Goal: Task Accomplishment & Management: Manage account settings

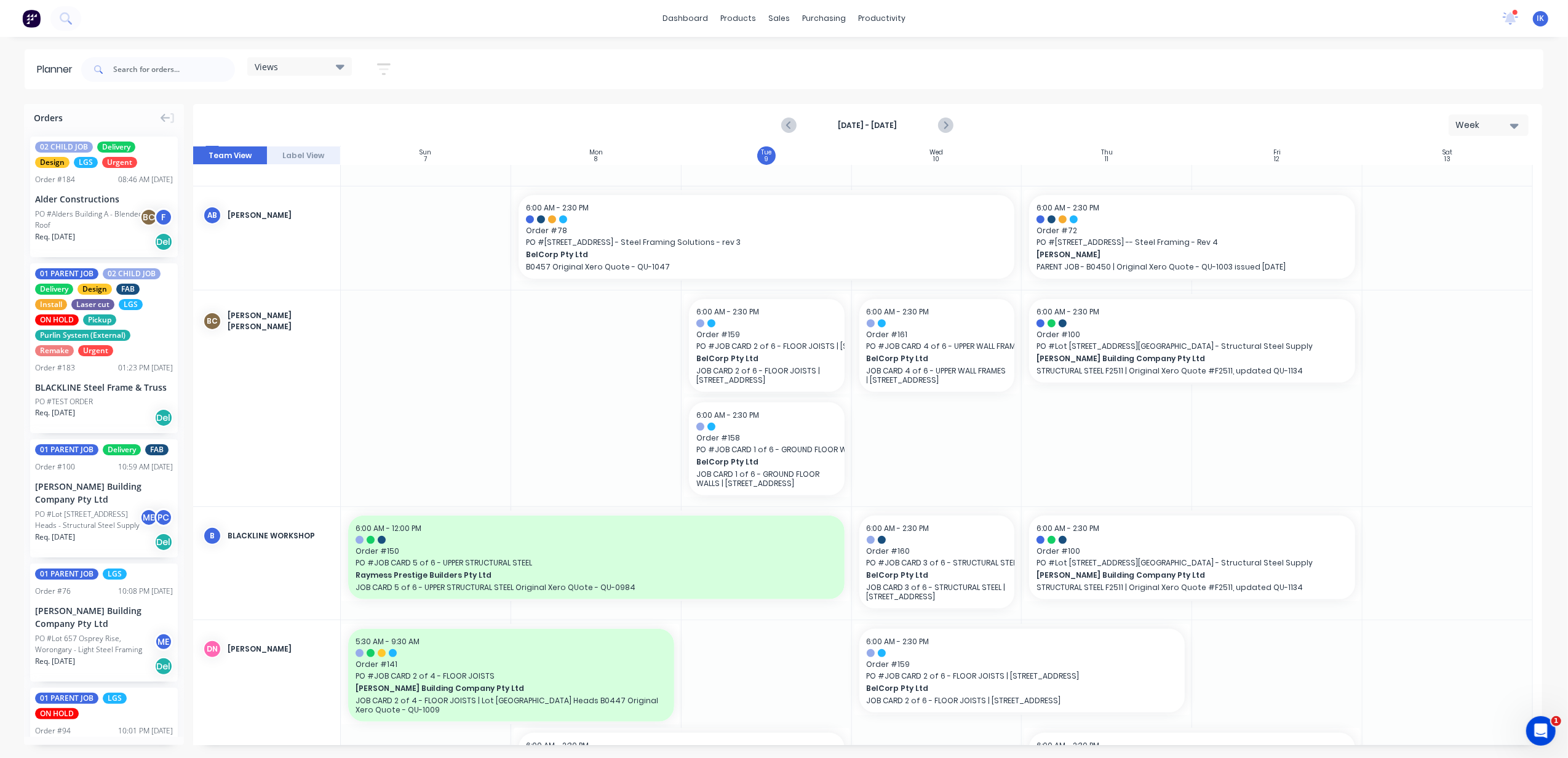
scroll to position [400, 0]
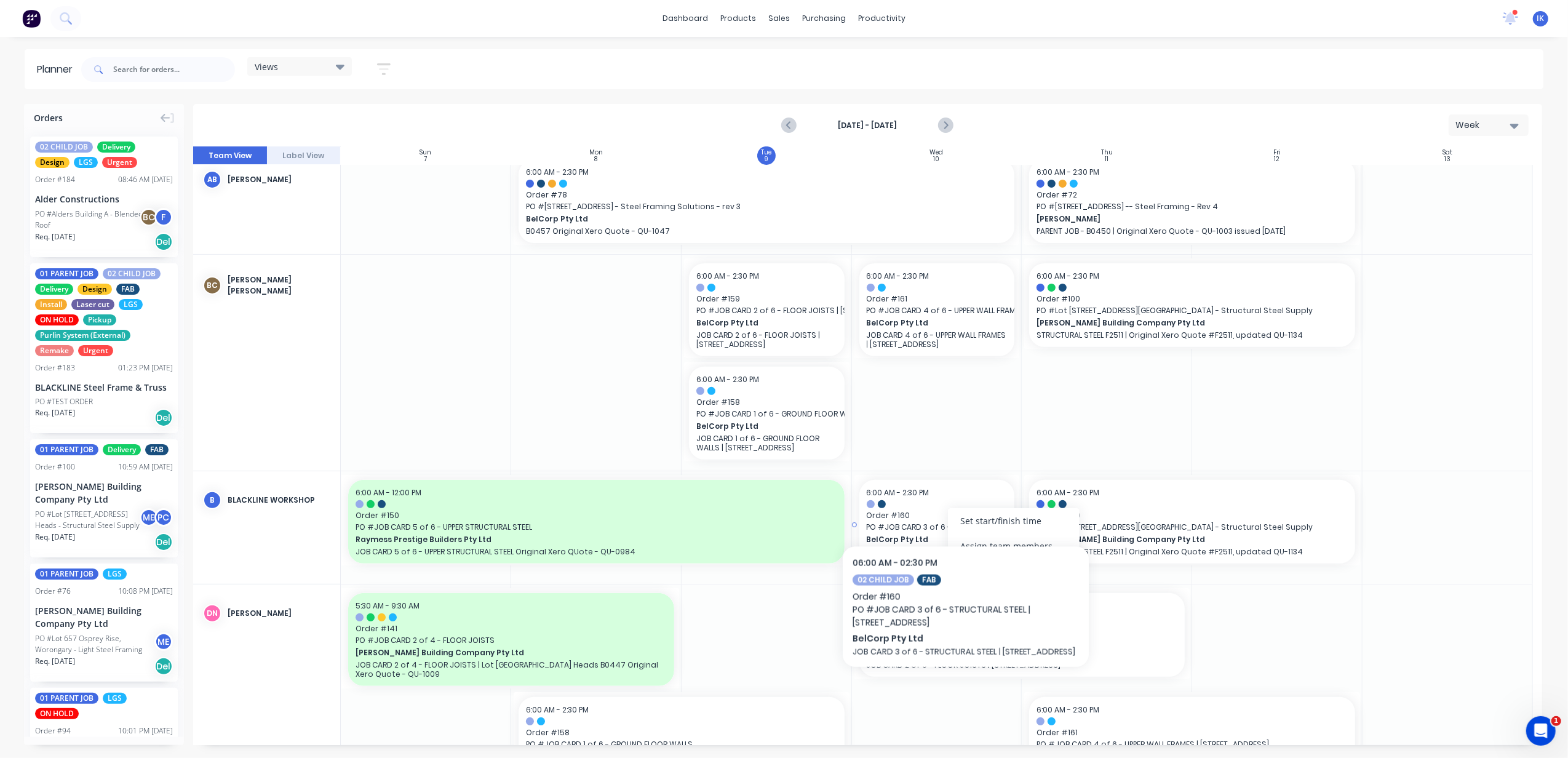
click at [965, 497] on div "6:00 AM - 2:30 PM" at bounding box center [937, 493] width 141 height 11
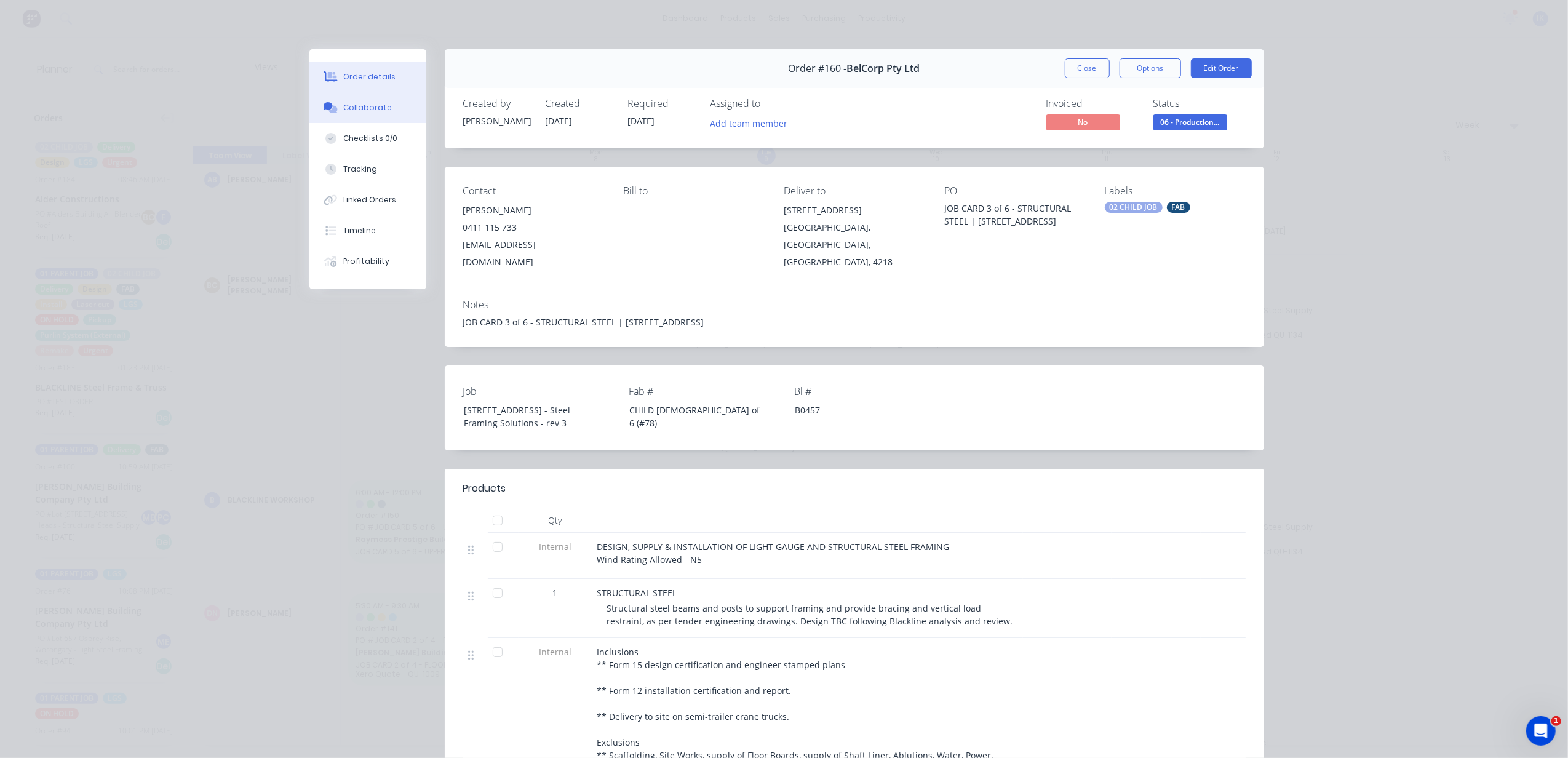
click at [363, 109] on div "Collaborate" at bounding box center [367, 107] width 49 height 11
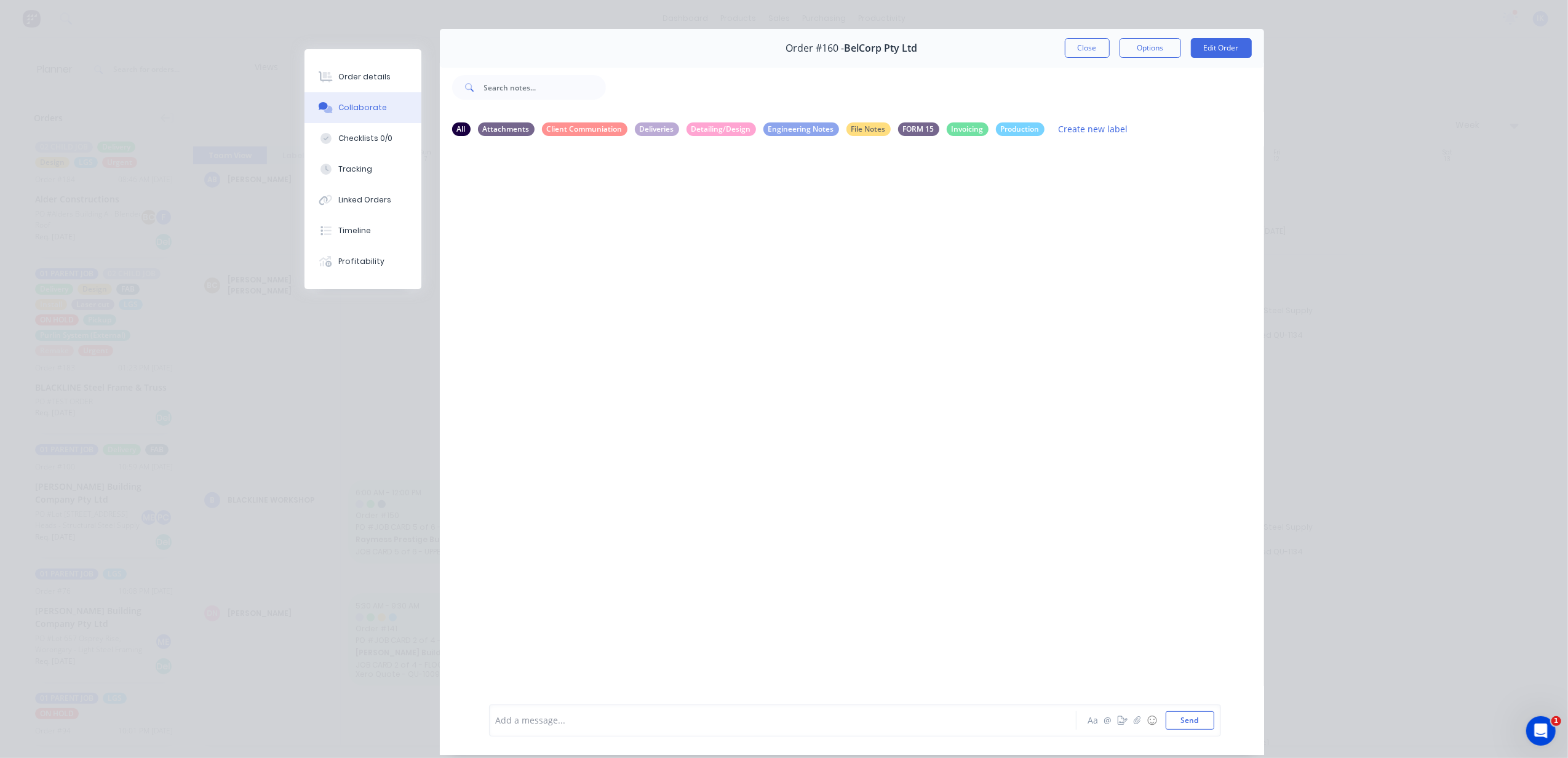
scroll to position [0, 0]
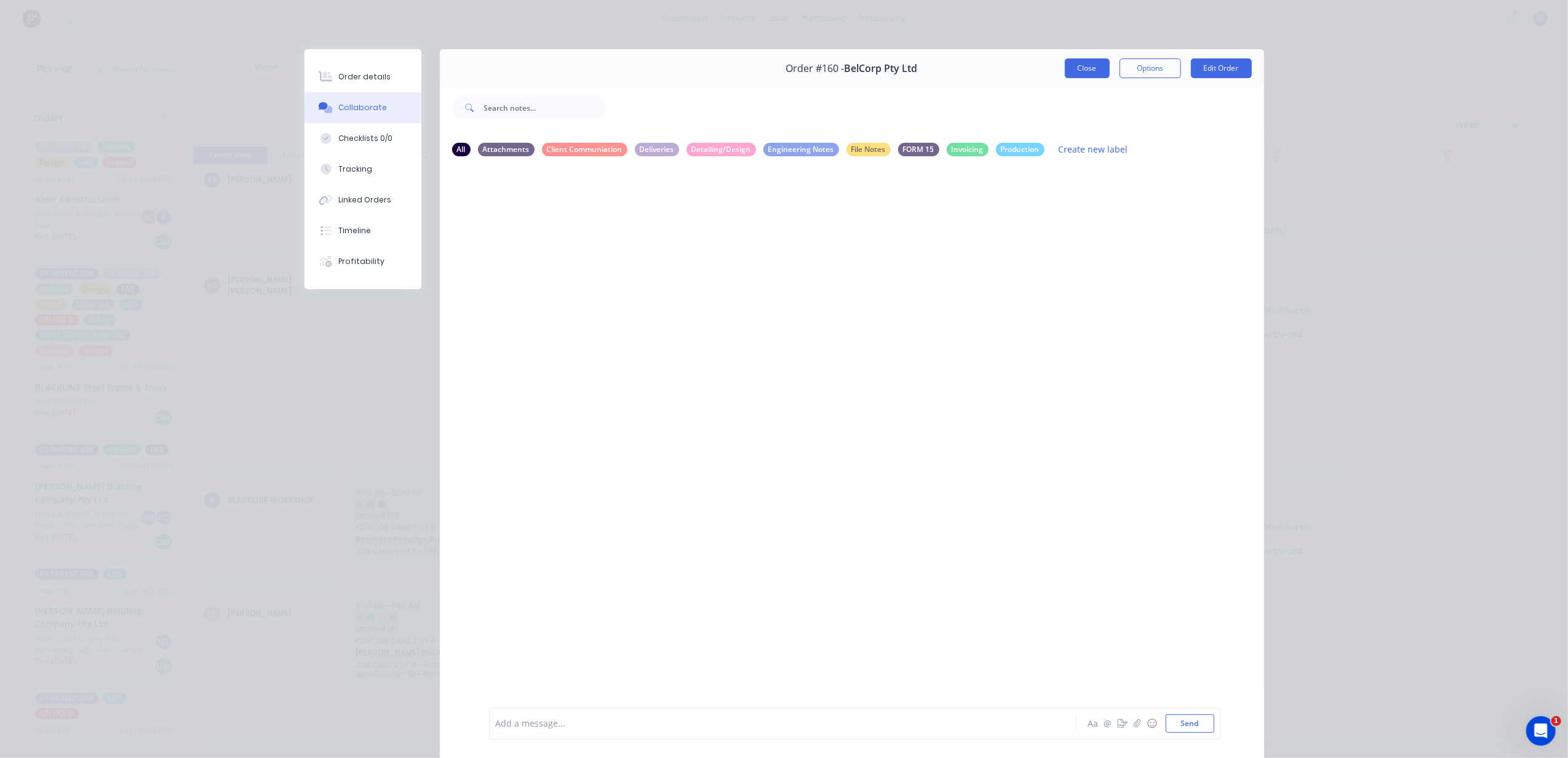
click at [1065, 67] on button "Close" at bounding box center [1087, 69] width 45 height 20
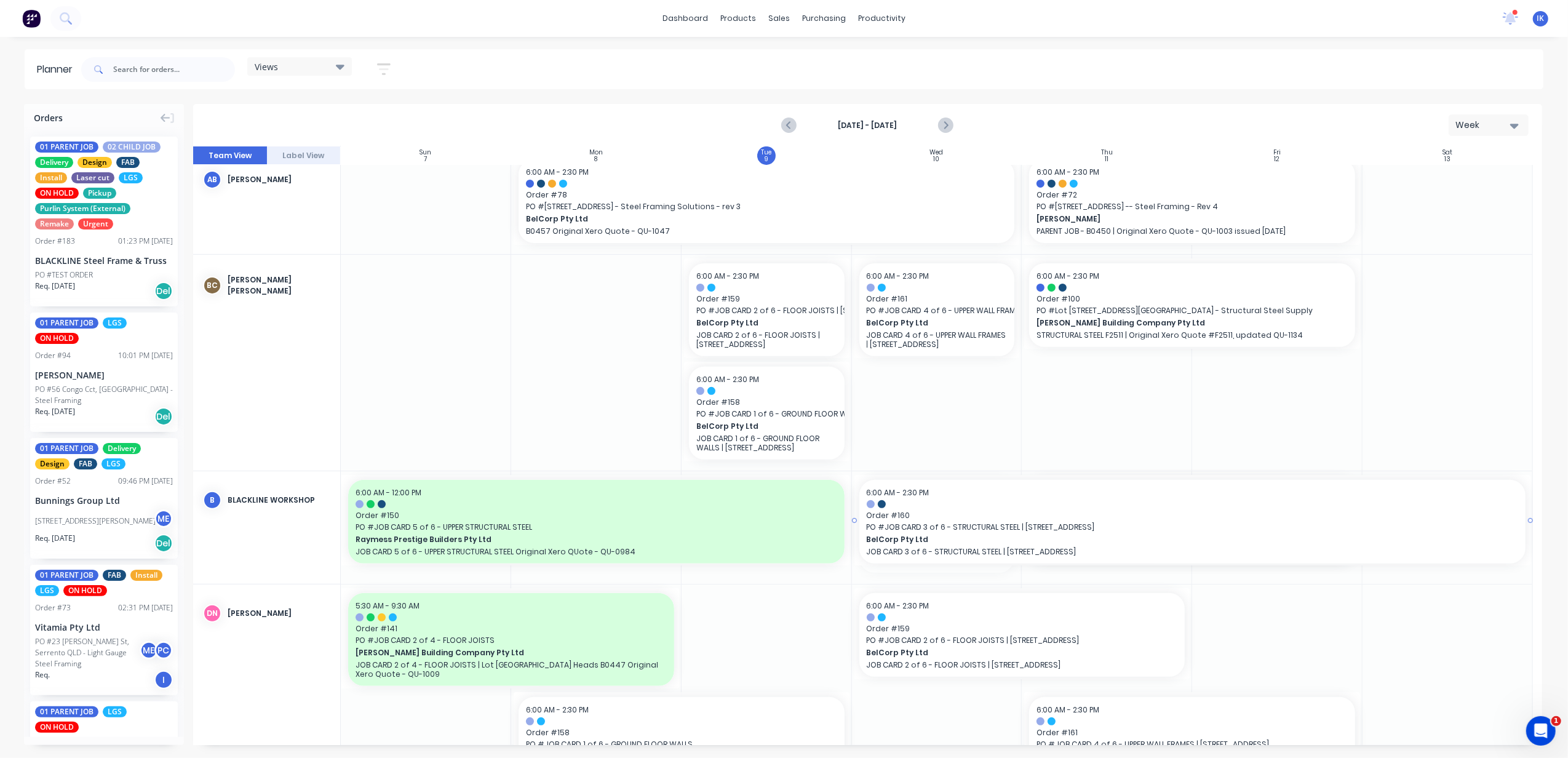
drag, startPoint x: 1015, startPoint y: 524, endPoint x: 1539, endPoint y: 532, distance: 524.1
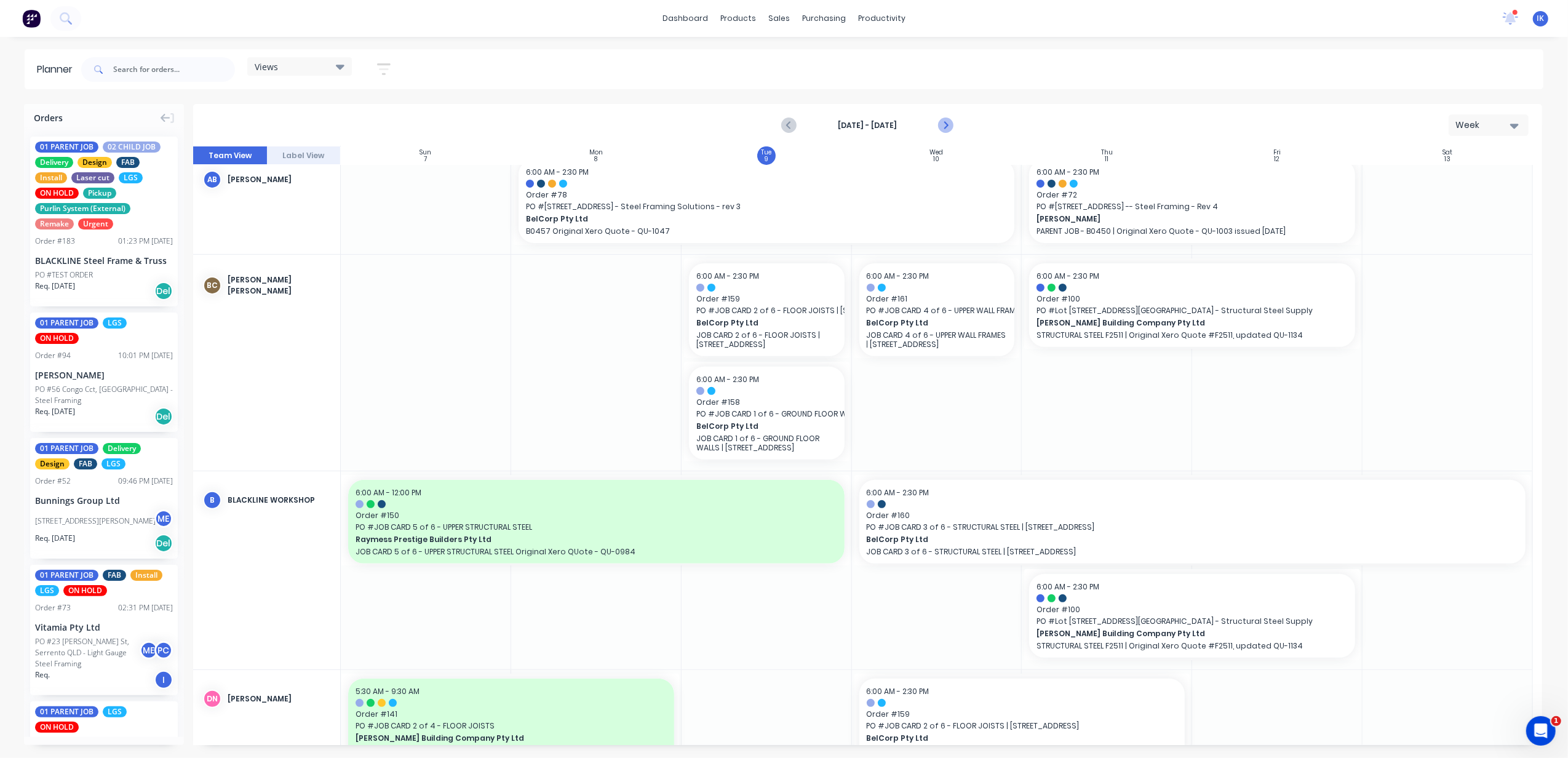
click at [941, 124] on icon "Next page" at bounding box center [945, 125] width 15 height 15
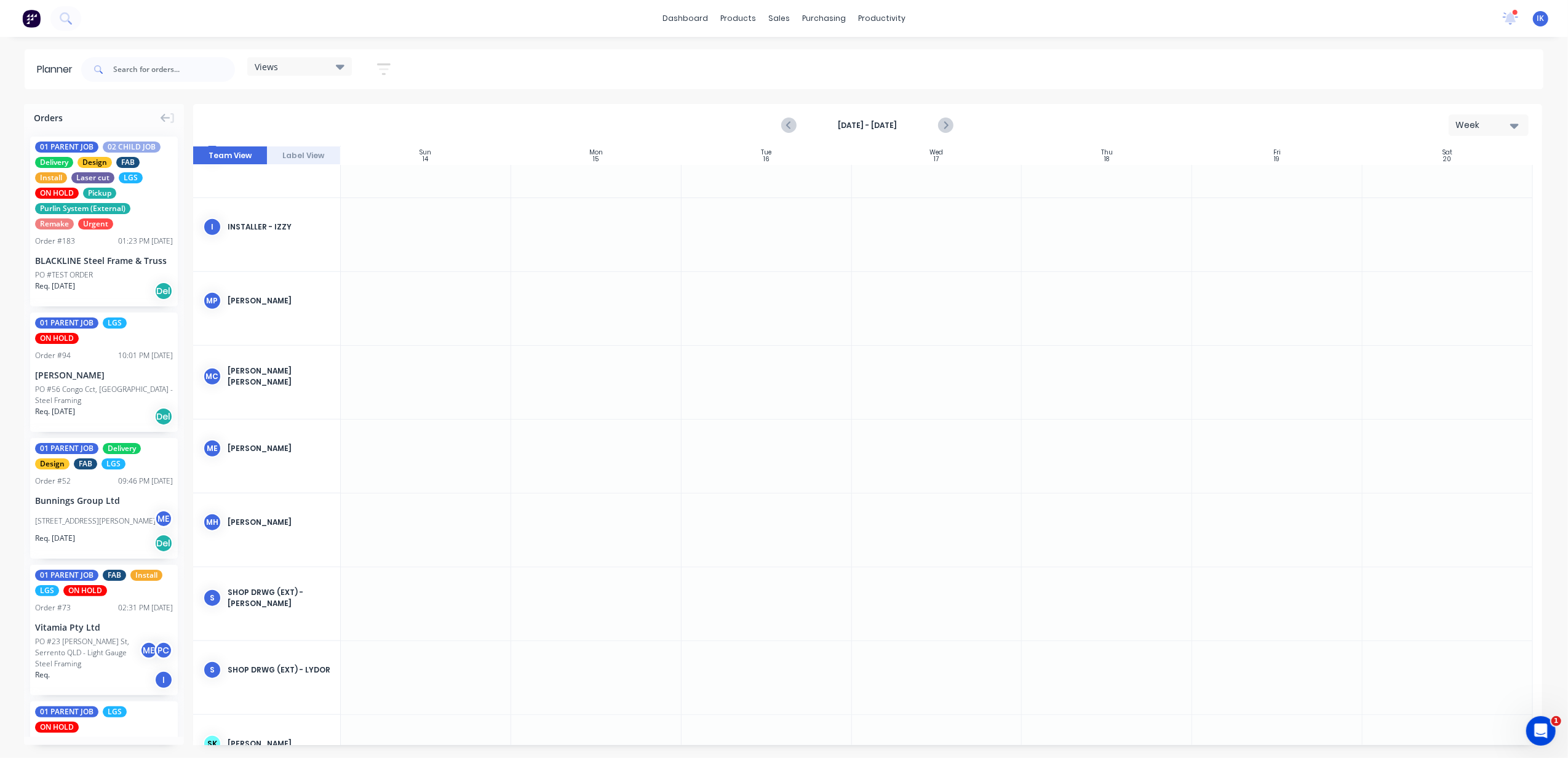
scroll to position [1201, 0]
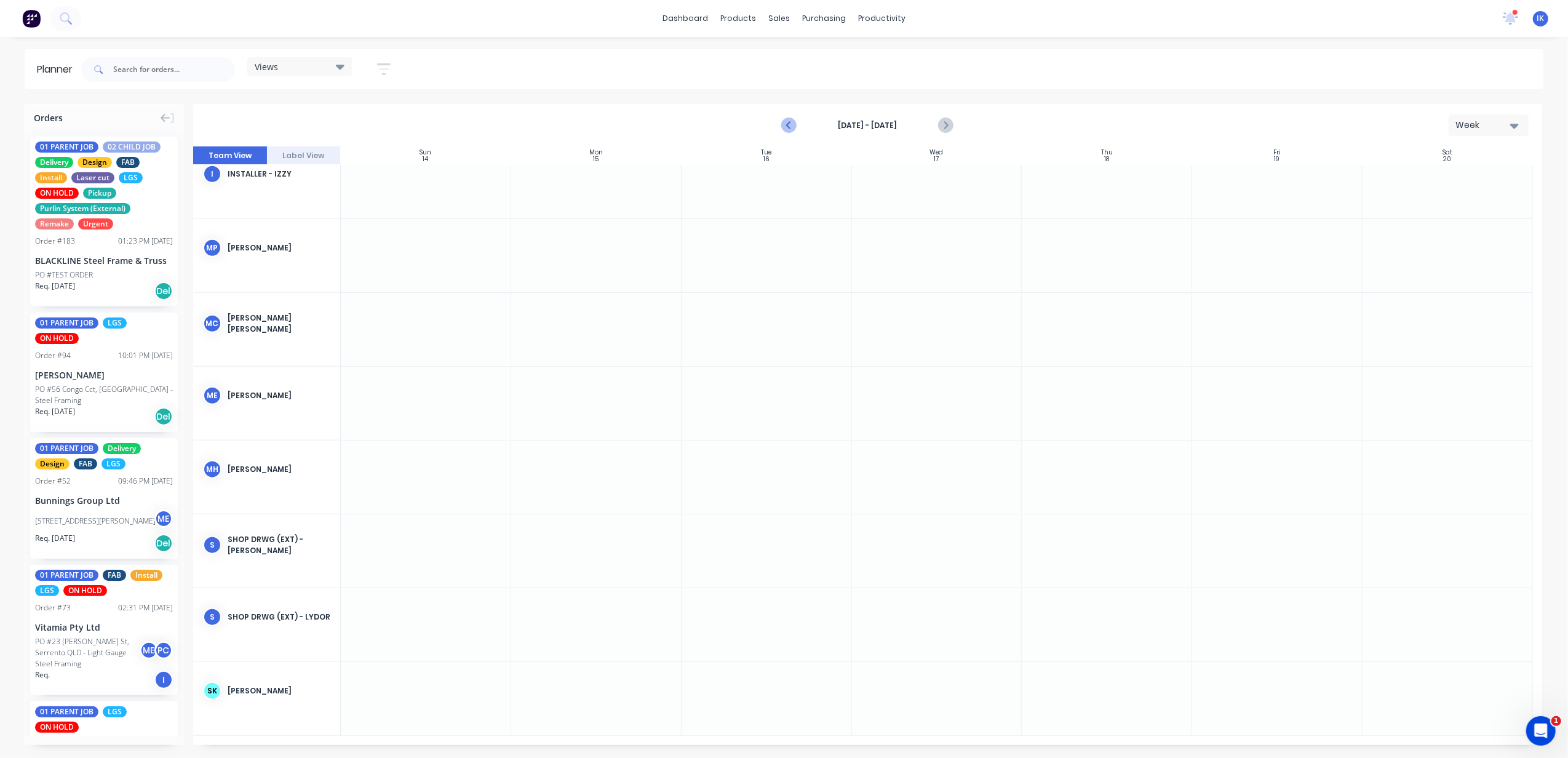
click at [794, 121] on icon "Previous page" at bounding box center [790, 125] width 15 height 15
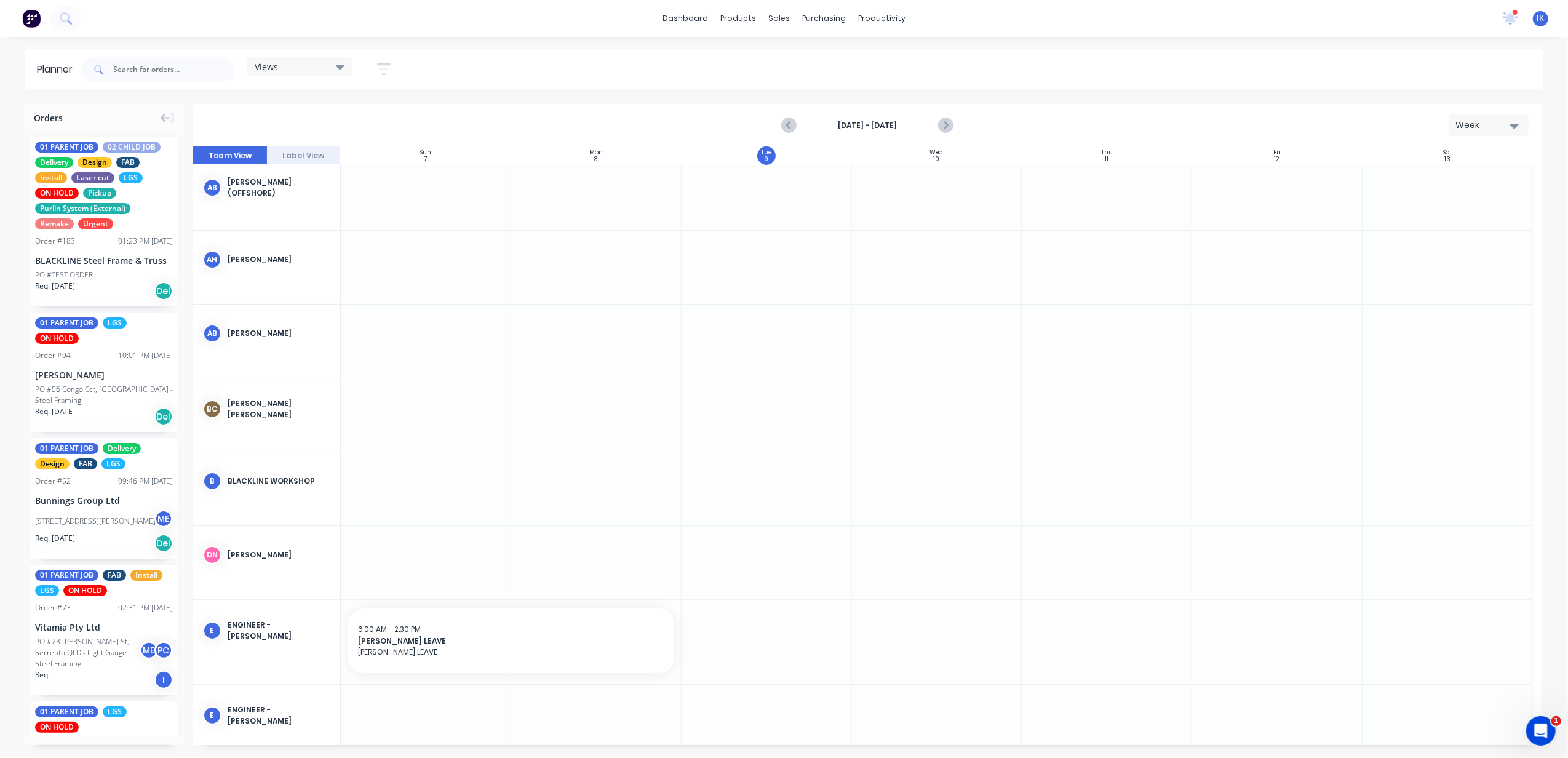
scroll to position [164, 0]
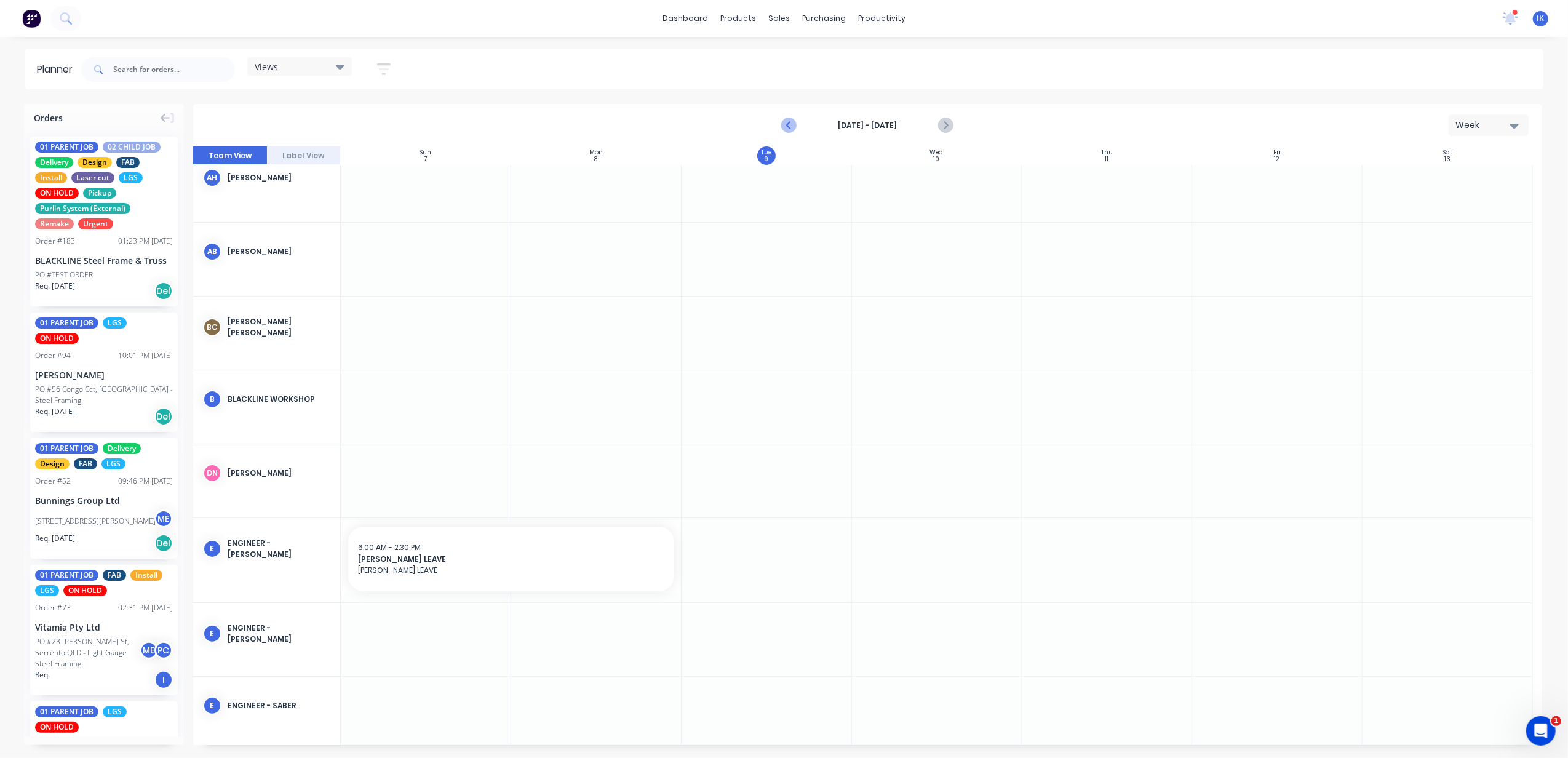
click at [794, 123] on icon "Previous page" at bounding box center [790, 125] width 15 height 15
click at [792, 123] on icon "Previous page" at bounding box center [790, 125] width 15 height 15
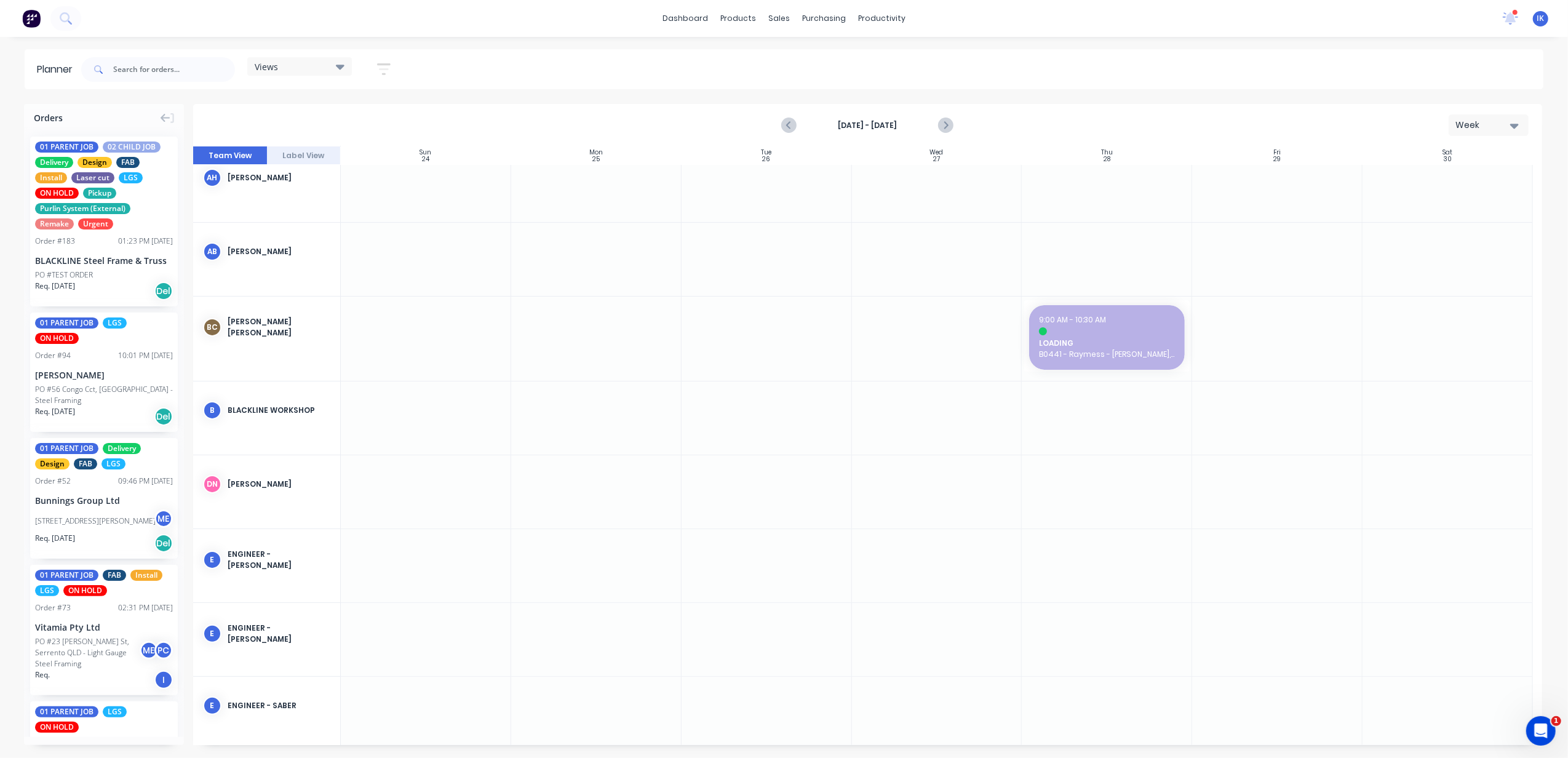
click at [246, 426] on div "B BLACKLINE WORKSHOP" at bounding box center [266, 410] width 147 height 58
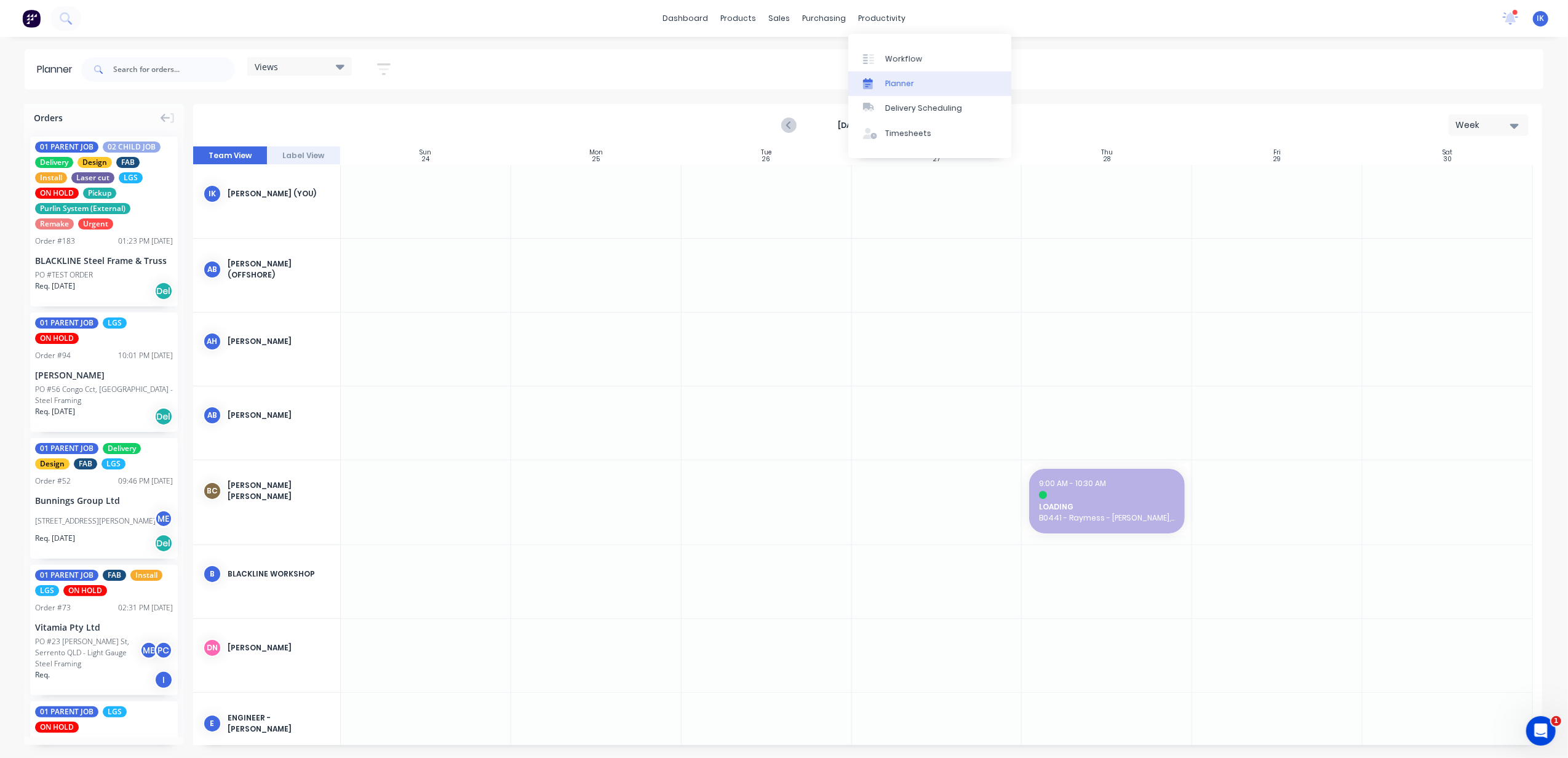
click at [906, 77] on link "Planner" at bounding box center [929, 83] width 163 height 25
click at [939, 121] on icon "Next page" at bounding box center [945, 125] width 15 height 15
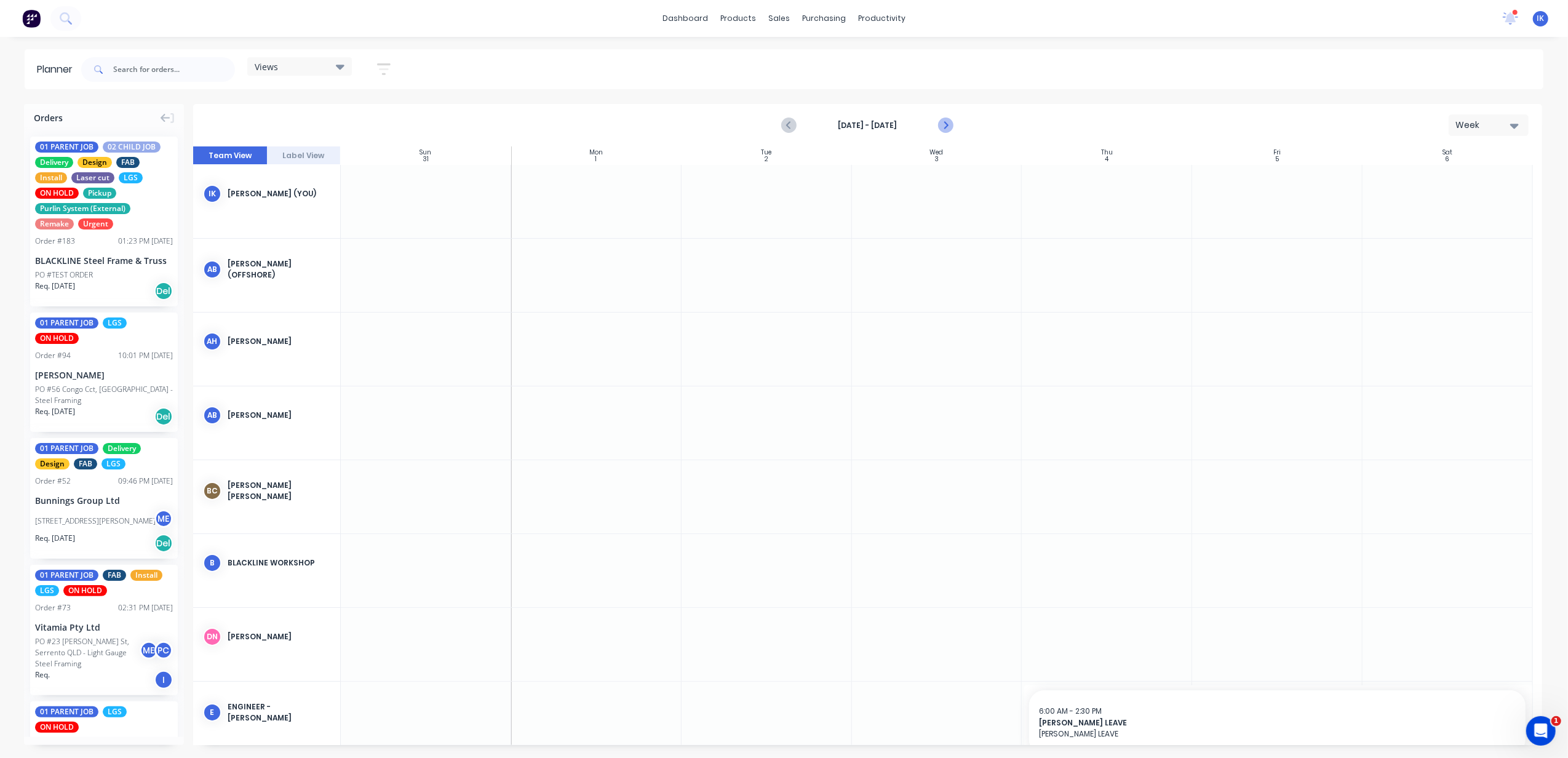
click at [939, 121] on icon "Next page" at bounding box center [945, 125] width 15 height 15
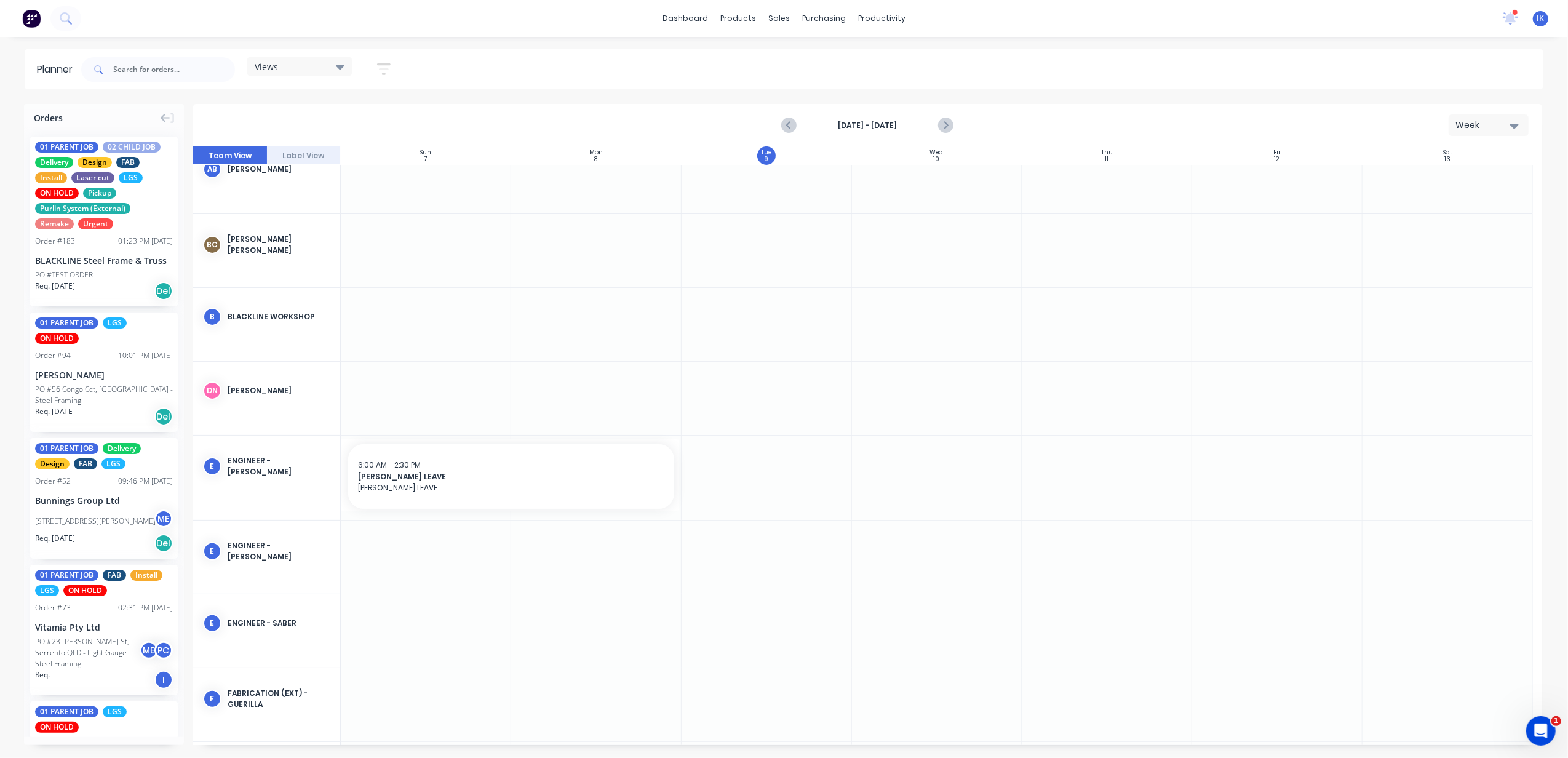
scroll to position [164, 0]
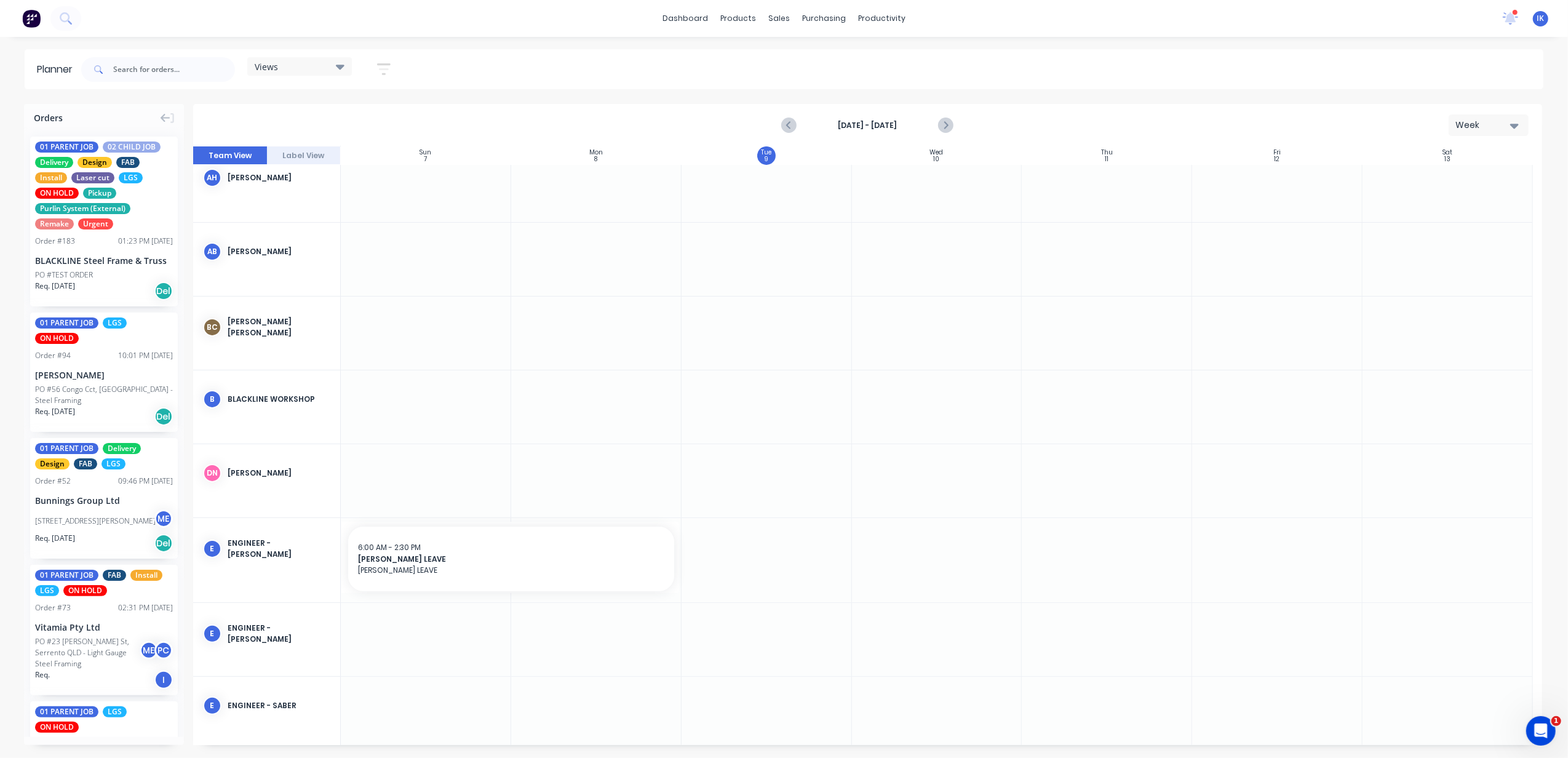
click at [283, 400] on div "BLACKLINE WORKSHOP" at bounding box center [279, 399] width 103 height 11
click at [367, 400] on div at bounding box center [426, 407] width 170 height 73
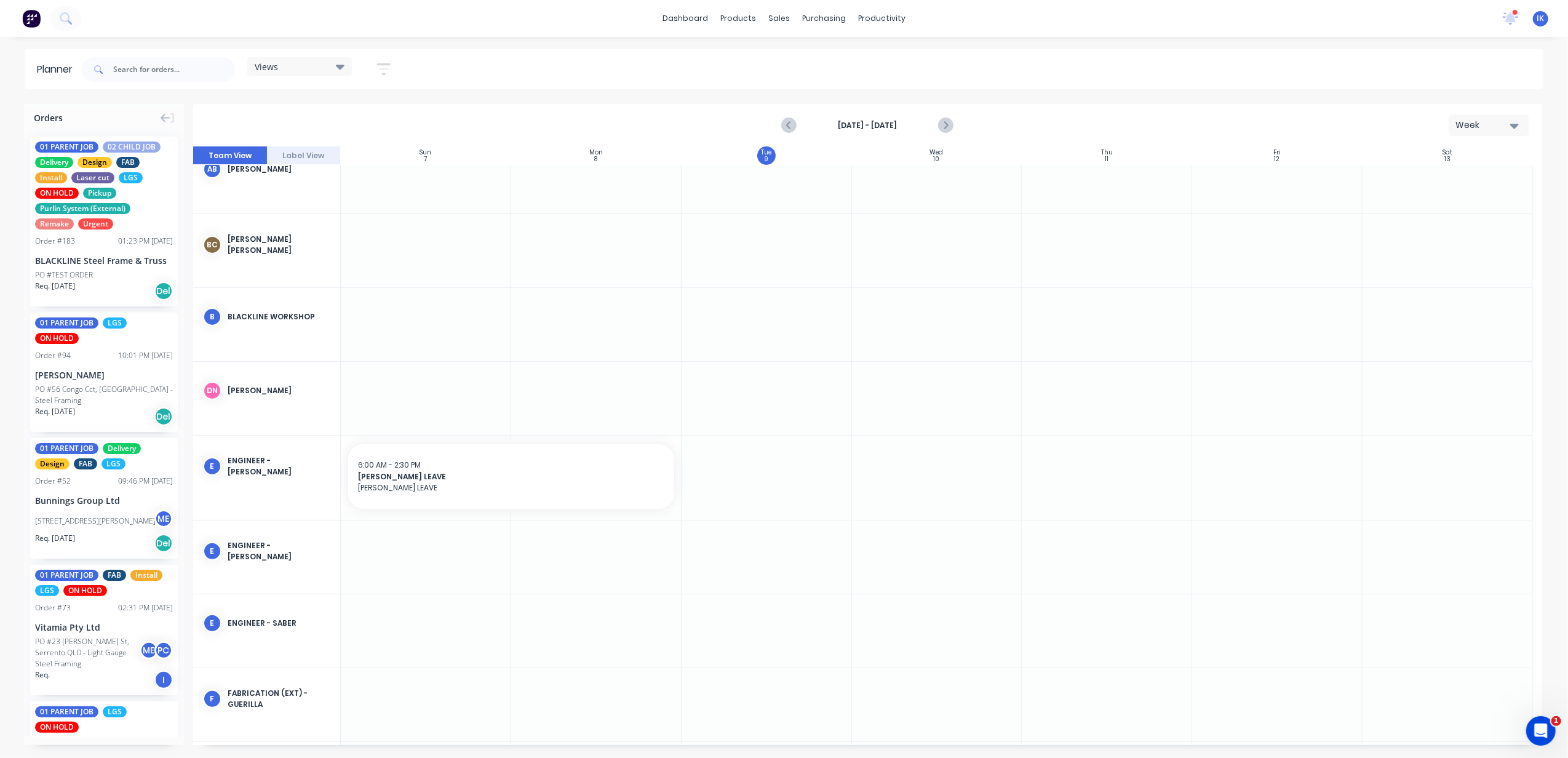
scroll to position [0, 0]
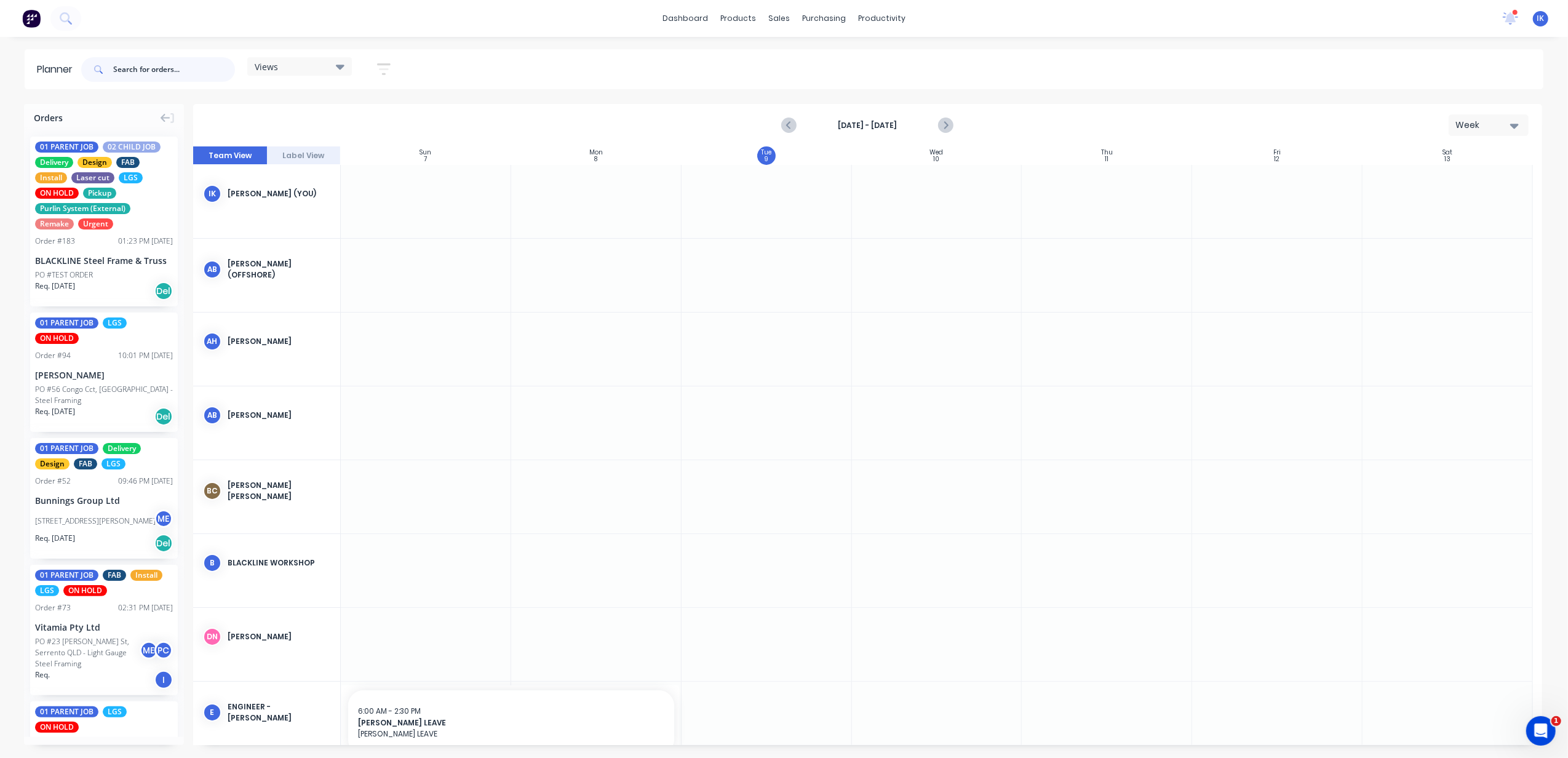
click at [128, 68] on input "text" at bounding box center [174, 69] width 122 height 25
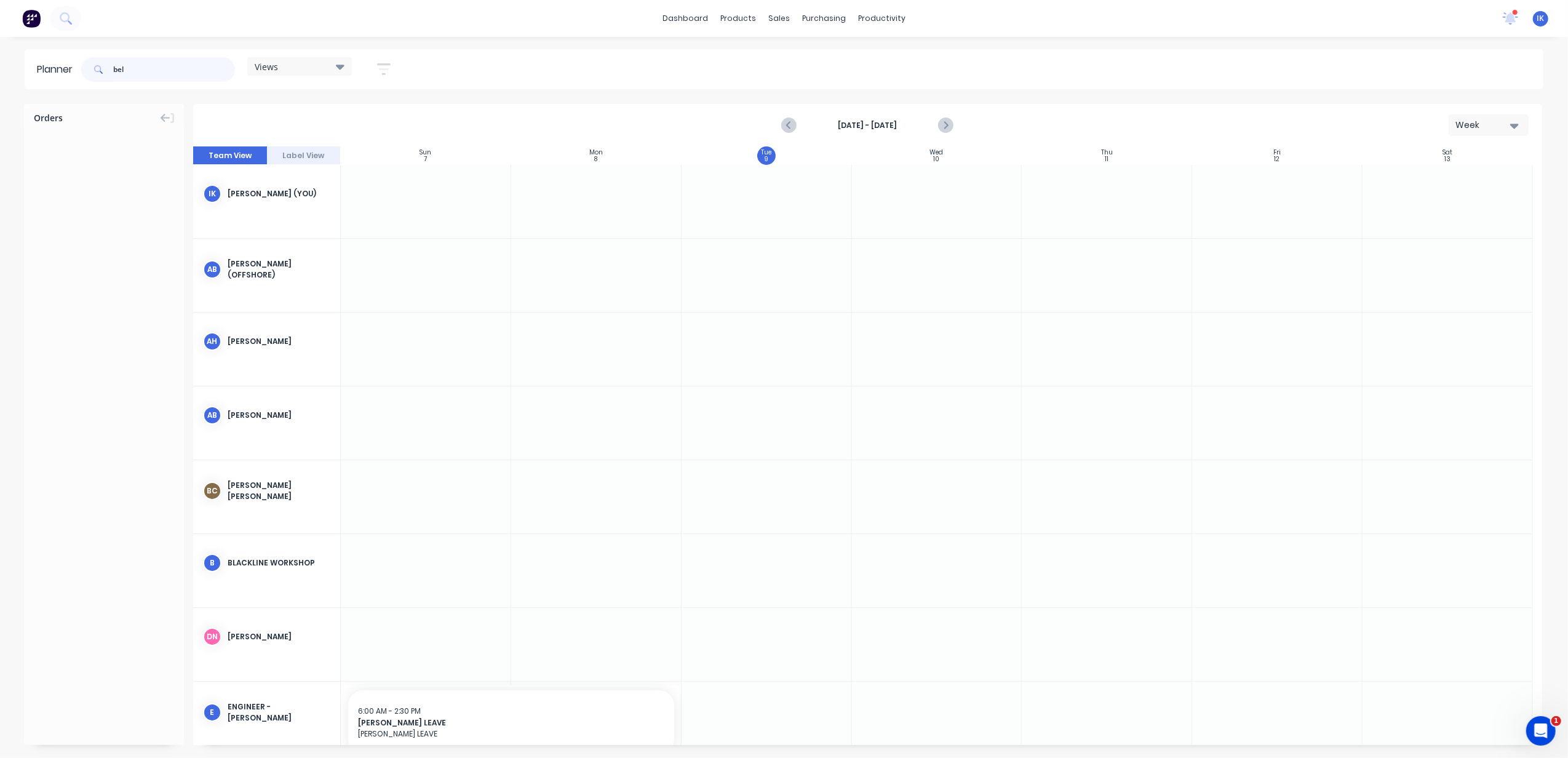
type input "bel"
click at [156, 73] on input "bel" at bounding box center [174, 69] width 122 height 25
click at [704, 21] on link "dashboard" at bounding box center [685, 19] width 58 height 19
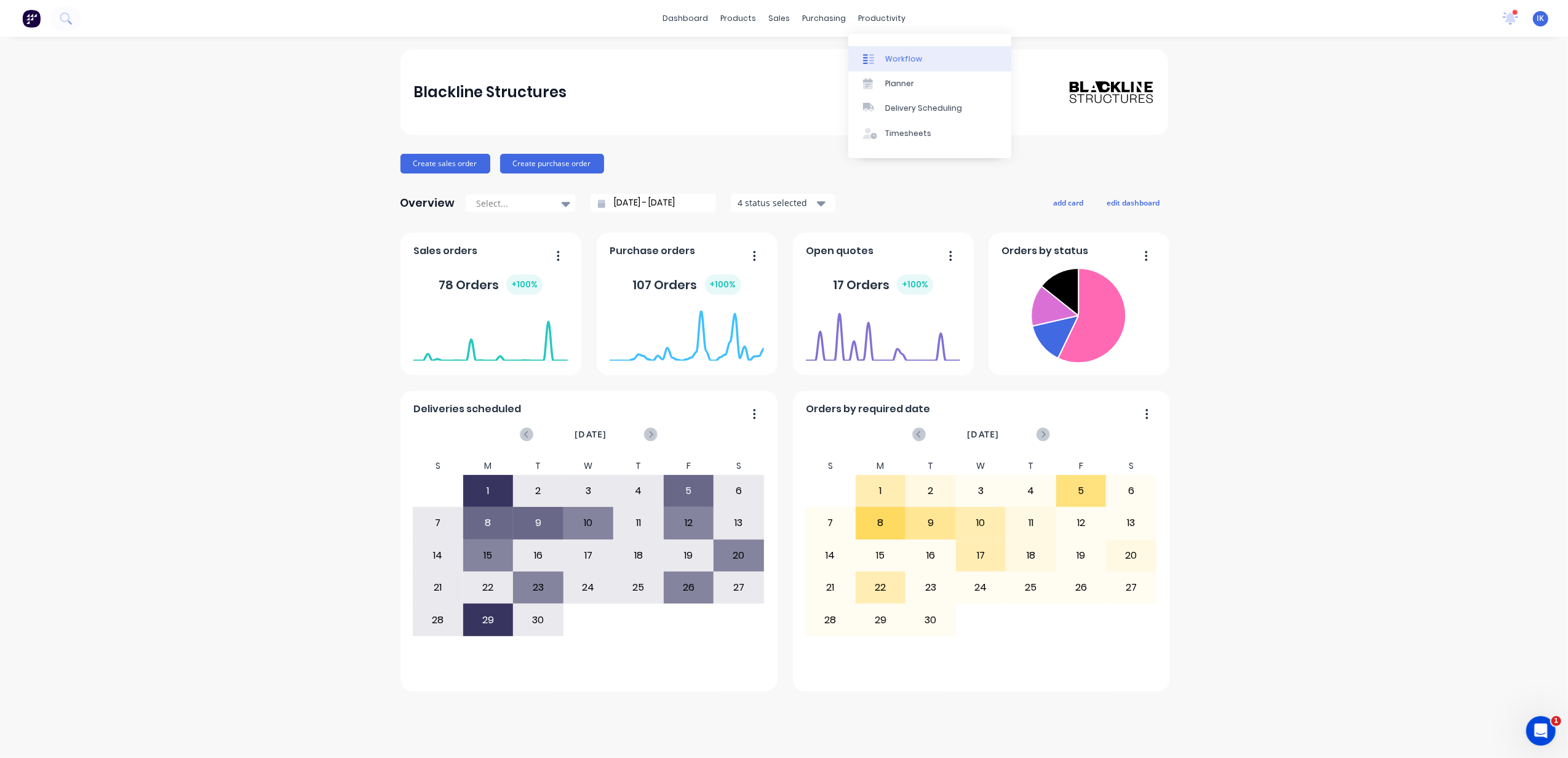
click at [894, 61] on div "Workflow" at bounding box center [903, 59] width 37 height 11
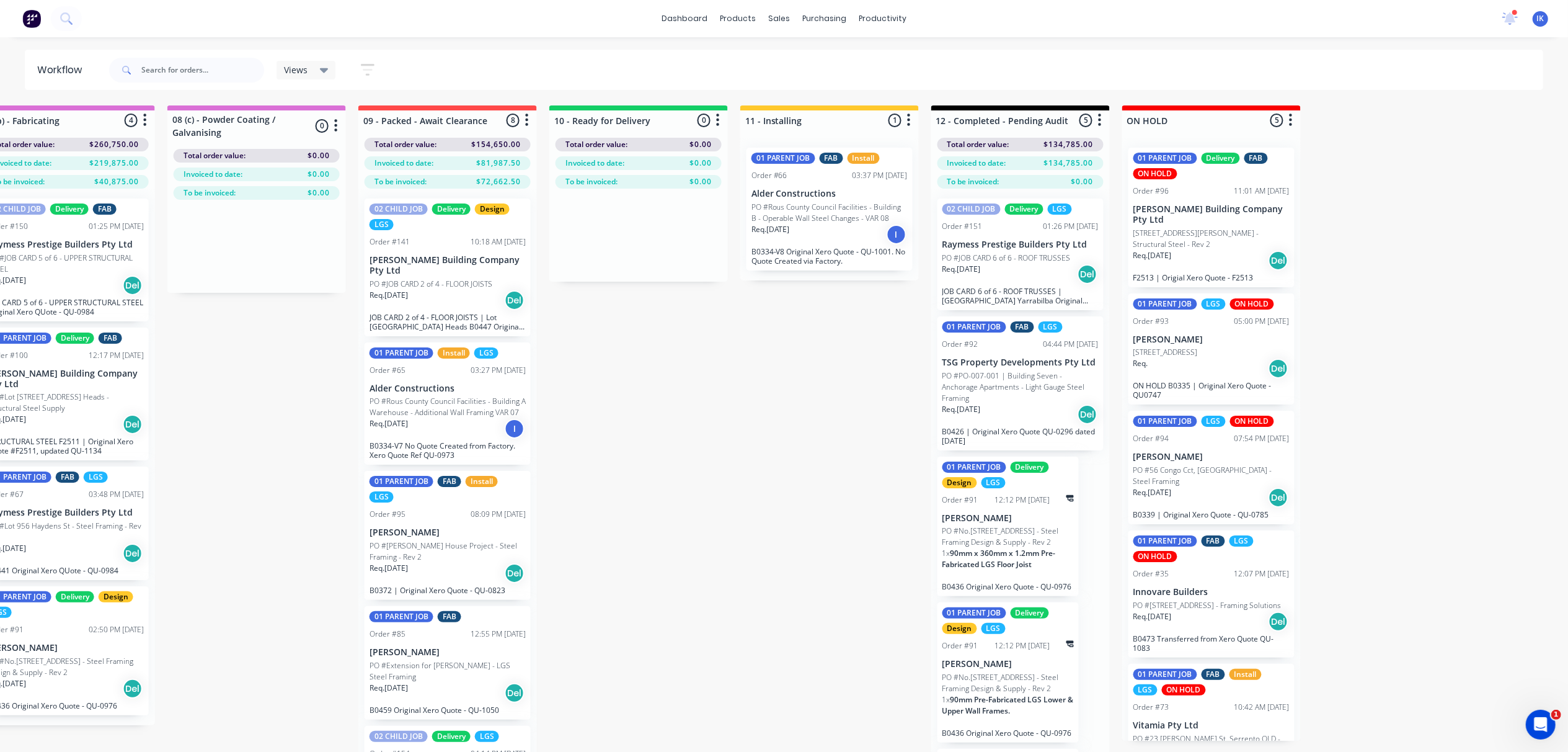
scroll to position [0, 1082]
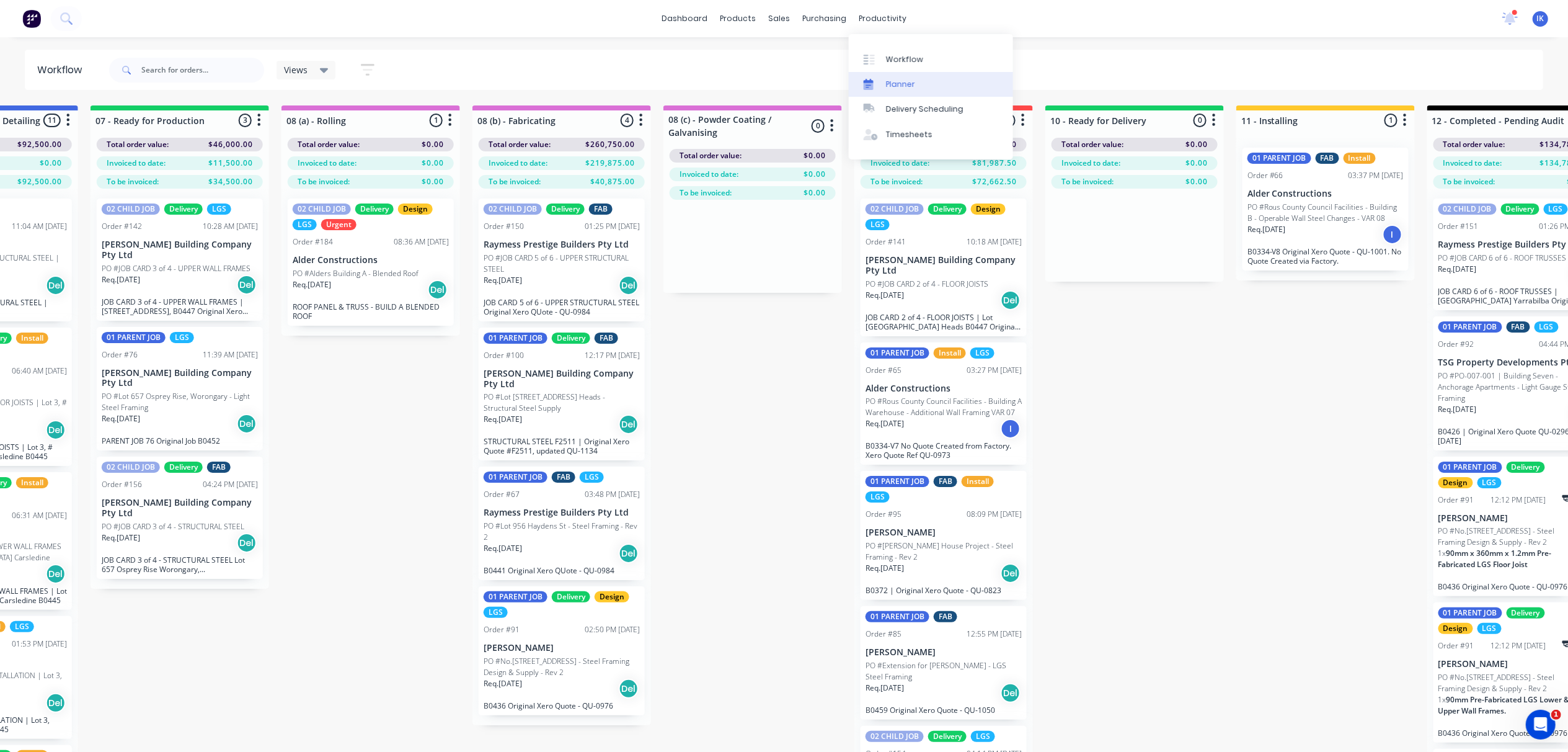
click at [903, 81] on div "Planner" at bounding box center [900, 84] width 29 height 11
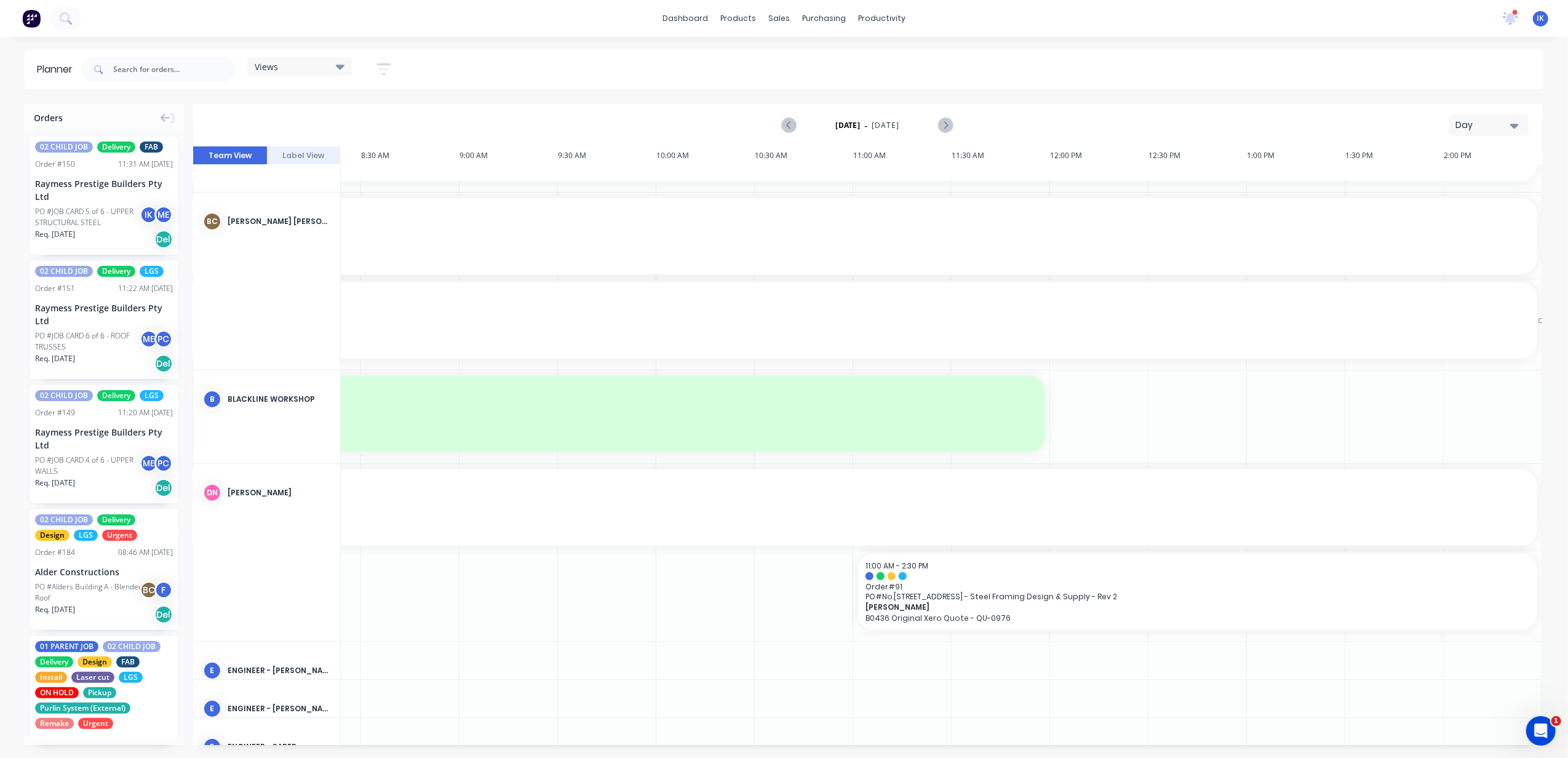
scroll to position [345, 476]
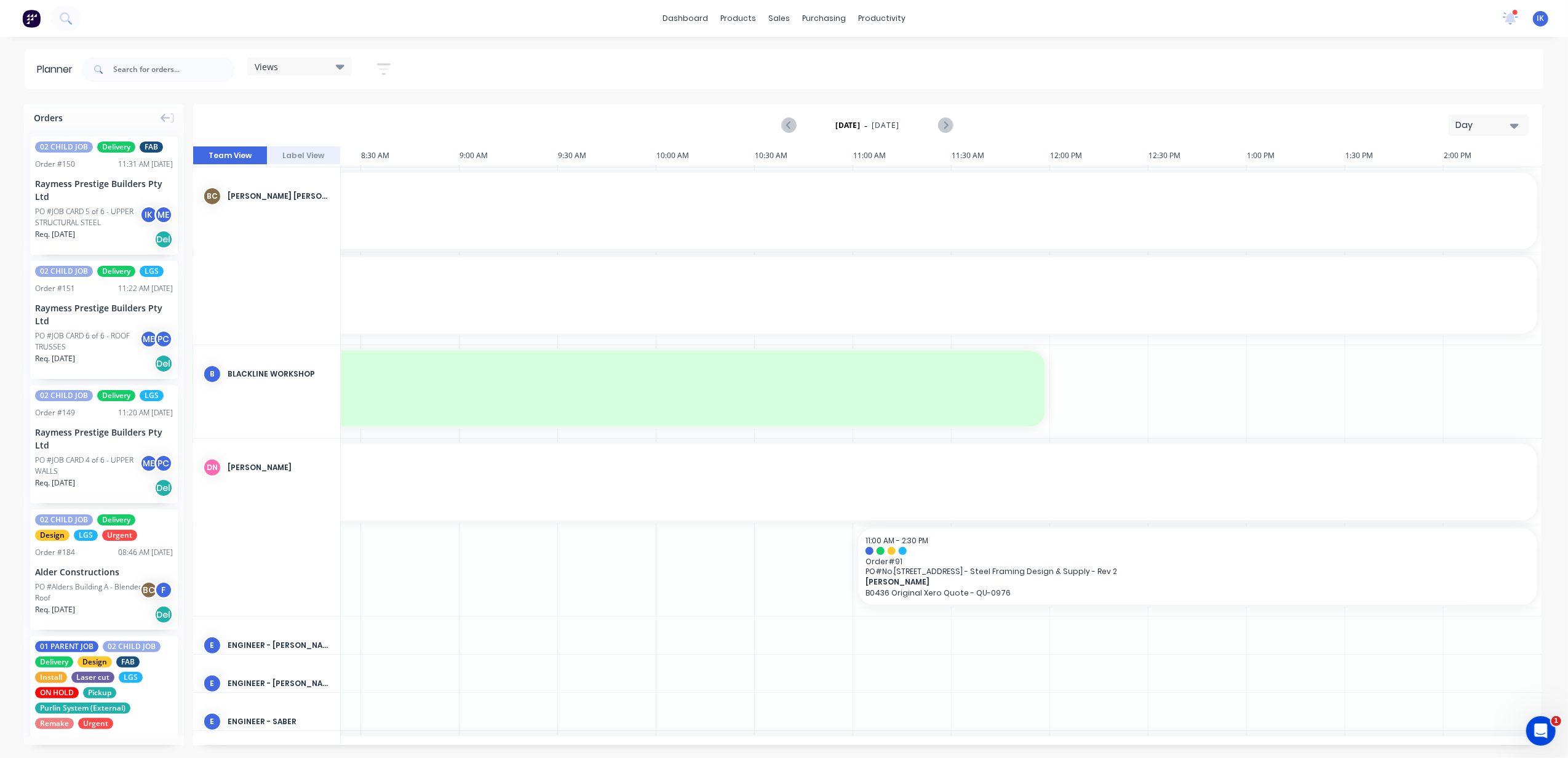
click at [1306, 121] on icon "button" at bounding box center [1514, 125] width 9 height 13
click at [1306, 175] on div "Week" at bounding box center [1466, 183] width 122 height 25
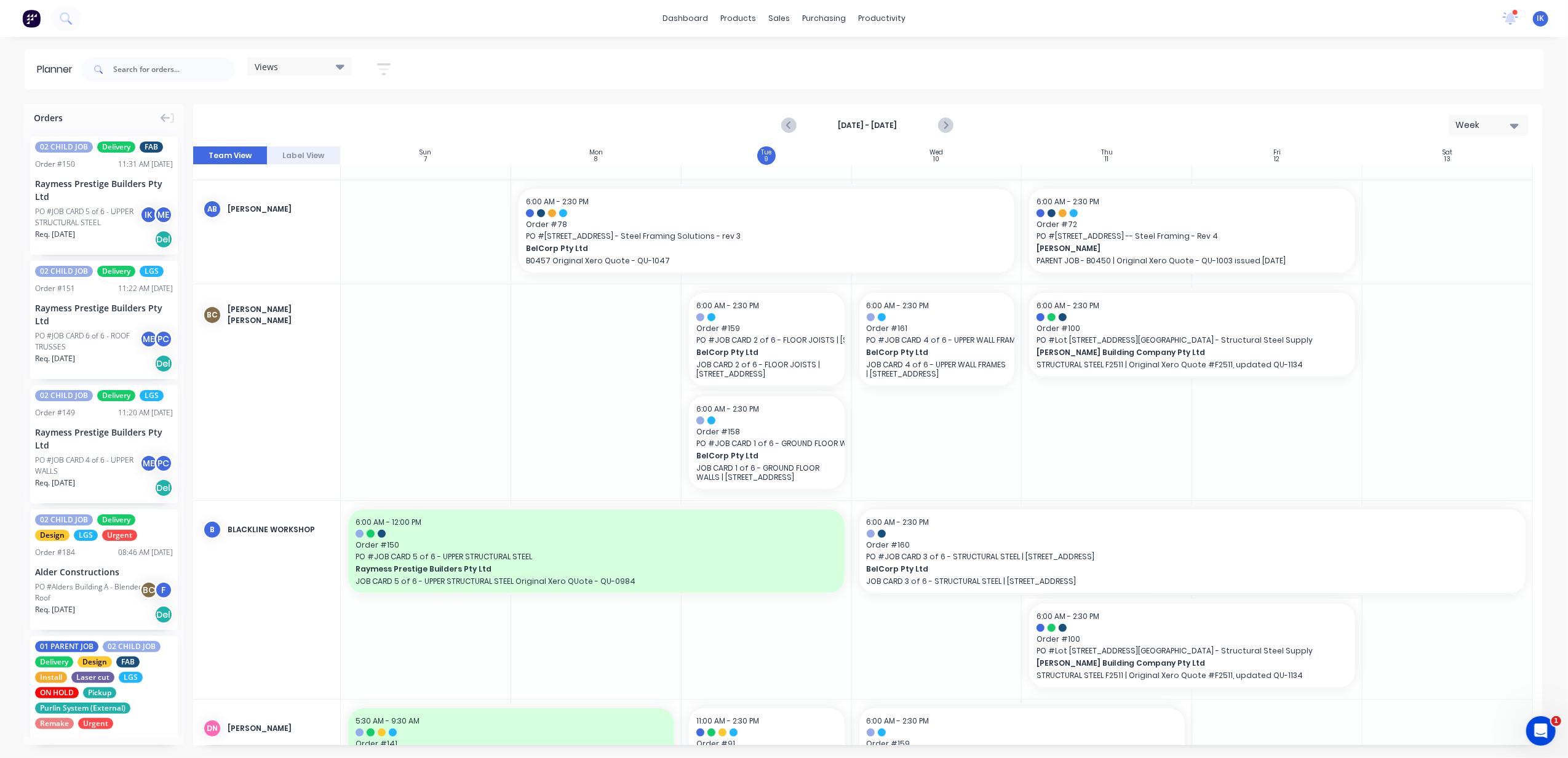
scroll to position [410, 0]
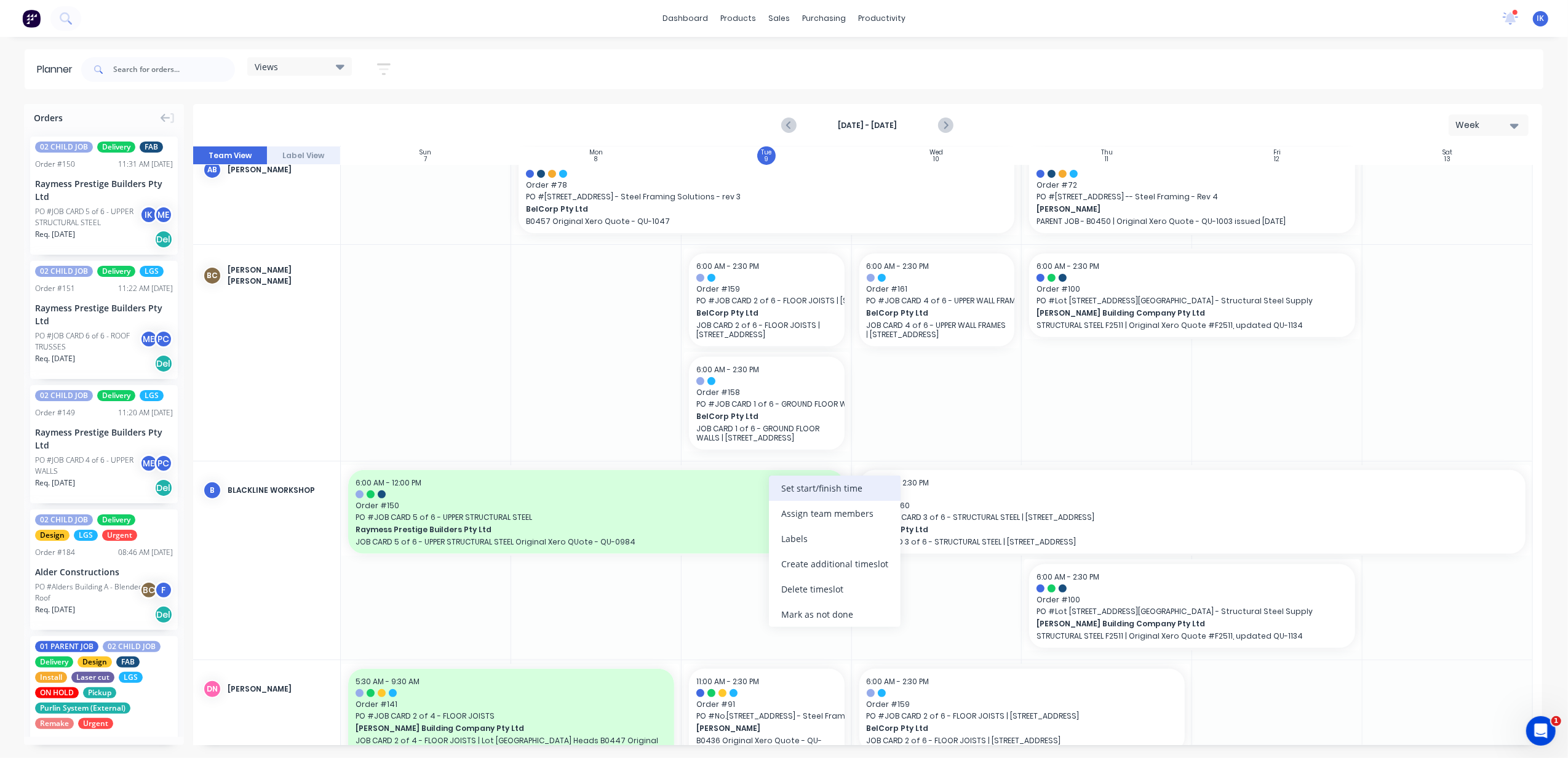
click at [796, 490] on div "Set start/finish time" at bounding box center [835, 488] width 132 height 25
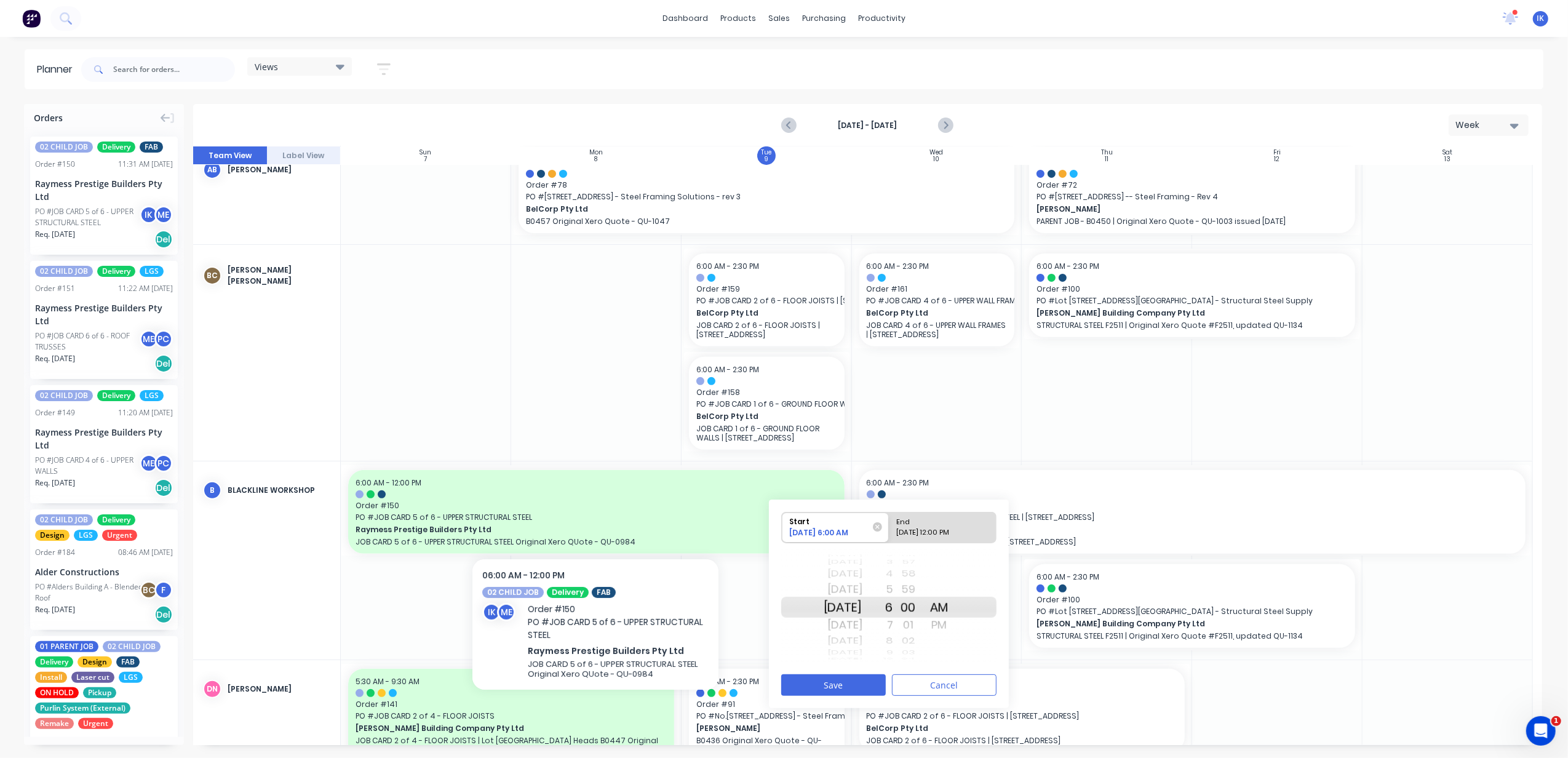
click at [911, 518] on div "End" at bounding box center [937, 520] width 89 height 15
click at [890, 518] on input "End [DATE] 12:00 PM" at bounding box center [889, 527] width 1 height 30
radio input "true"
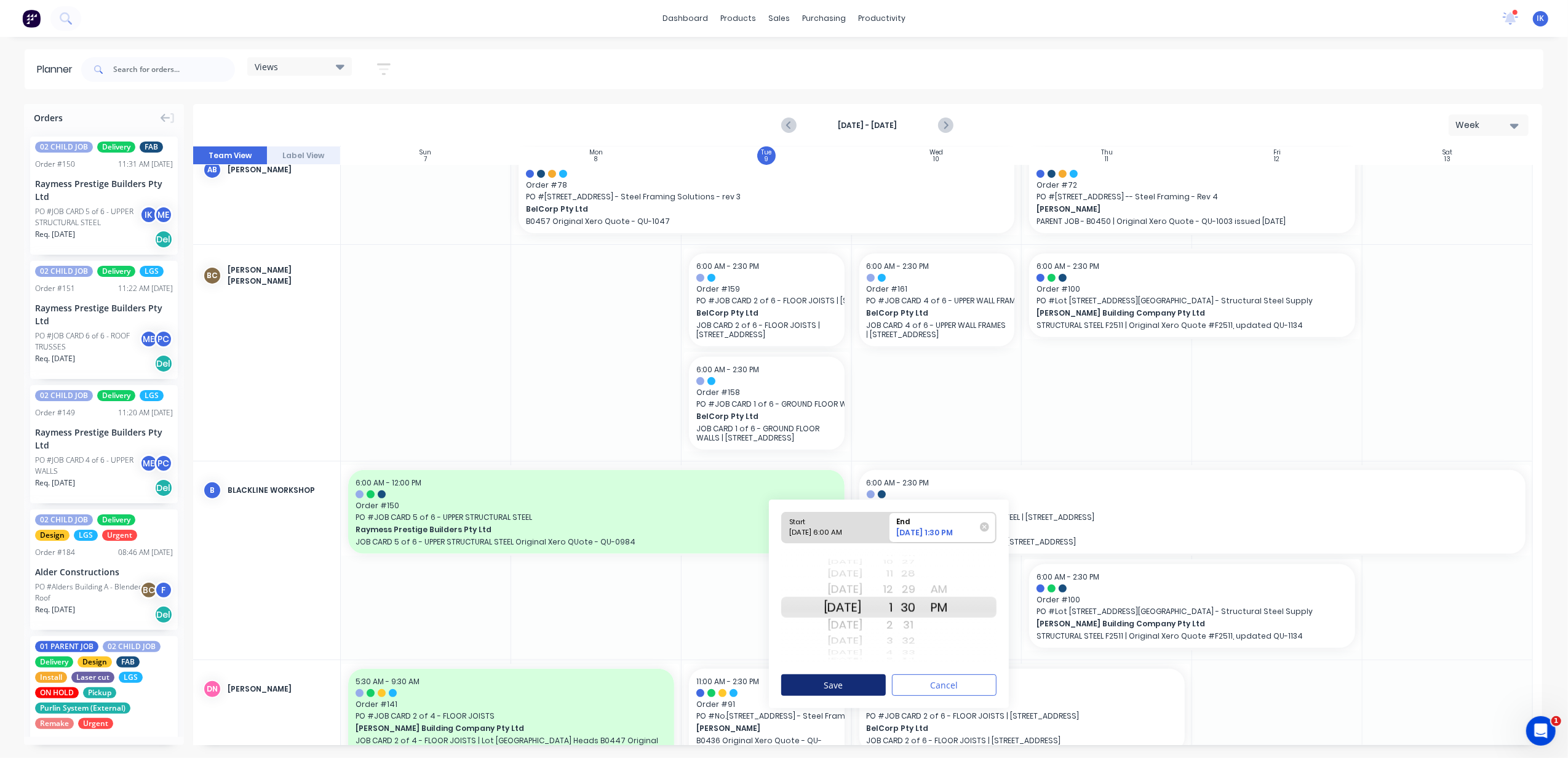
click at [836, 631] on button "Save" at bounding box center [833, 685] width 105 height 21
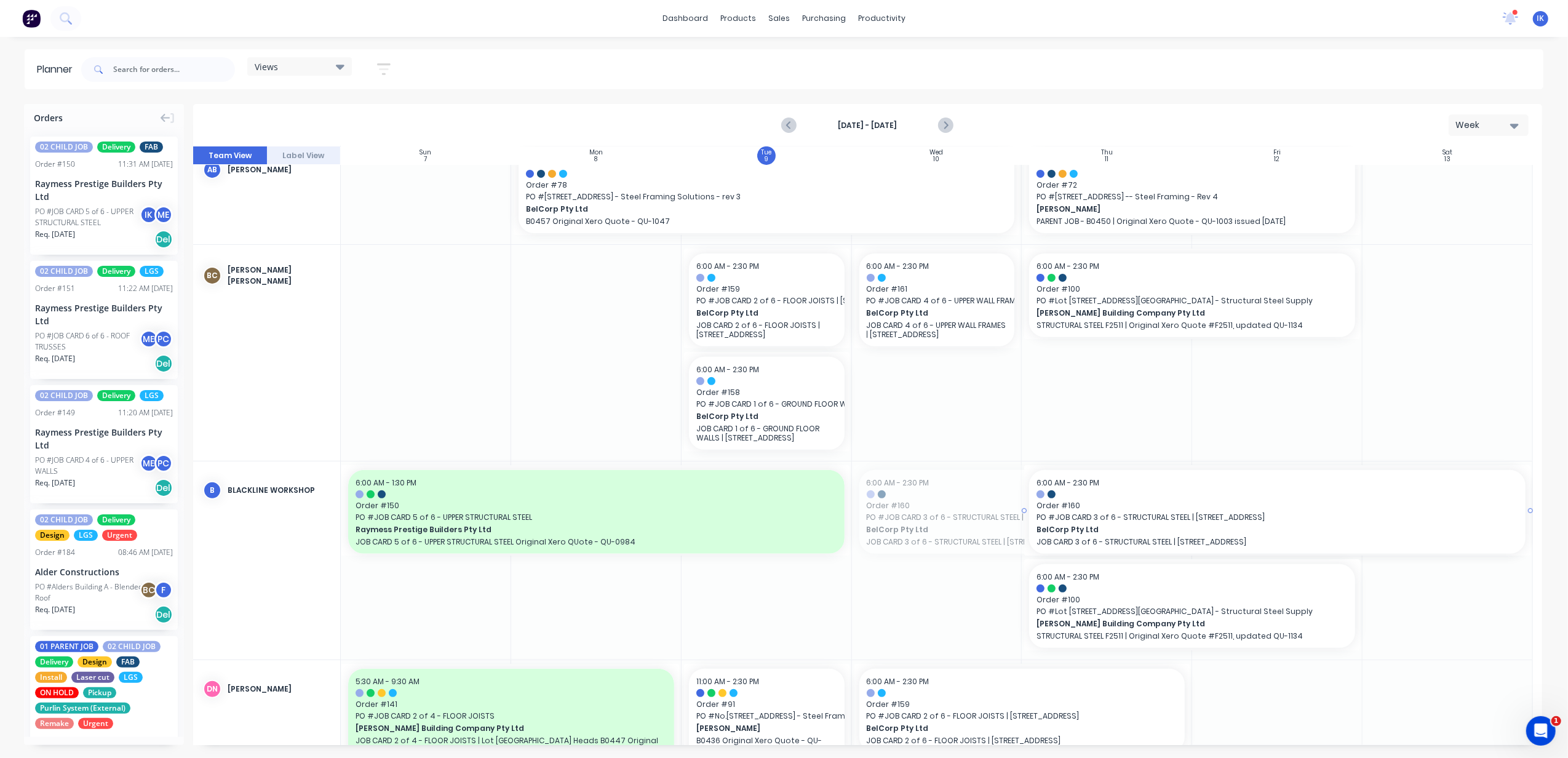
drag, startPoint x: 850, startPoint y: 510, endPoint x: 1019, endPoint y: 512, distance: 169.0
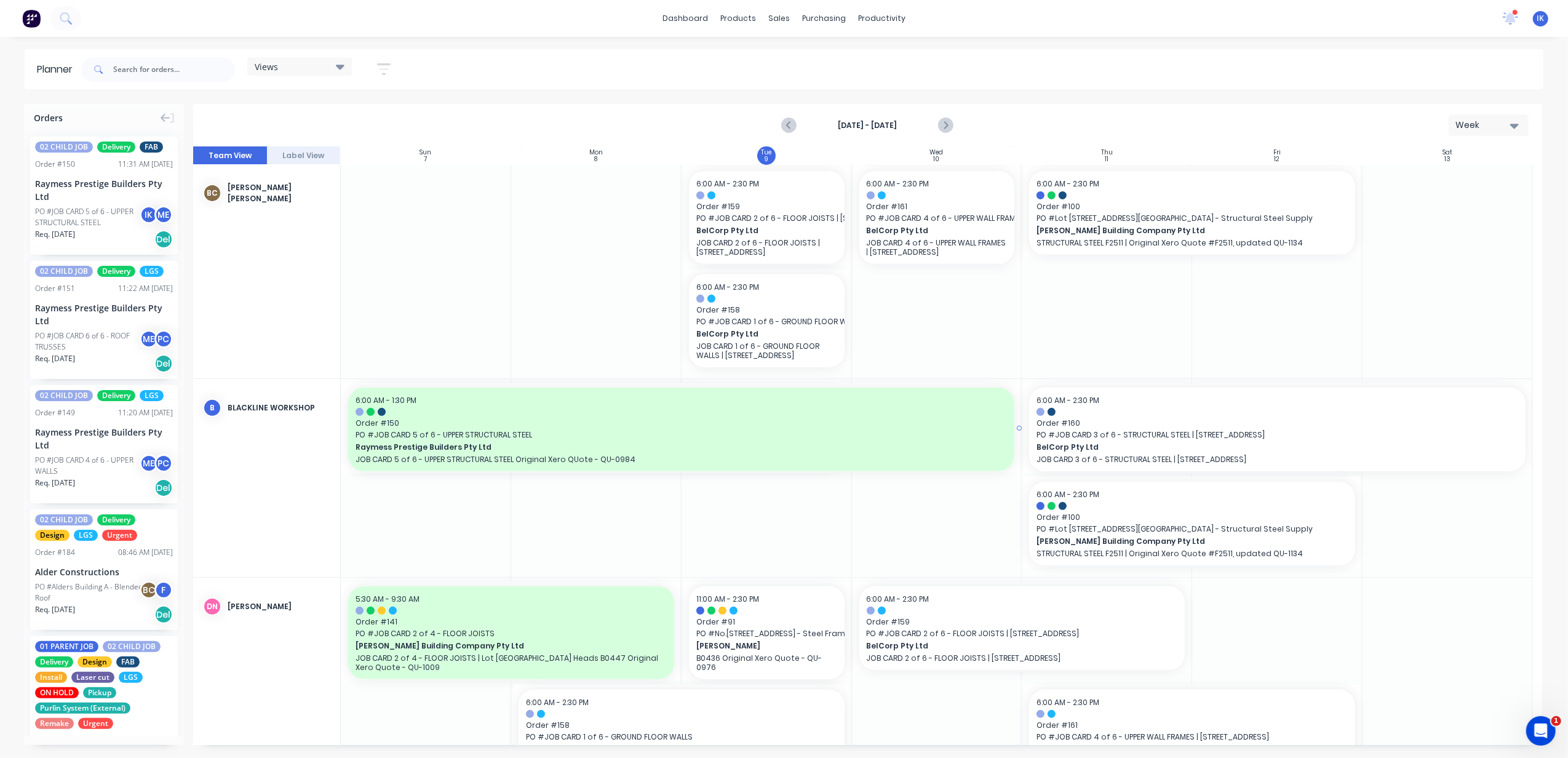
drag, startPoint x: 847, startPoint y: 431, endPoint x: 1010, endPoint y: 431, distance: 163.0
click at [951, 421] on div "Set start/finish time" at bounding box center [991, 424] width 132 height 25
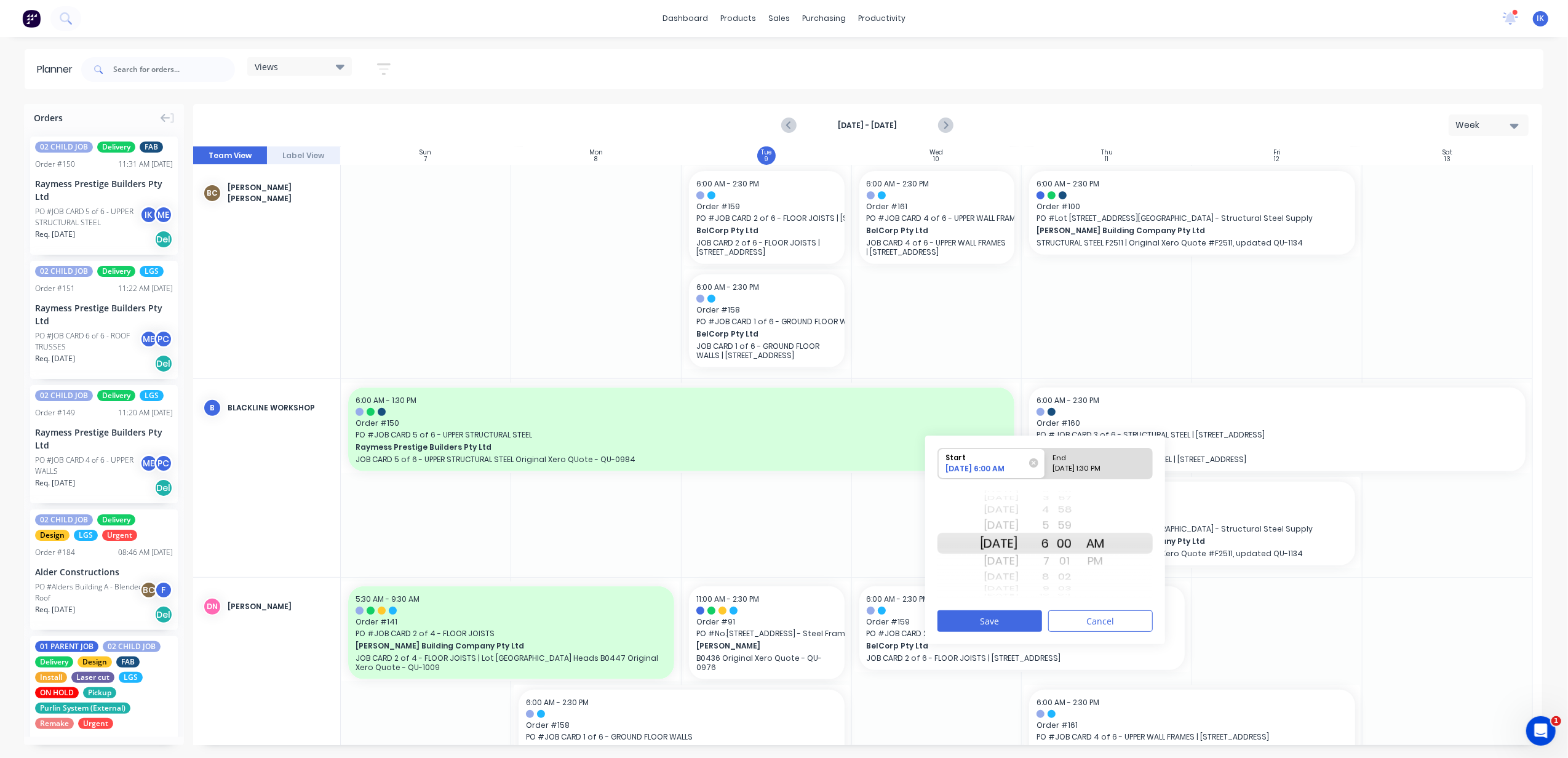
click at [1017, 544] on div "[DATE]" at bounding box center [999, 543] width 39 height 21
click at [1093, 466] on div "[DATE] 1:30 PM" at bounding box center [1093, 471] width 89 height 15
click at [1045, 466] on input "End [DATE] 1:30 PM" at bounding box center [1045, 463] width 1 height 30
radio input "true"
click at [1009, 615] on button "Save" at bounding box center [989, 621] width 105 height 21
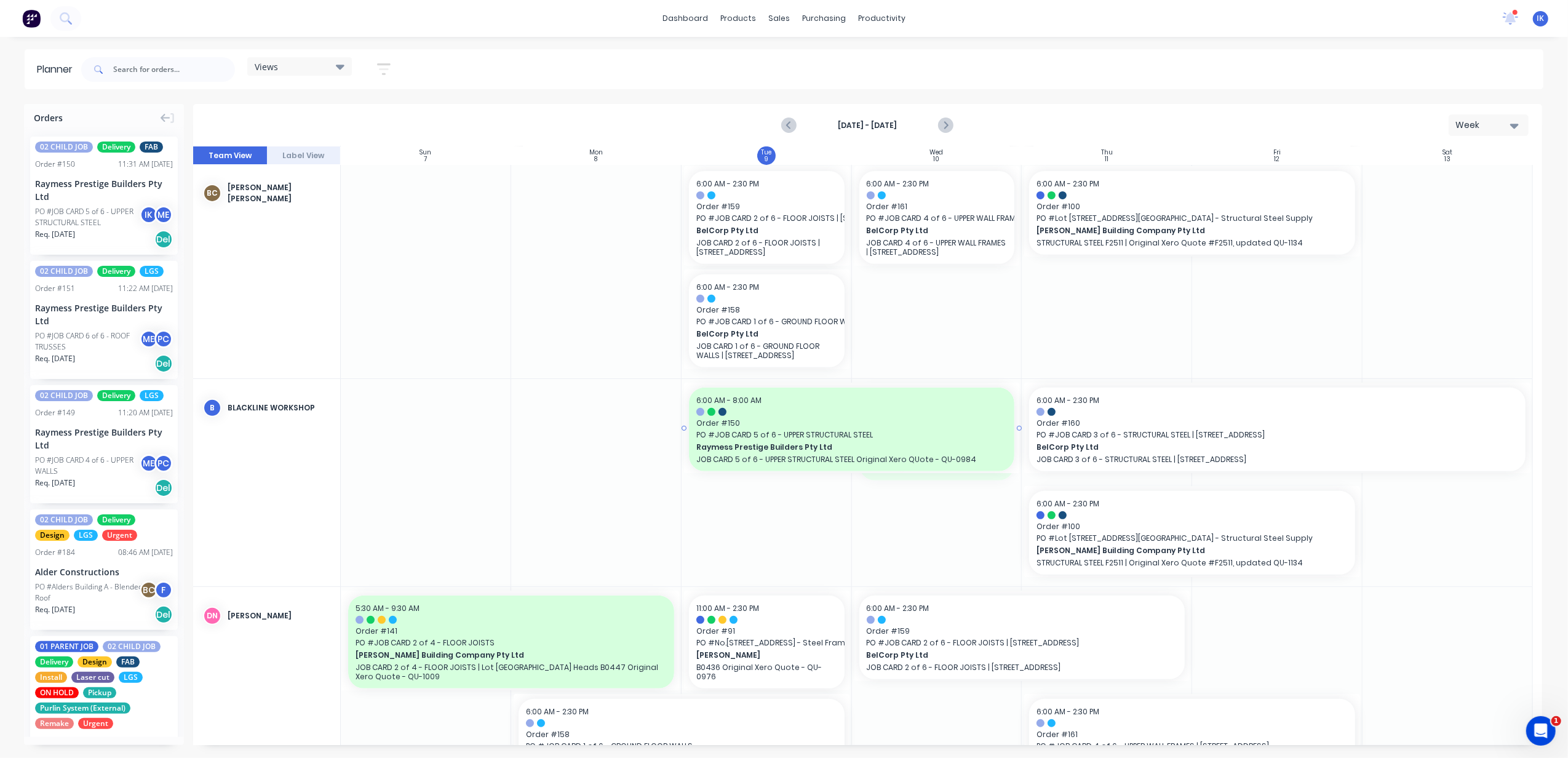
drag, startPoint x: 850, startPoint y: 433, endPoint x: 674, endPoint y: 436, distance: 176.0
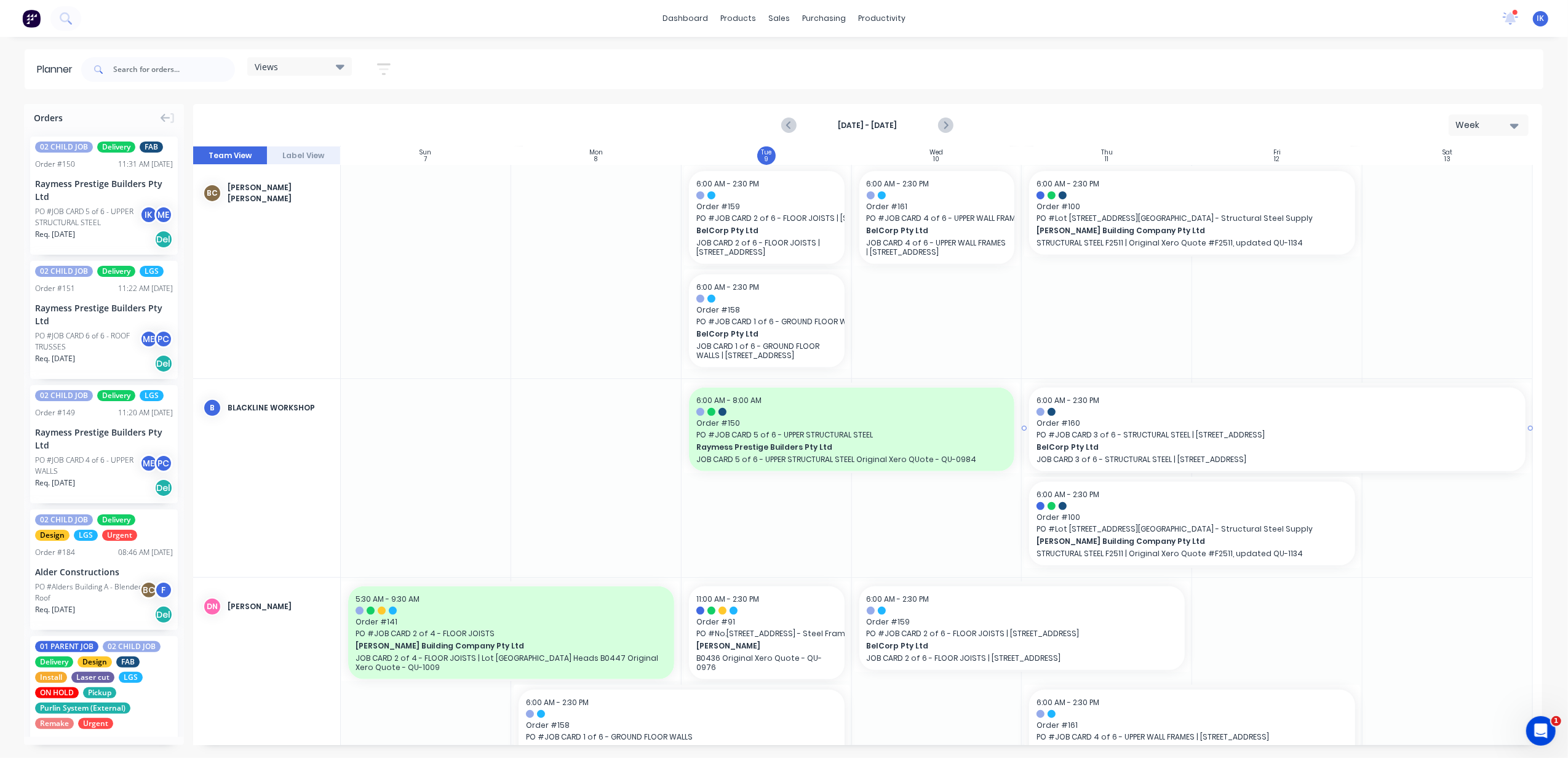
drag, startPoint x: 1079, startPoint y: 436, endPoint x: 1096, endPoint y: 463, distance: 31.9
click at [941, 414] on div "Set start/finish time" at bounding box center [969, 414] width 132 height 25
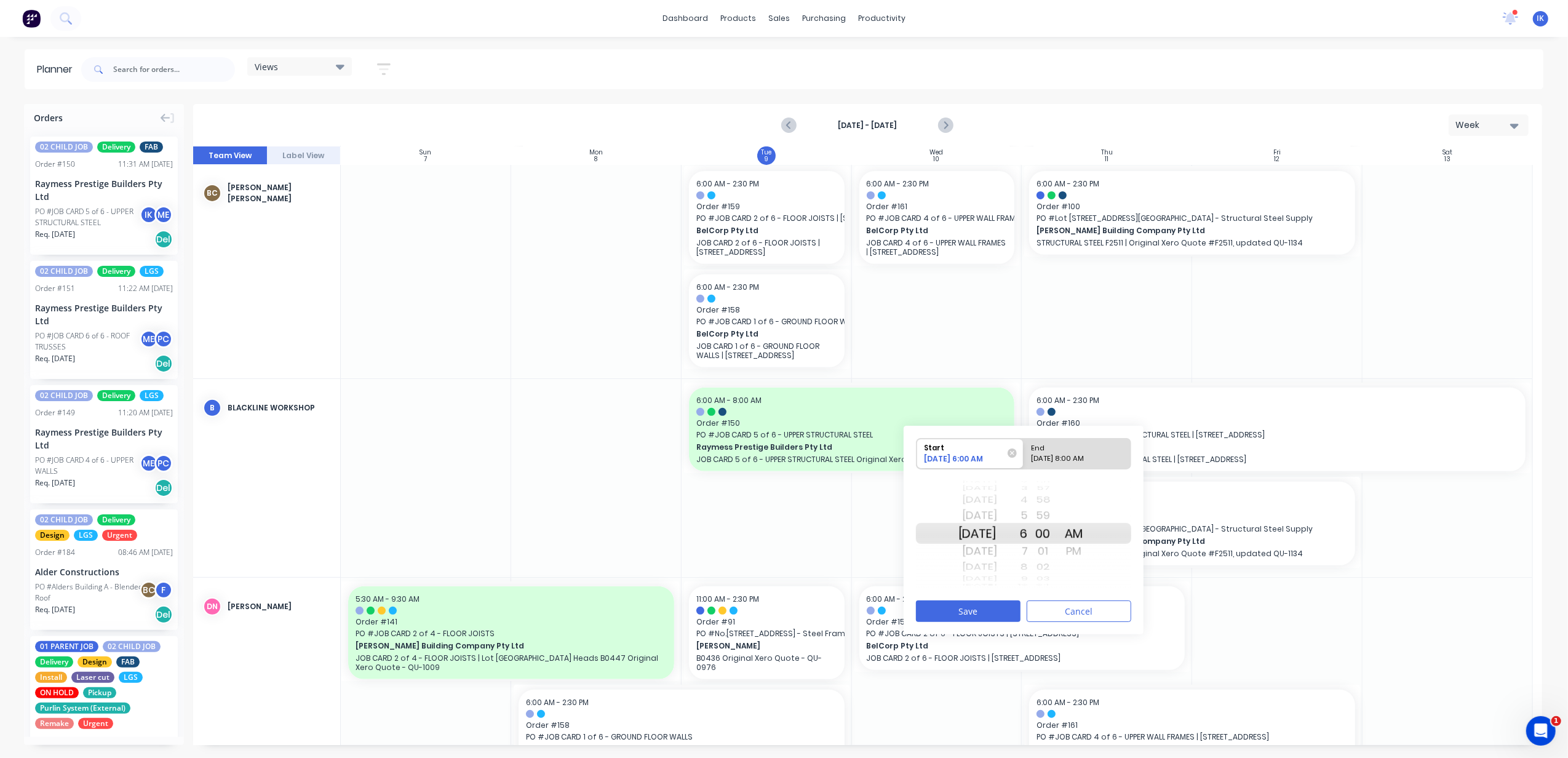
click at [994, 552] on div "[DATE]" at bounding box center [977, 552] width 39 height 20
click at [1071, 448] on div "End" at bounding box center [1072, 446] width 89 height 15
click at [1024, 448] on input "End [DATE] 8:00 AM" at bounding box center [1023, 454] width 1 height 30
radio input "true"
click at [1007, 607] on button "Save" at bounding box center [967, 611] width 105 height 21
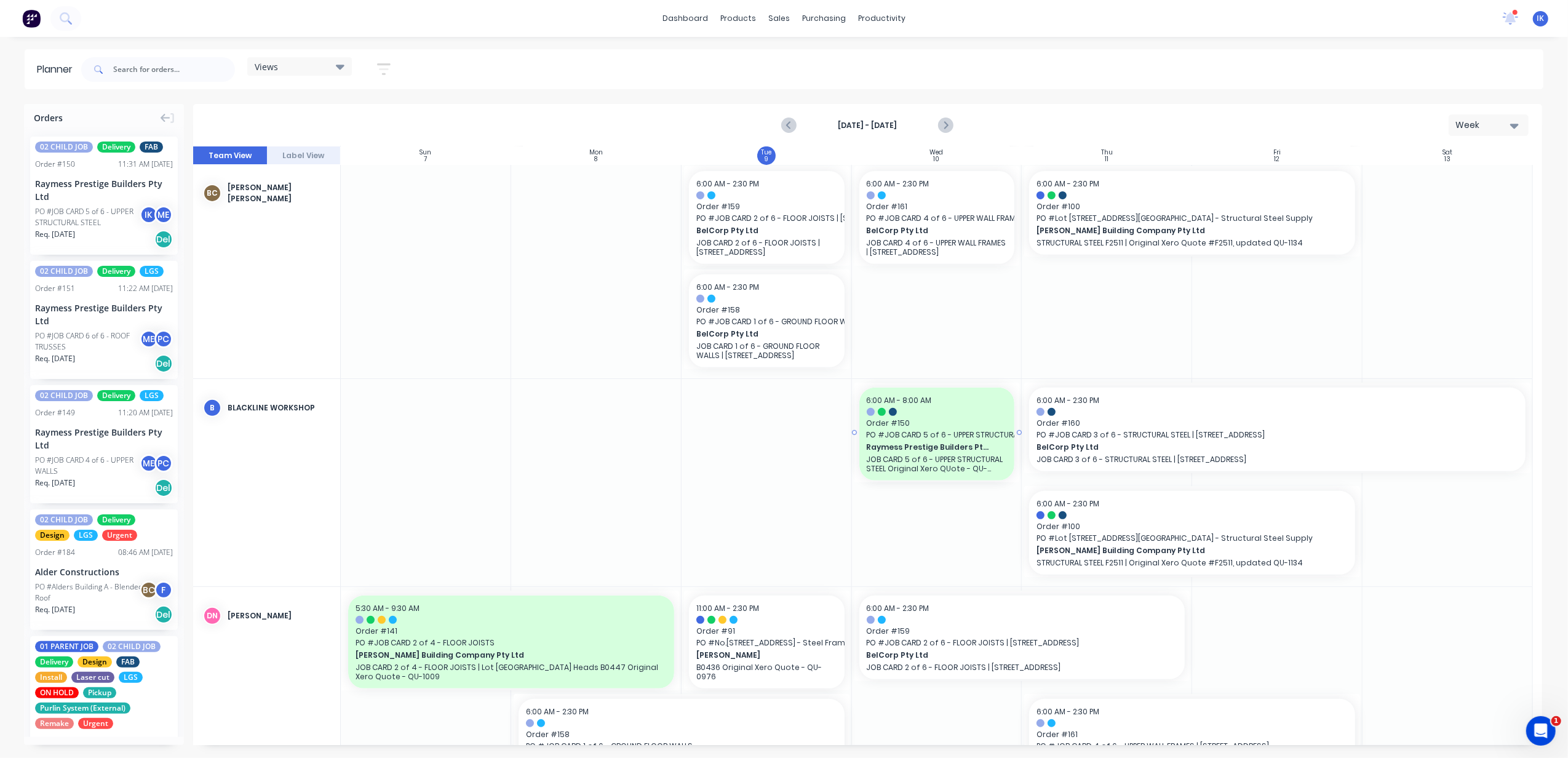
drag, startPoint x: 1016, startPoint y: 430, endPoint x: 997, endPoint y: 434, distance: 19.4
drag, startPoint x: 852, startPoint y: 432, endPoint x: 682, endPoint y: 444, distance: 170.4
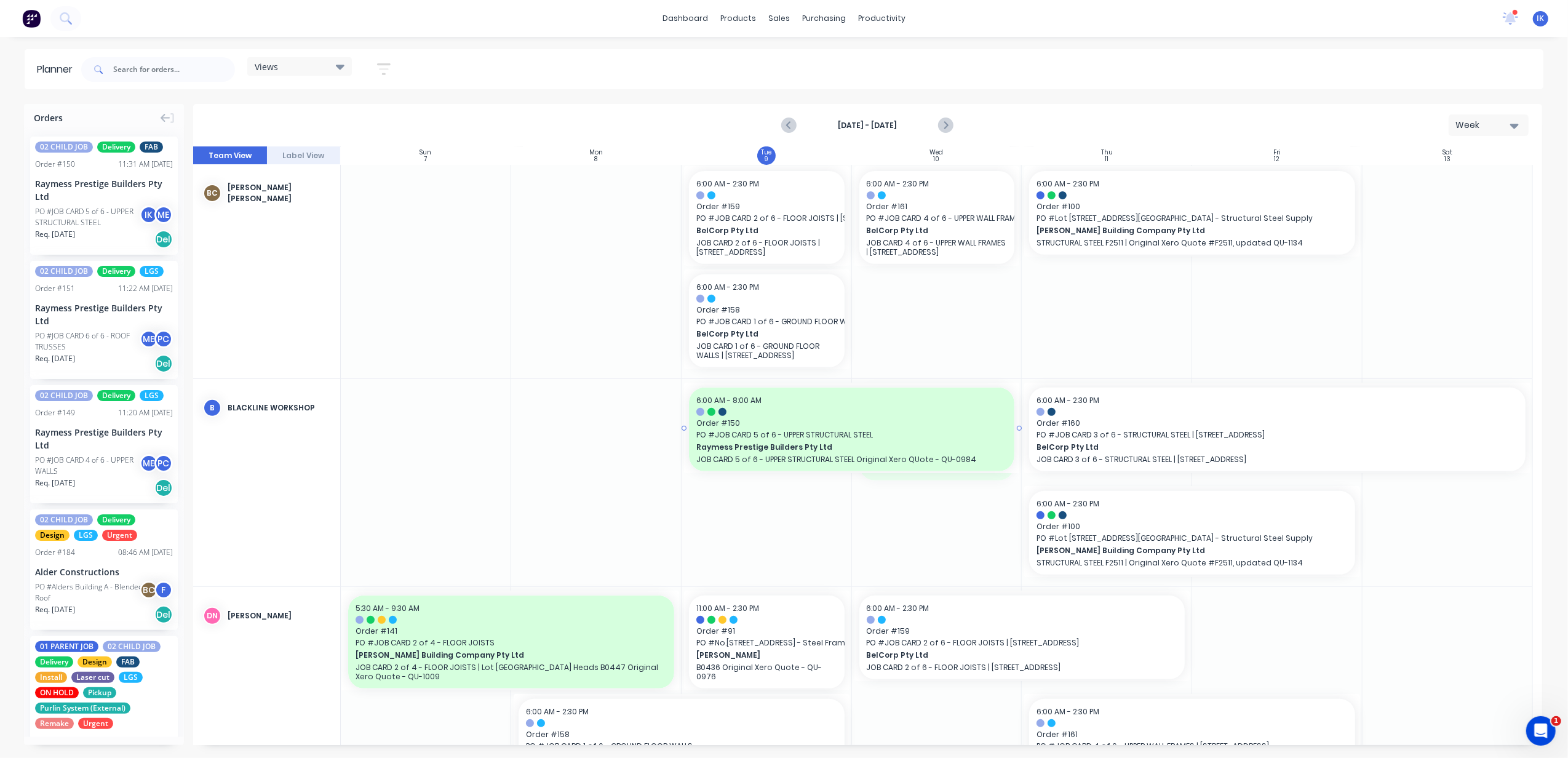
drag, startPoint x: 851, startPoint y: 432, endPoint x: 673, endPoint y: 439, distance: 178.1
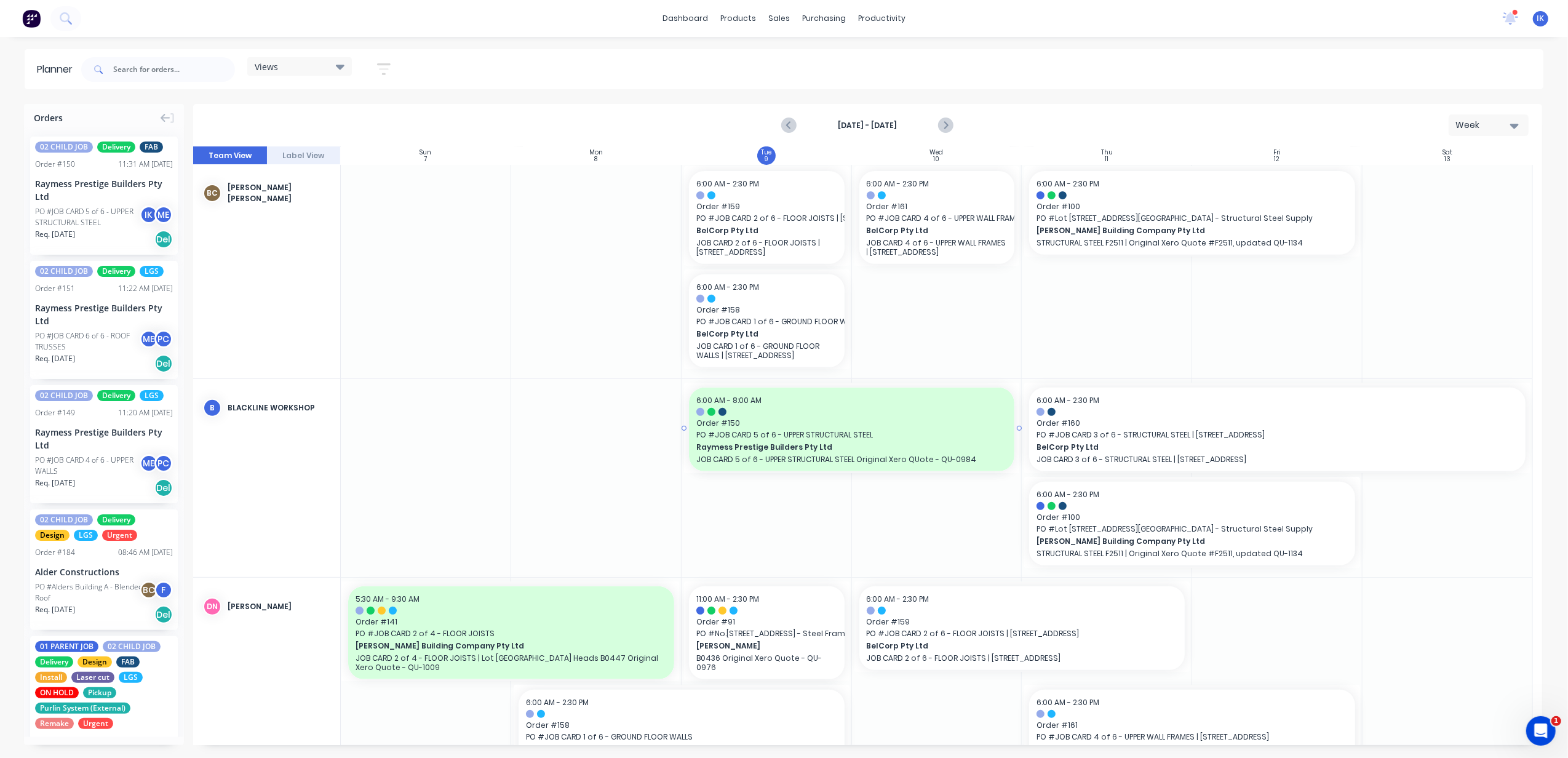
drag, startPoint x: 1017, startPoint y: 429, endPoint x: 854, endPoint y: 442, distance: 163.5
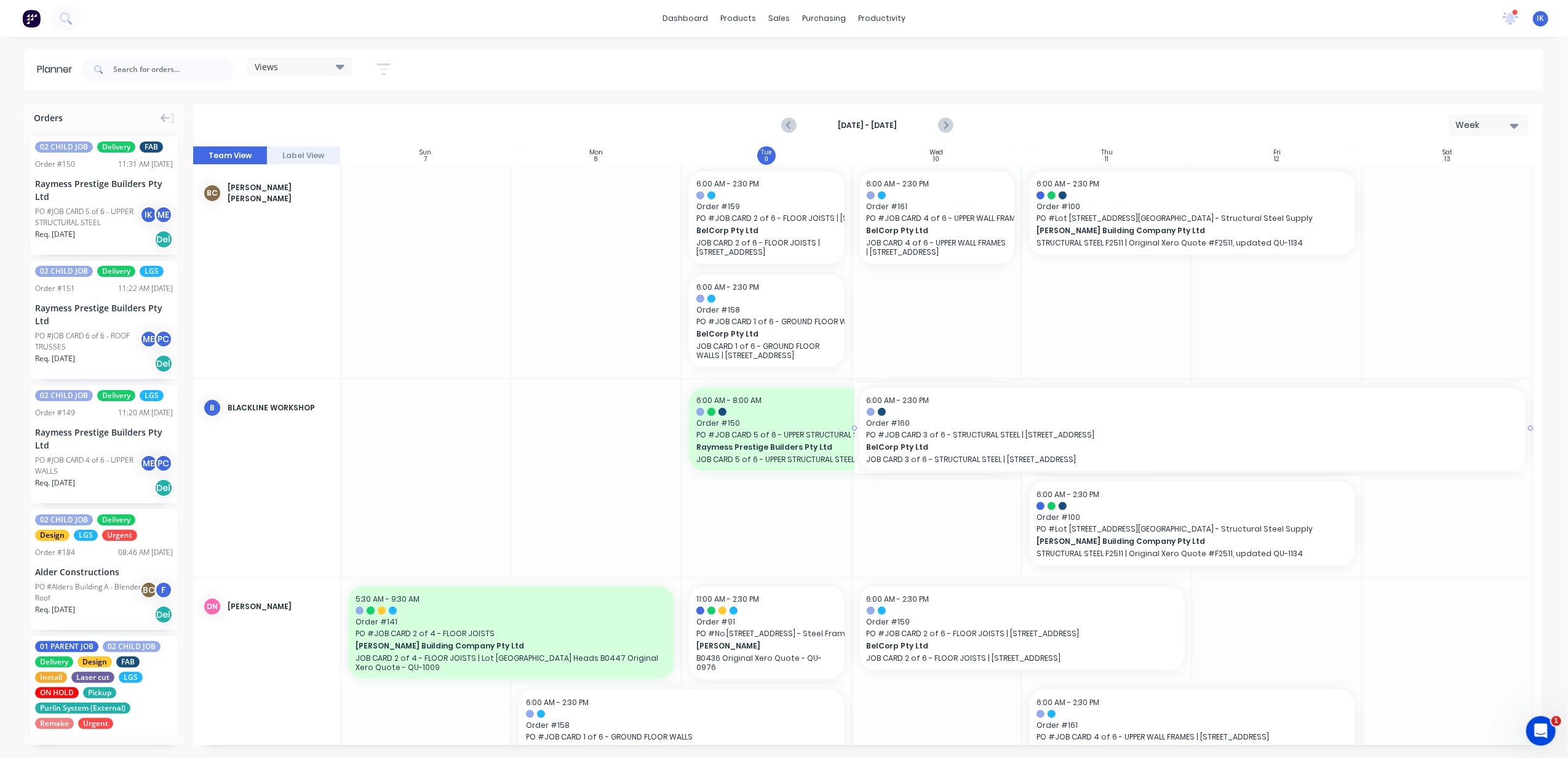
drag, startPoint x: 1020, startPoint y: 428, endPoint x: 840, endPoint y: 430, distance: 180.0
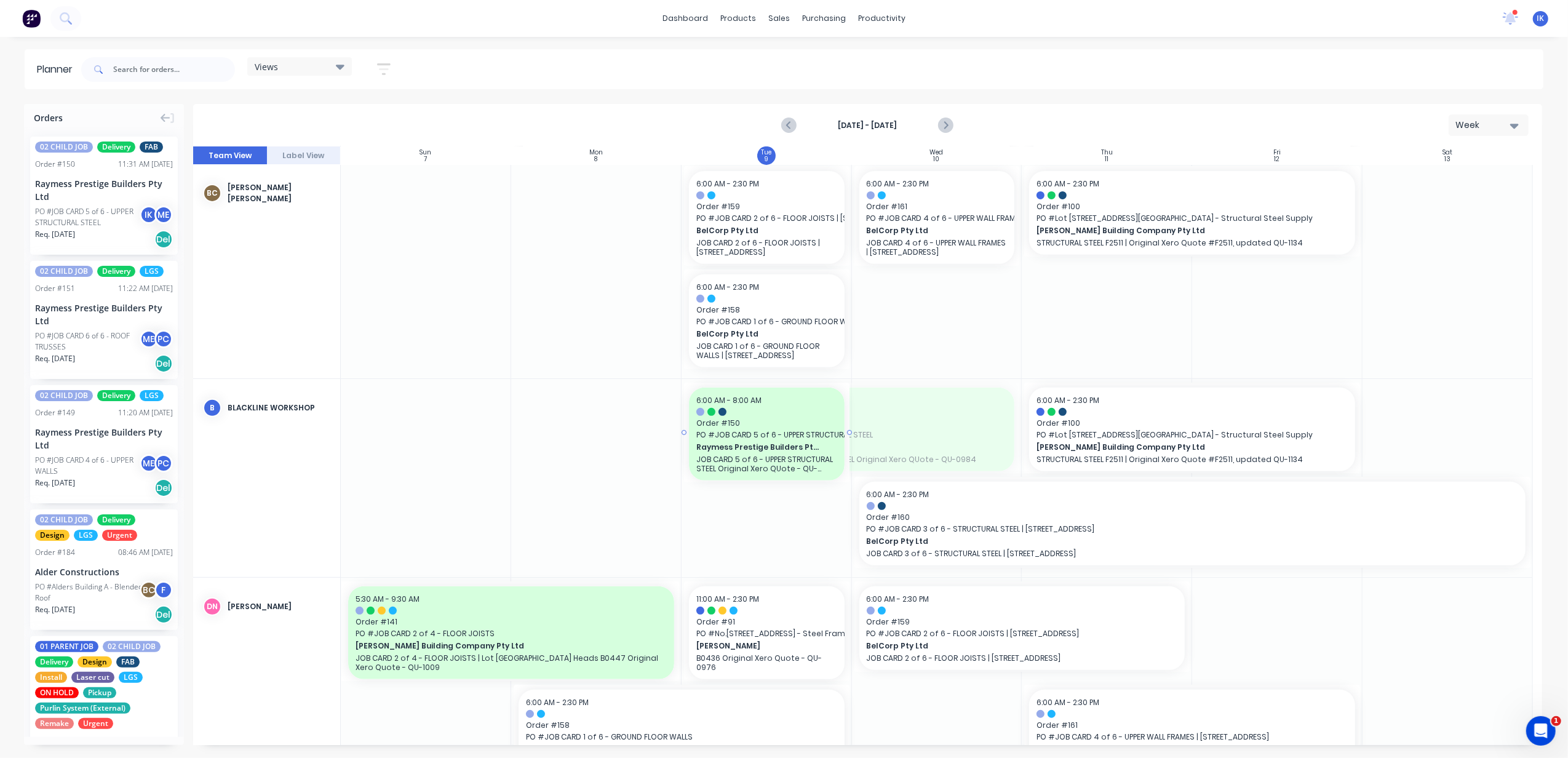
drag, startPoint x: 1014, startPoint y: 430, endPoint x: 832, endPoint y: 434, distance: 182.0
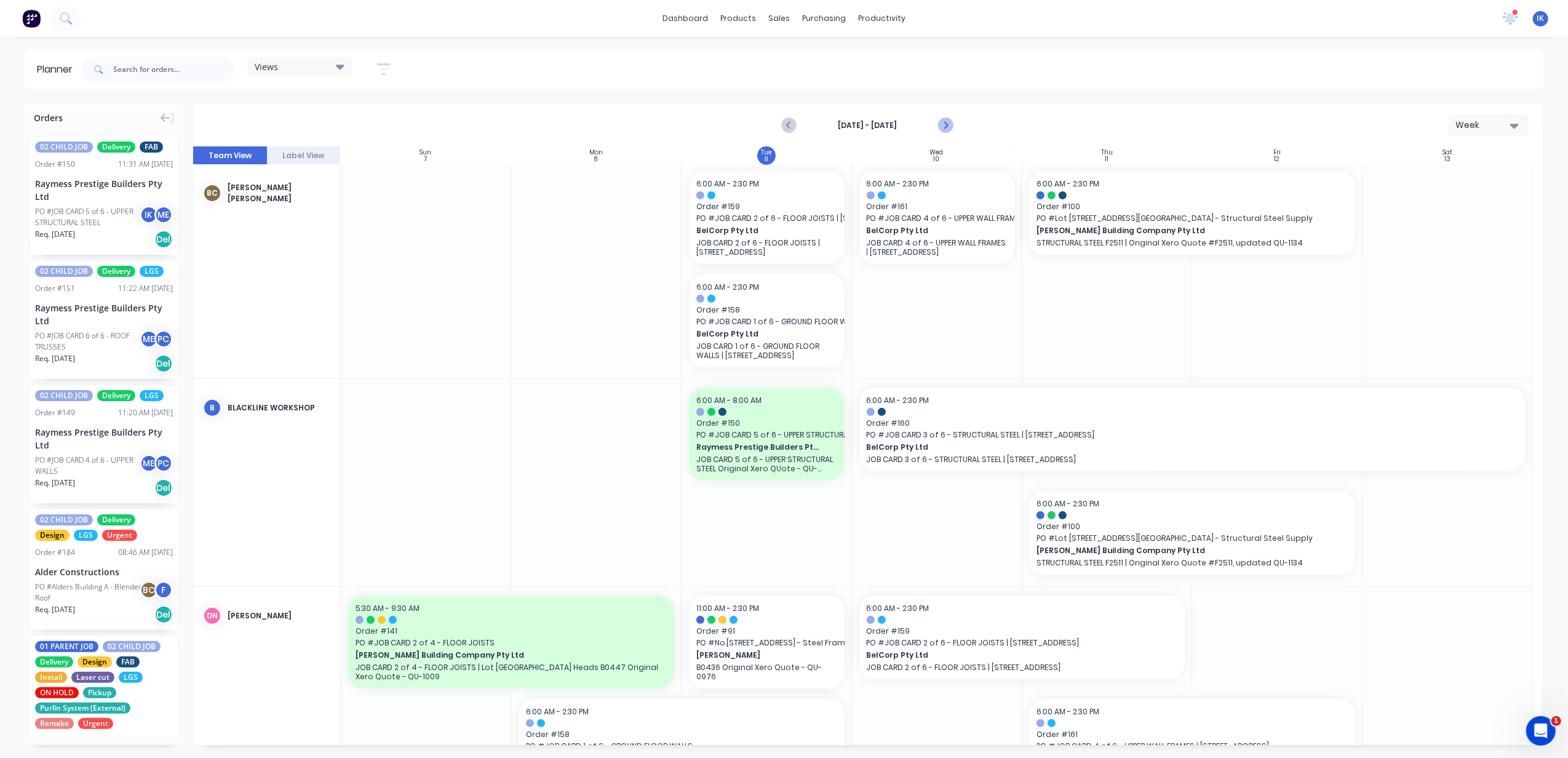
click at [945, 125] on icon "Next page" at bounding box center [945, 125] width 15 height 15
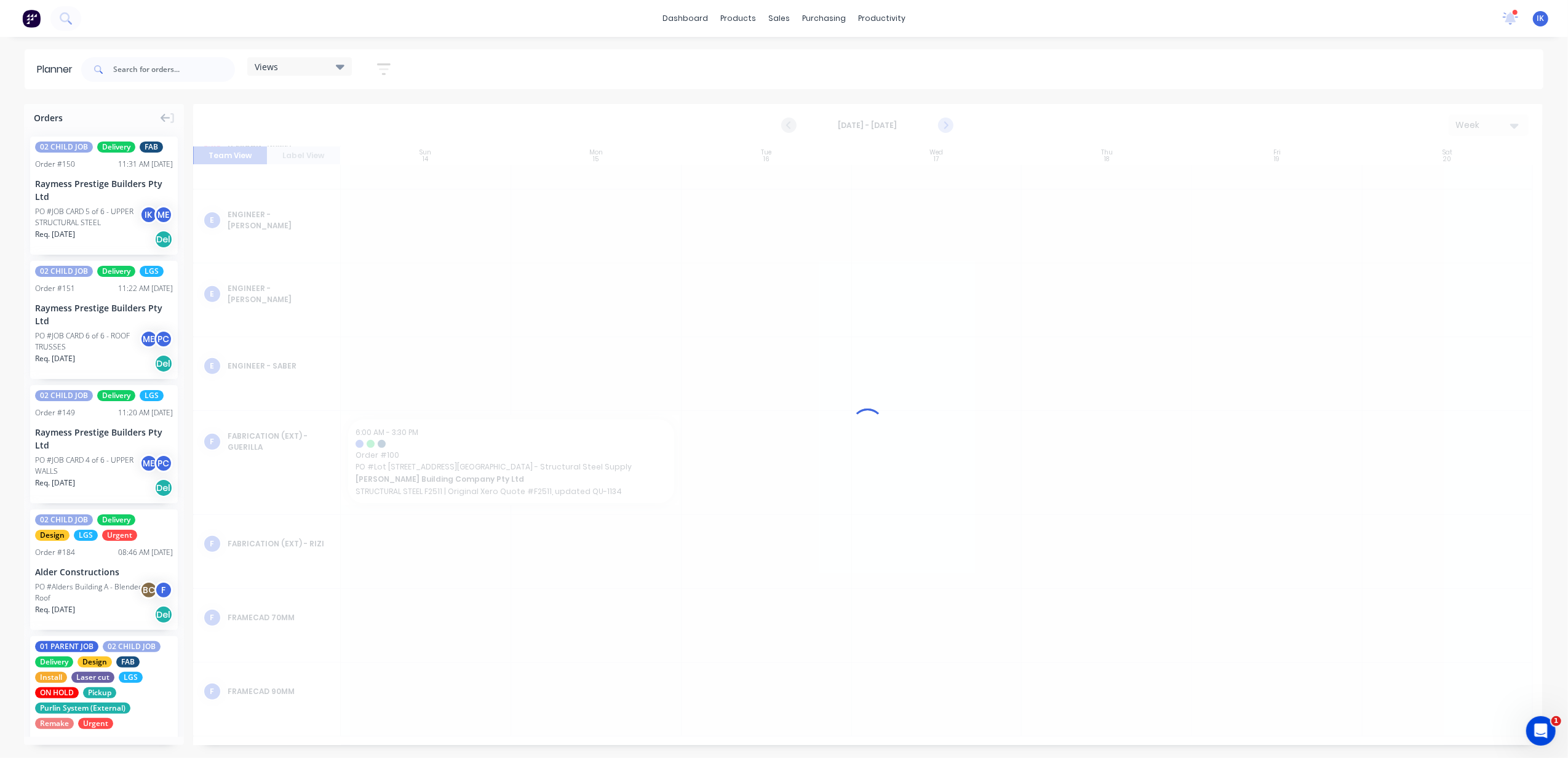
scroll to position [155, 0]
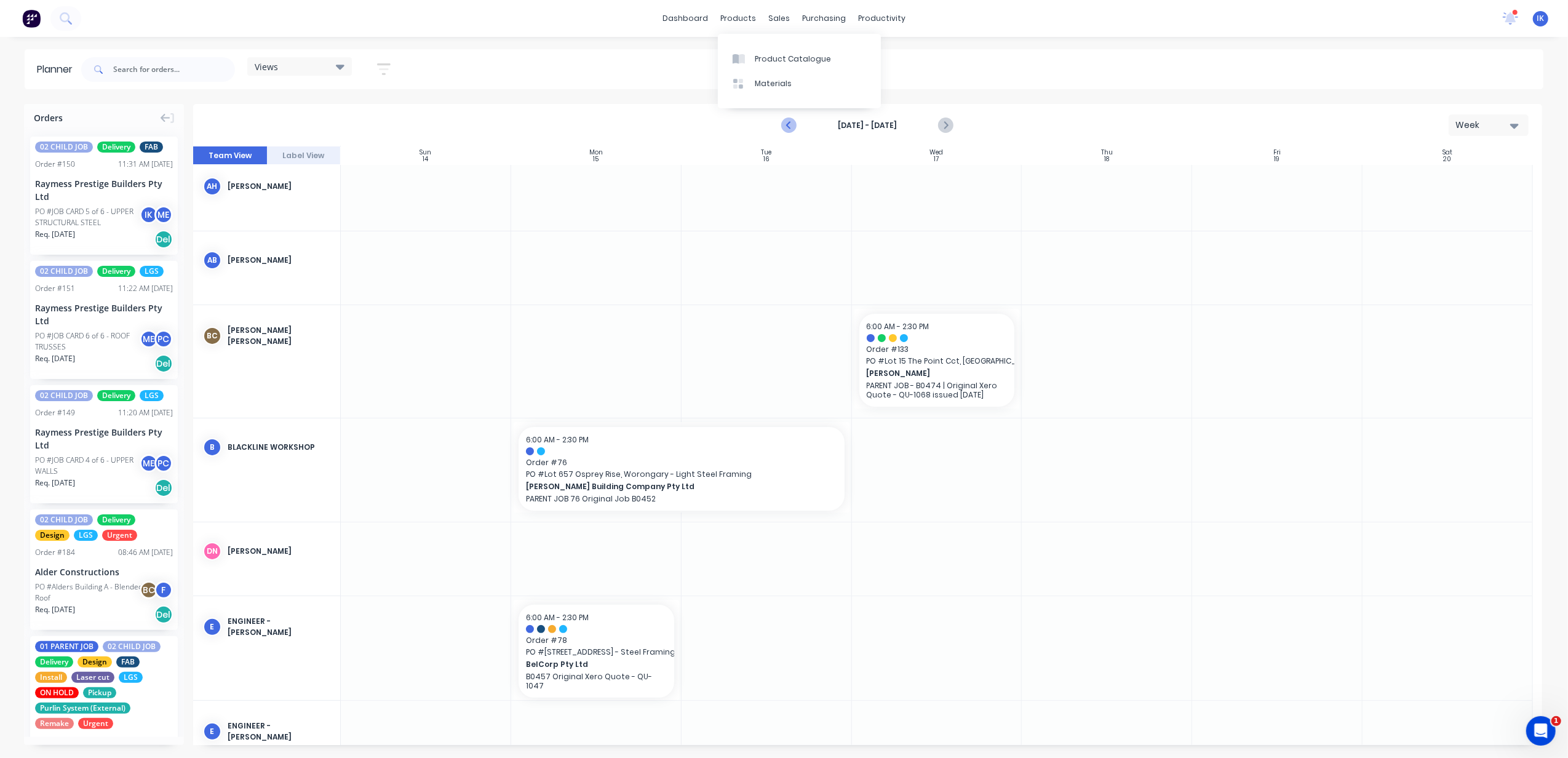
click at [786, 123] on icon "Previous page" at bounding box center [790, 125] width 15 height 15
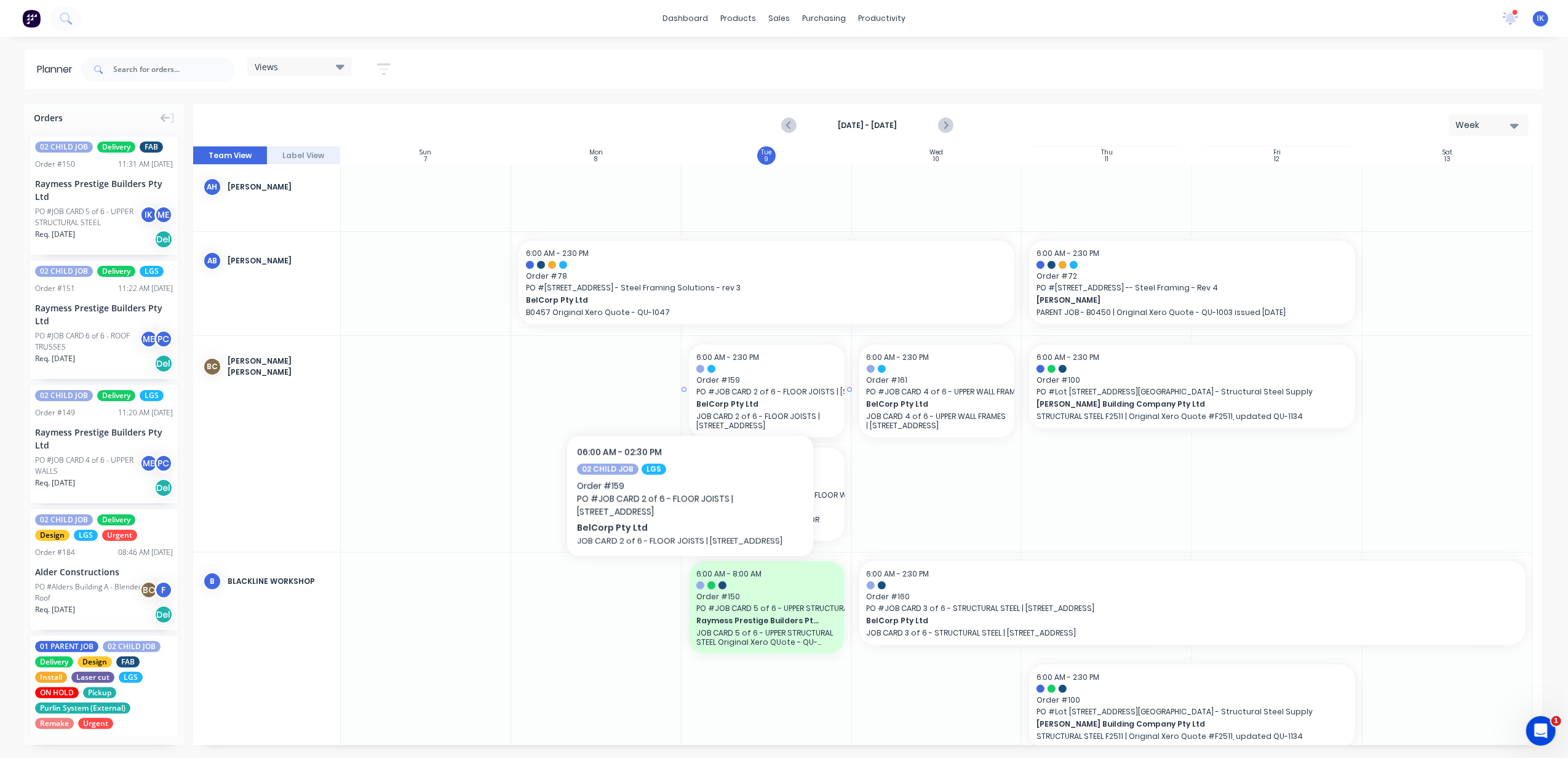
scroll to position [401, 0]
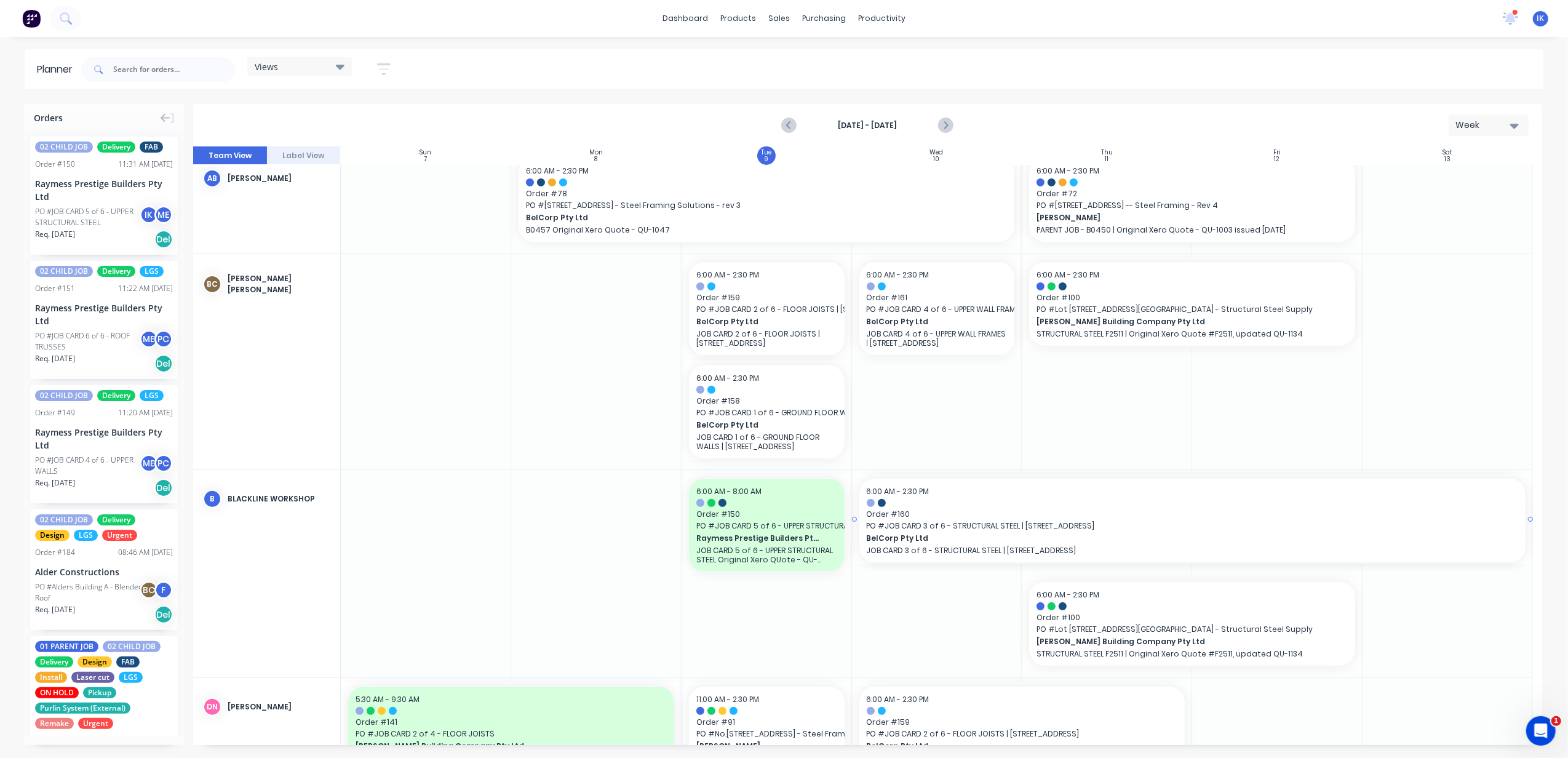
drag, startPoint x: 1526, startPoint y: 517, endPoint x: 1425, endPoint y: 542, distance: 104.0
drag, startPoint x: 1526, startPoint y: 520, endPoint x: 1480, endPoint y: 520, distance: 46.0
click at [343, 68] on icon at bounding box center [340, 67] width 9 height 13
click at [382, 70] on icon "button" at bounding box center [384, 69] width 13 height 15
click at [470, 68] on div "Views Save new view None (Default) edit DESIGN TEAM (INTERNAL) edit ENGINEERING…" at bounding box center [810, 69] width 1464 height 37
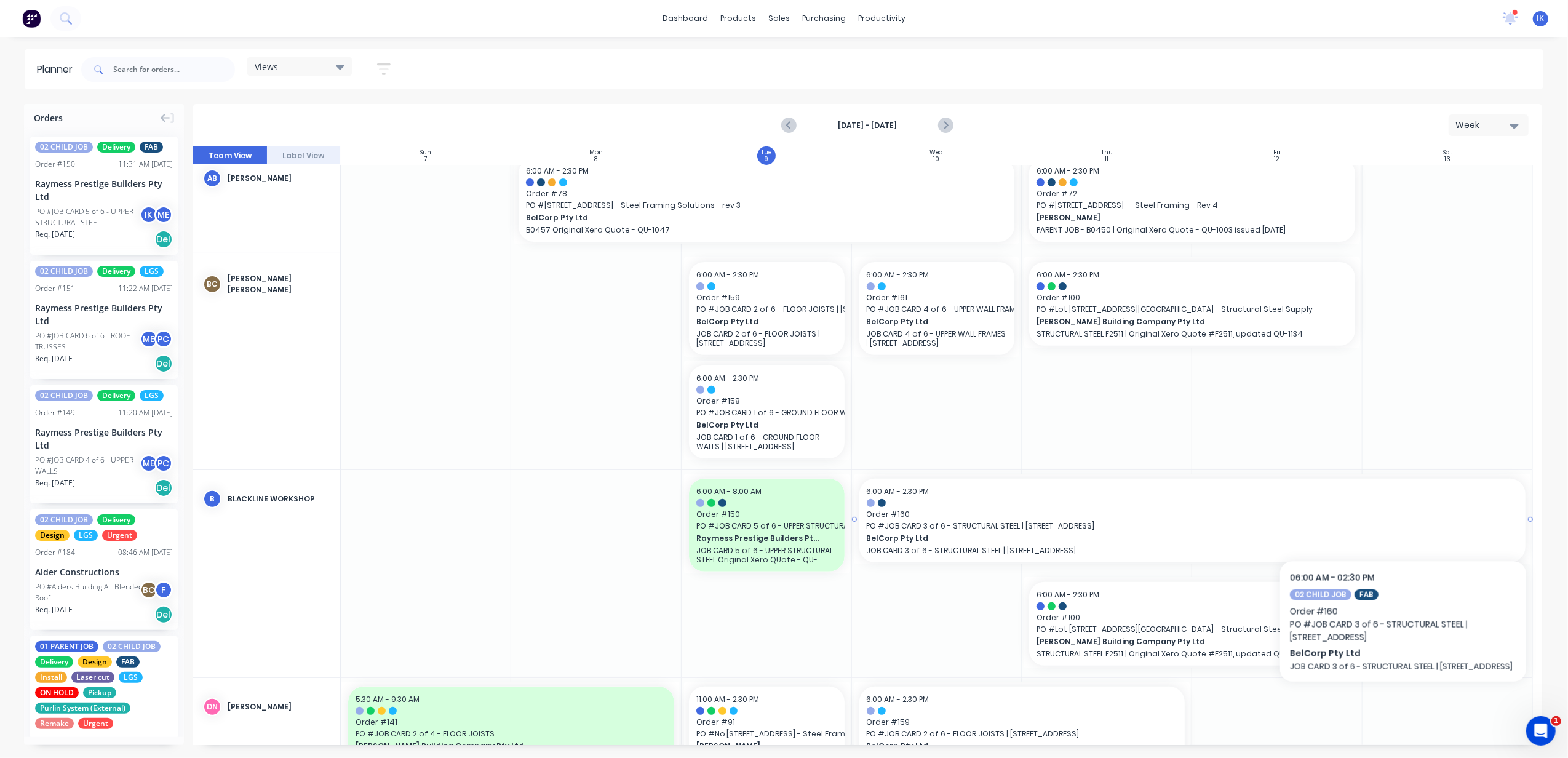
click at [1306, 515] on span "Order # 160" at bounding box center [1192, 514] width 651 height 11
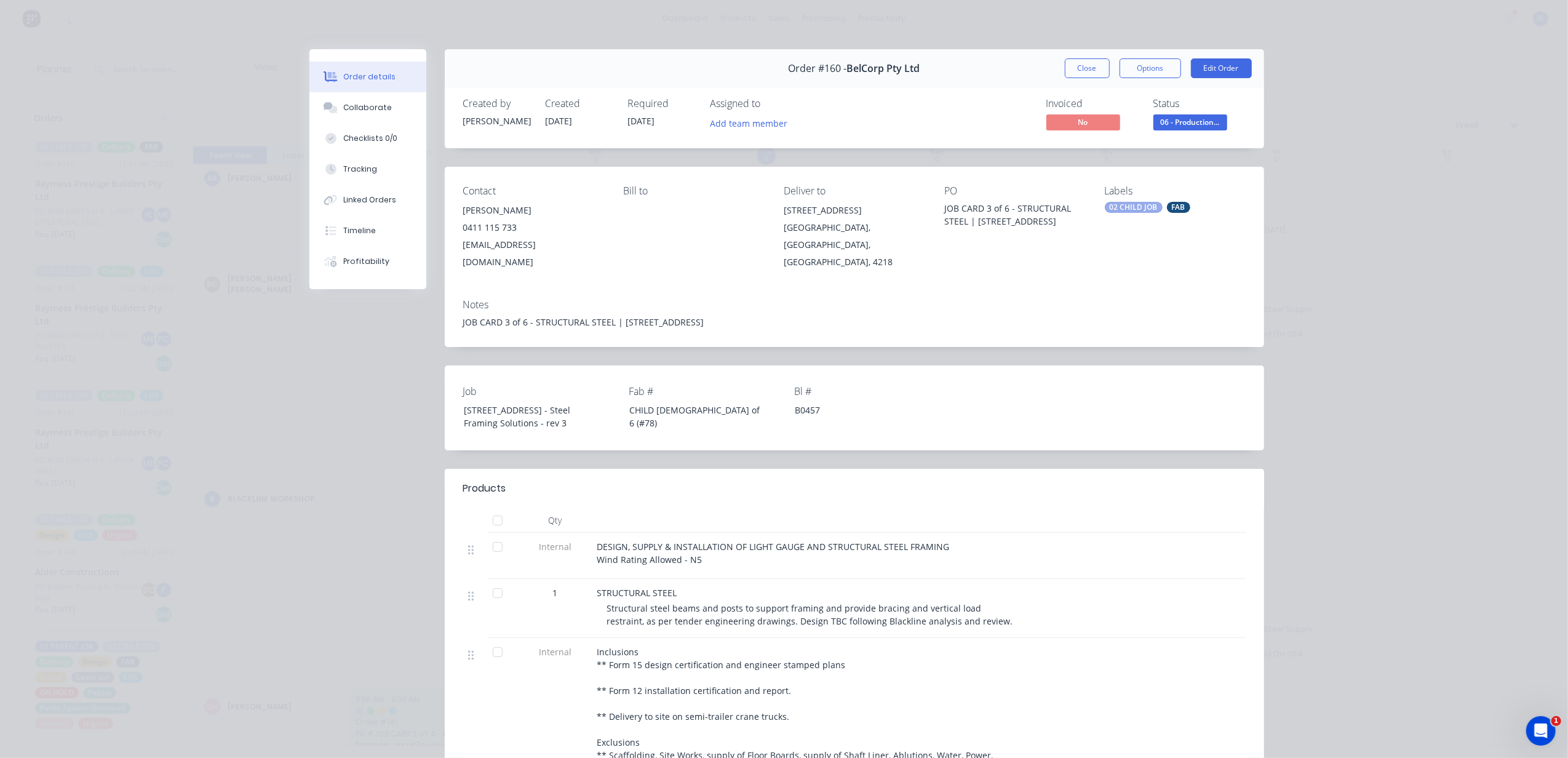
drag, startPoint x: 1400, startPoint y: 515, endPoint x: 1310, endPoint y: 136, distance: 389.5
click at [1306, 136] on div "Order details Collaborate Checklists 0/0 Tracking Linked Orders Timeline Profit…" at bounding box center [784, 379] width 1568 height 758
click at [652, 121] on span "[DATE]" at bounding box center [641, 121] width 27 height 12
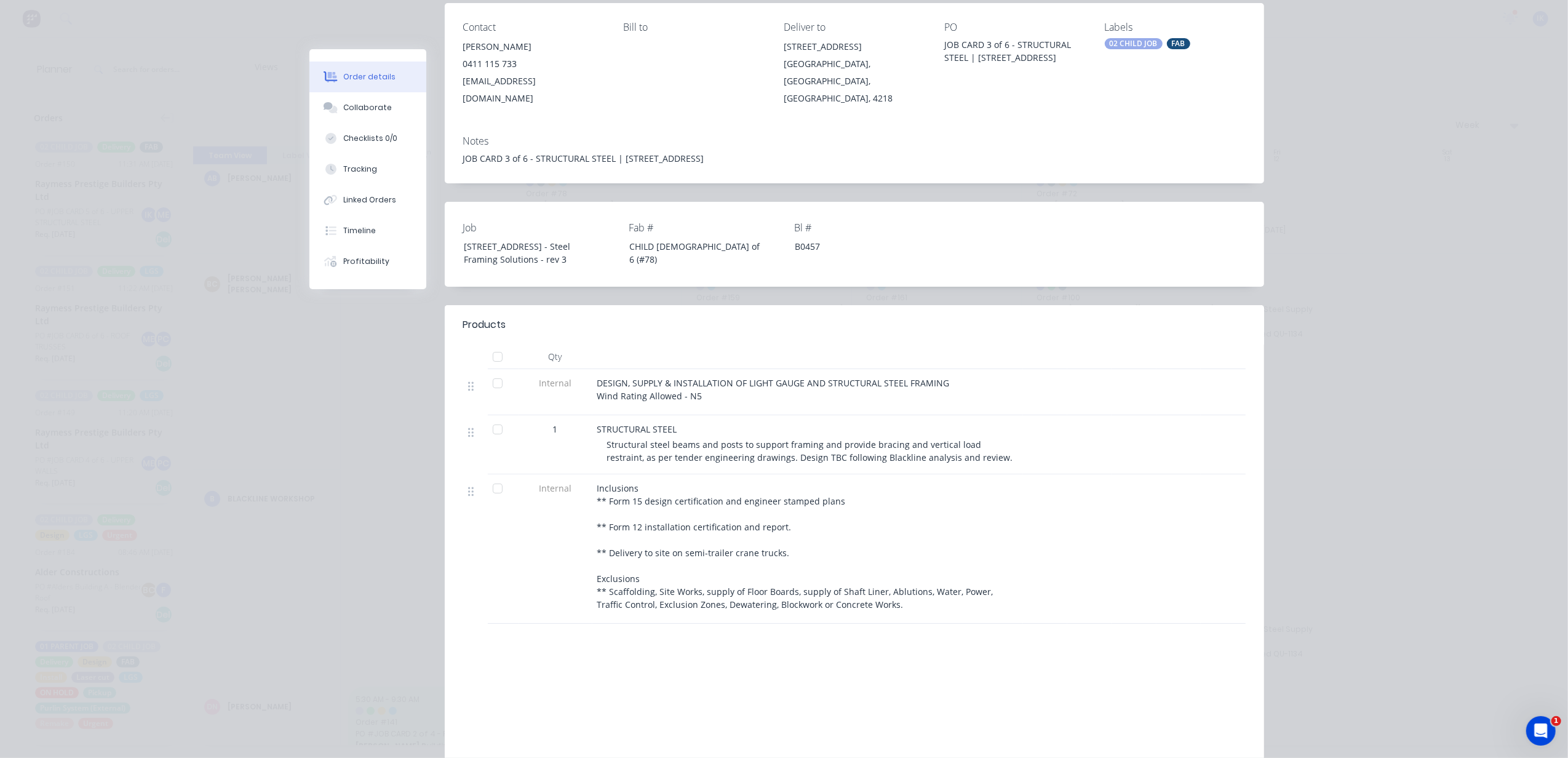
scroll to position [0, 0]
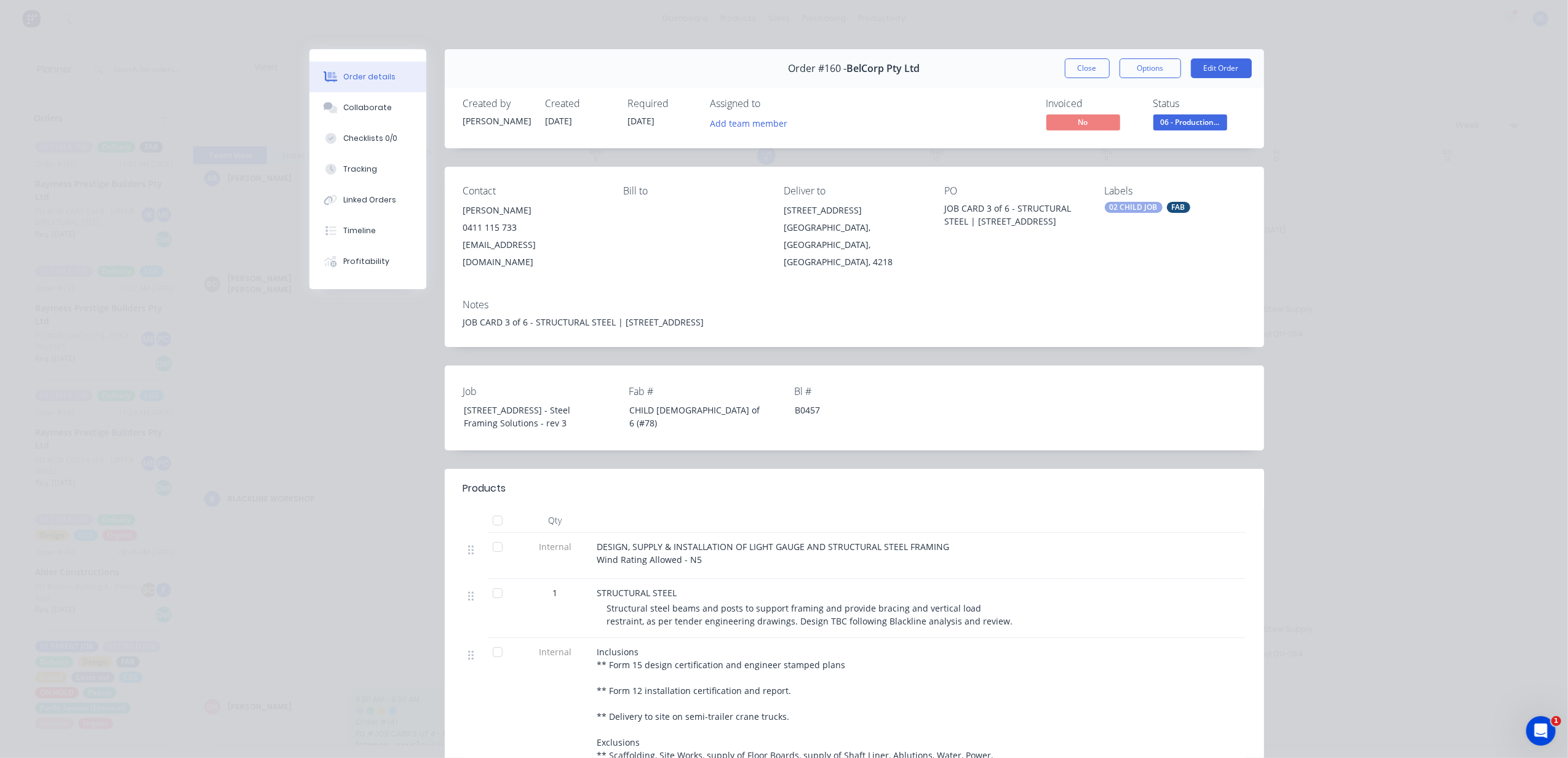
click at [1081, 69] on button "Close" at bounding box center [1087, 69] width 45 height 20
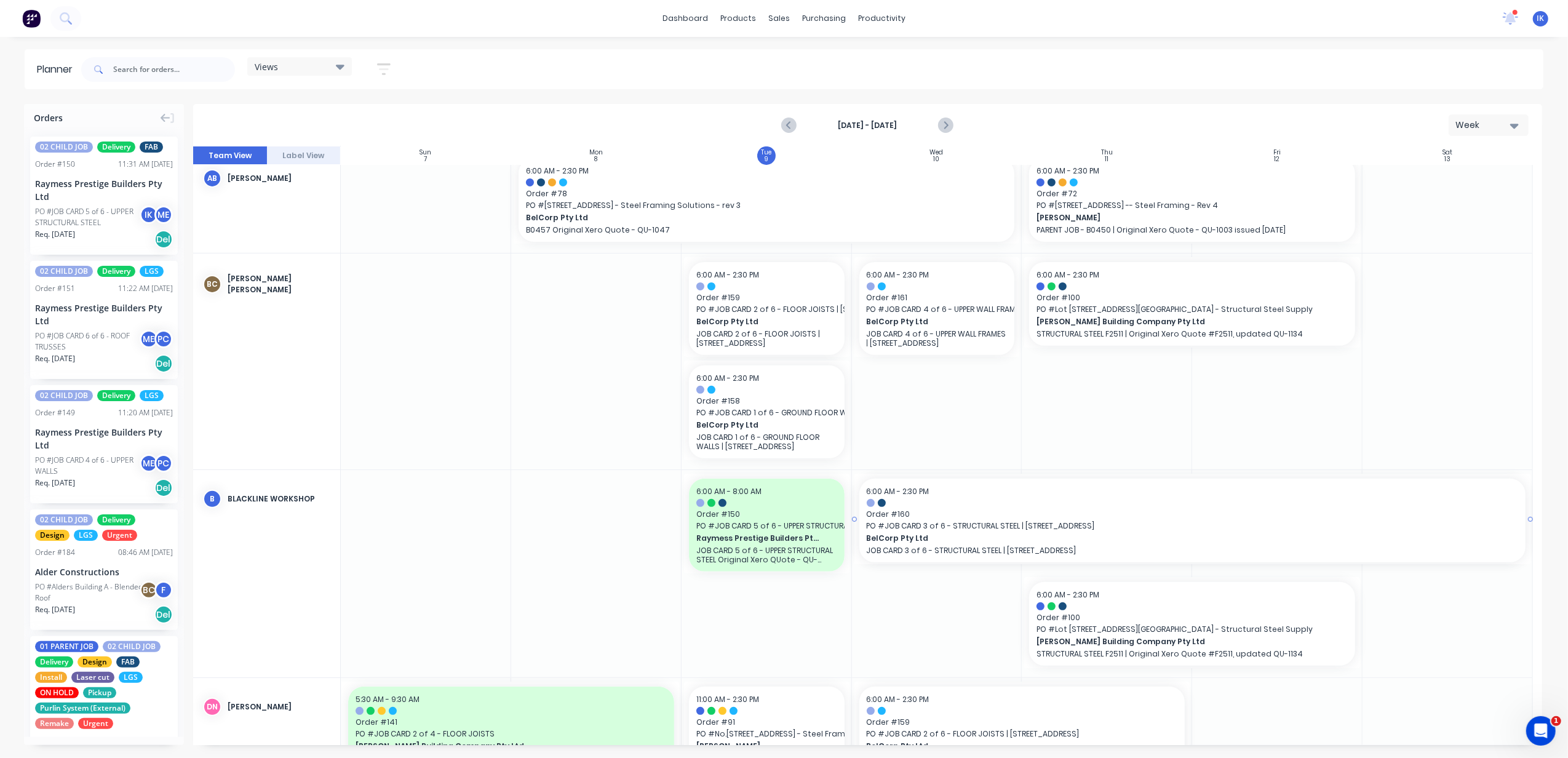
drag, startPoint x: 1523, startPoint y: 518, endPoint x: 1570, endPoint y: 517, distance: 47.0
click at [1306, 517] on html "dashboard products sales purchasing productivity dashboard products Product Cat…" at bounding box center [784, 379] width 1568 height 758
click at [1306, 129] on icon "button" at bounding box center [1514, 125] width 9 height 13
click at [1306, 205] on div "Month" at bounding box center [1466, 207] width 122 height 25
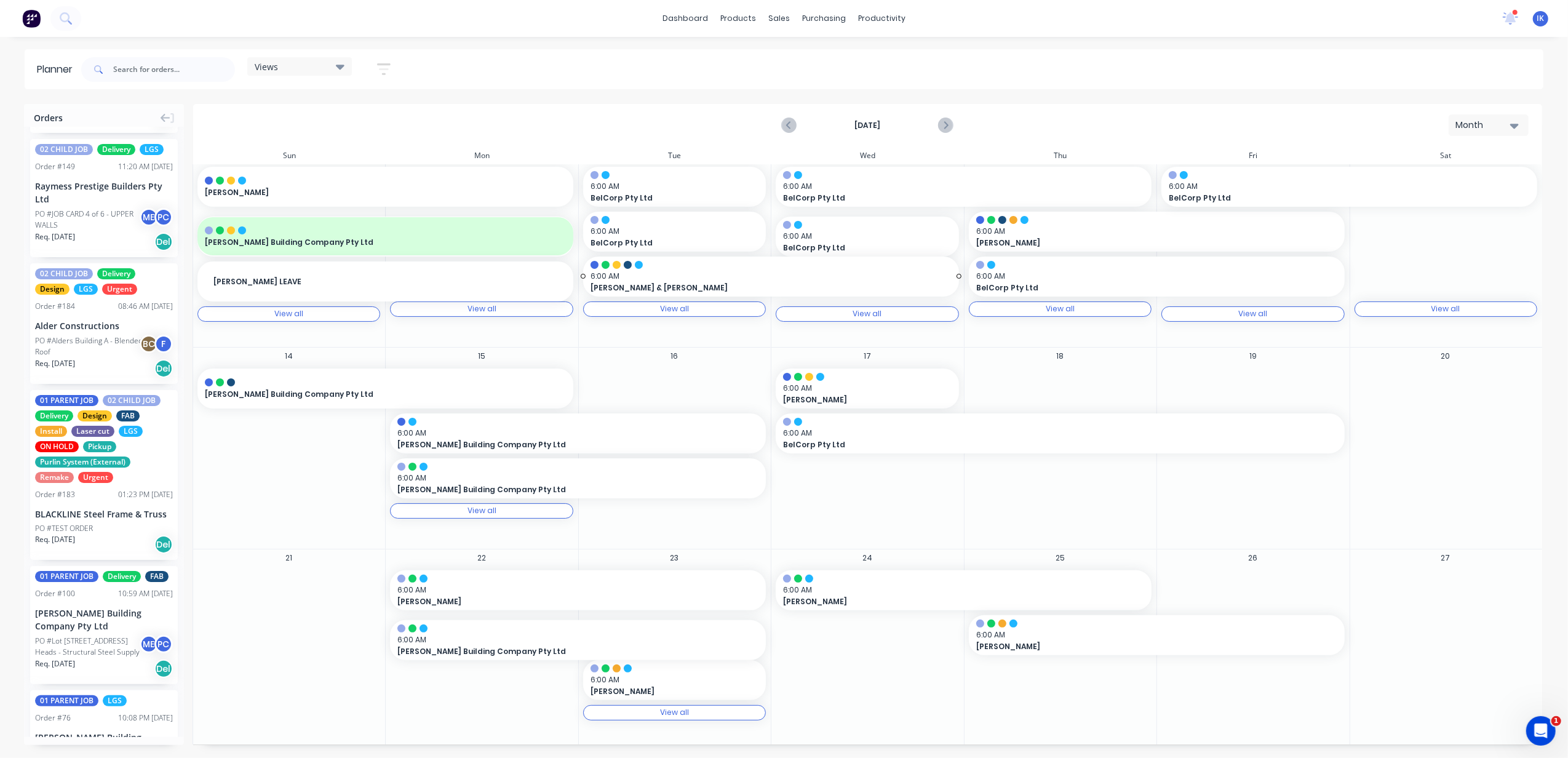
scroll to position [20, 0]
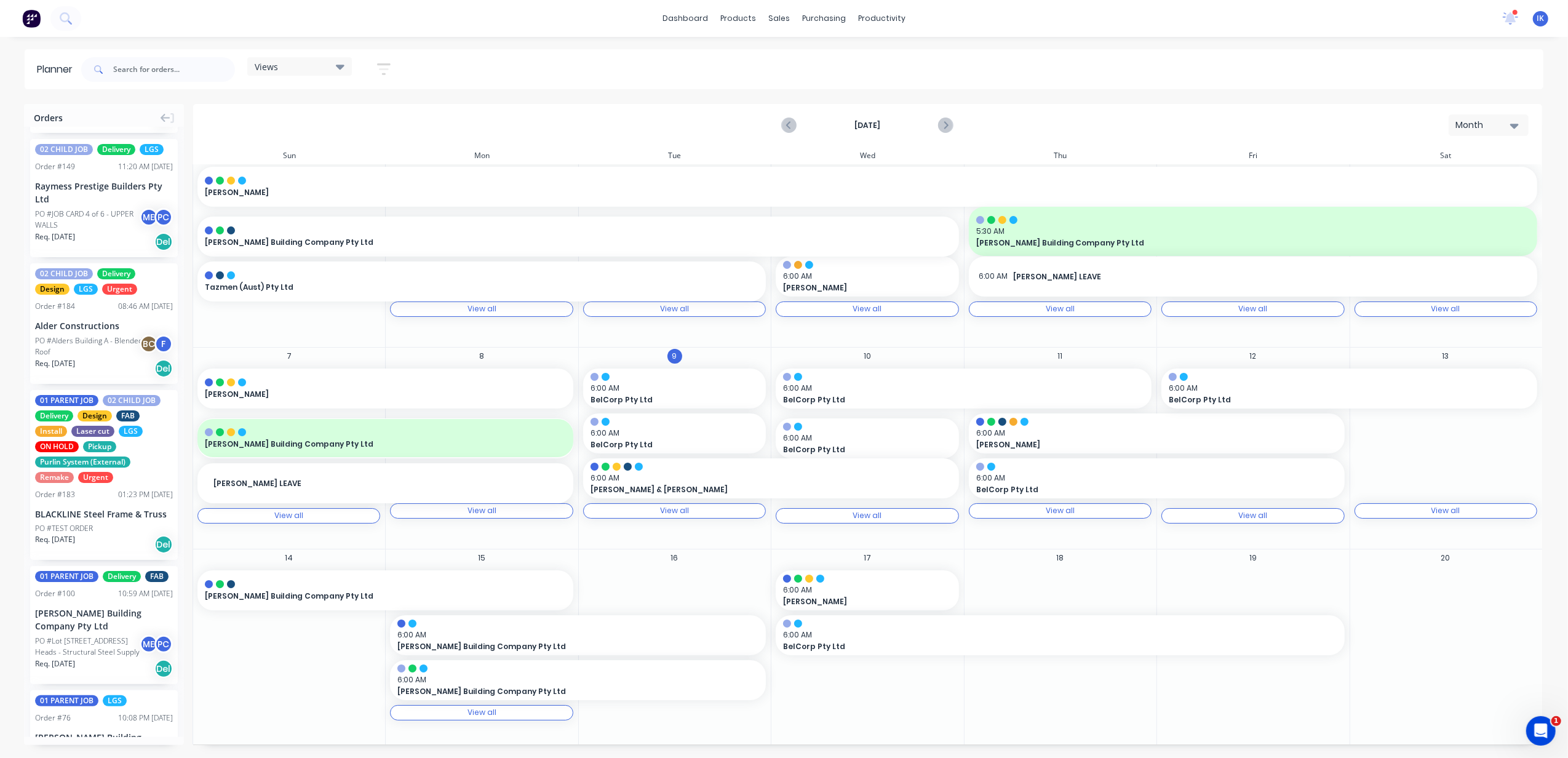
click at [1306, 124] on div "Month" at bounding box center [1483, 125] width 57 height 13
click at [1306, 176] on div "Week" at bounding box center [1466, 183] width 122 height 25
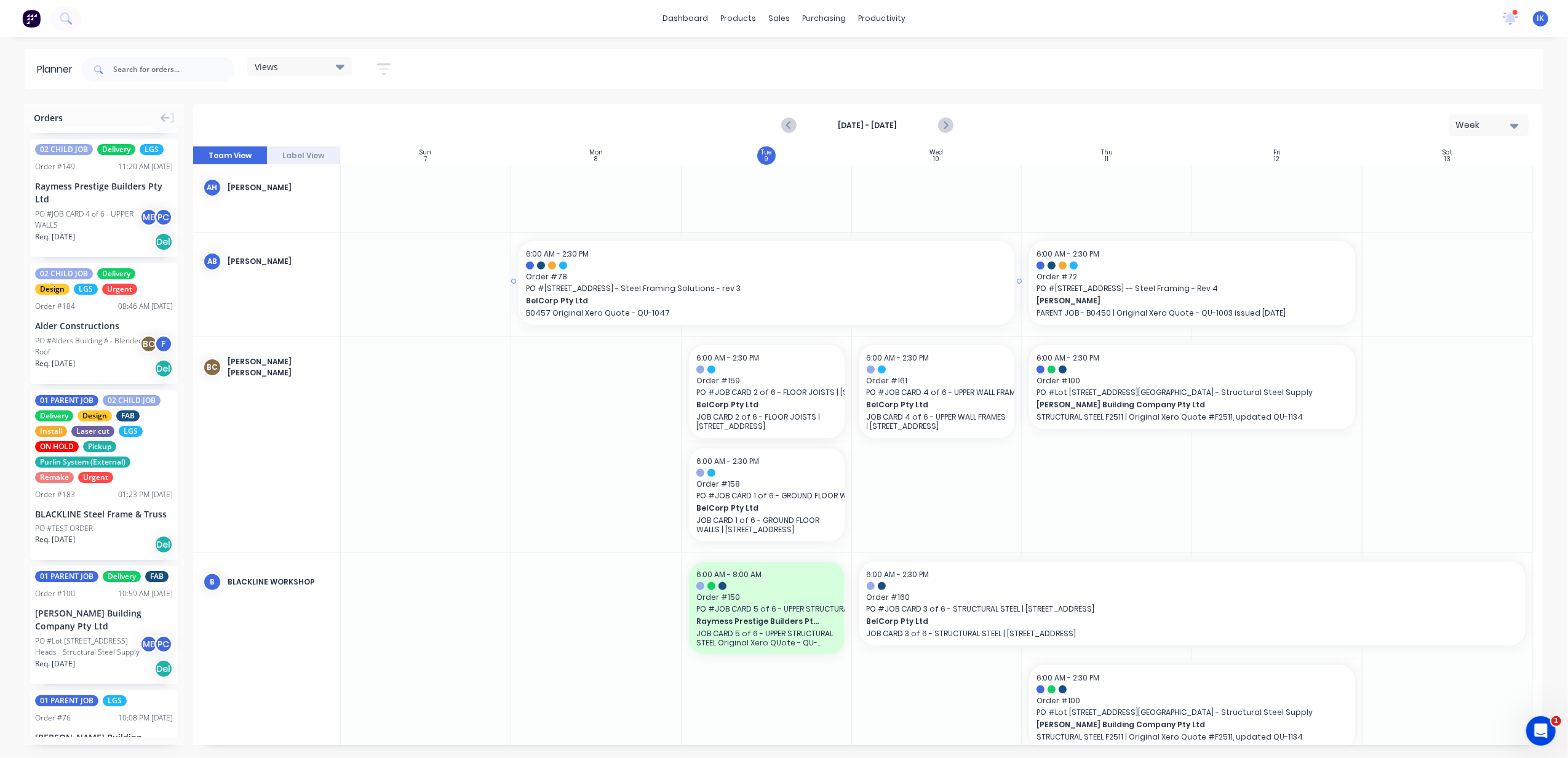
scroll to position [328, 0]
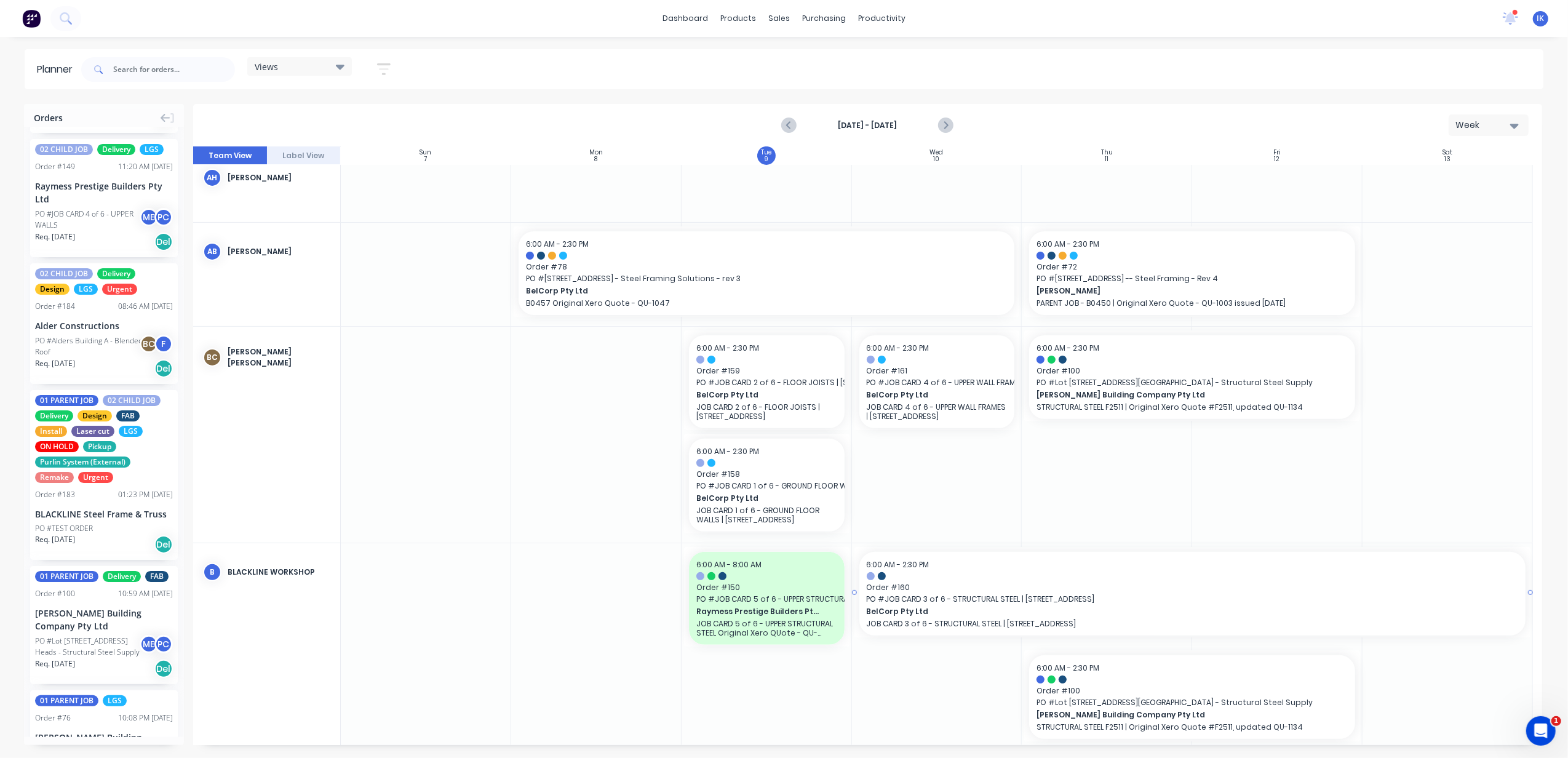
click at [1049, 592] on span "Order # 160" at bounding box center [1192, 587] width 651 height 11
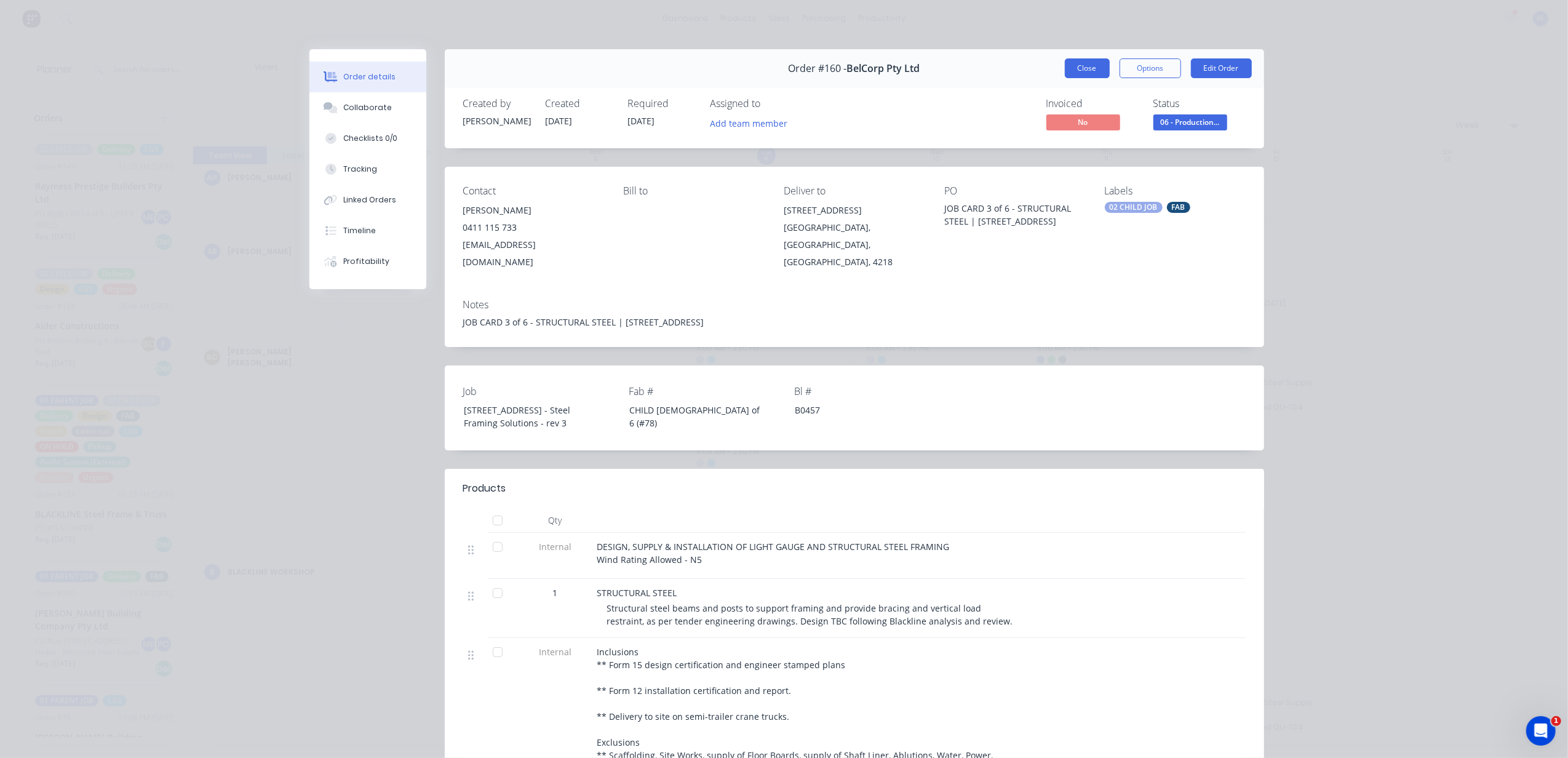
click at [1086, 61] on button "Close" at bounding box center [1087, 69] width 45 height 20
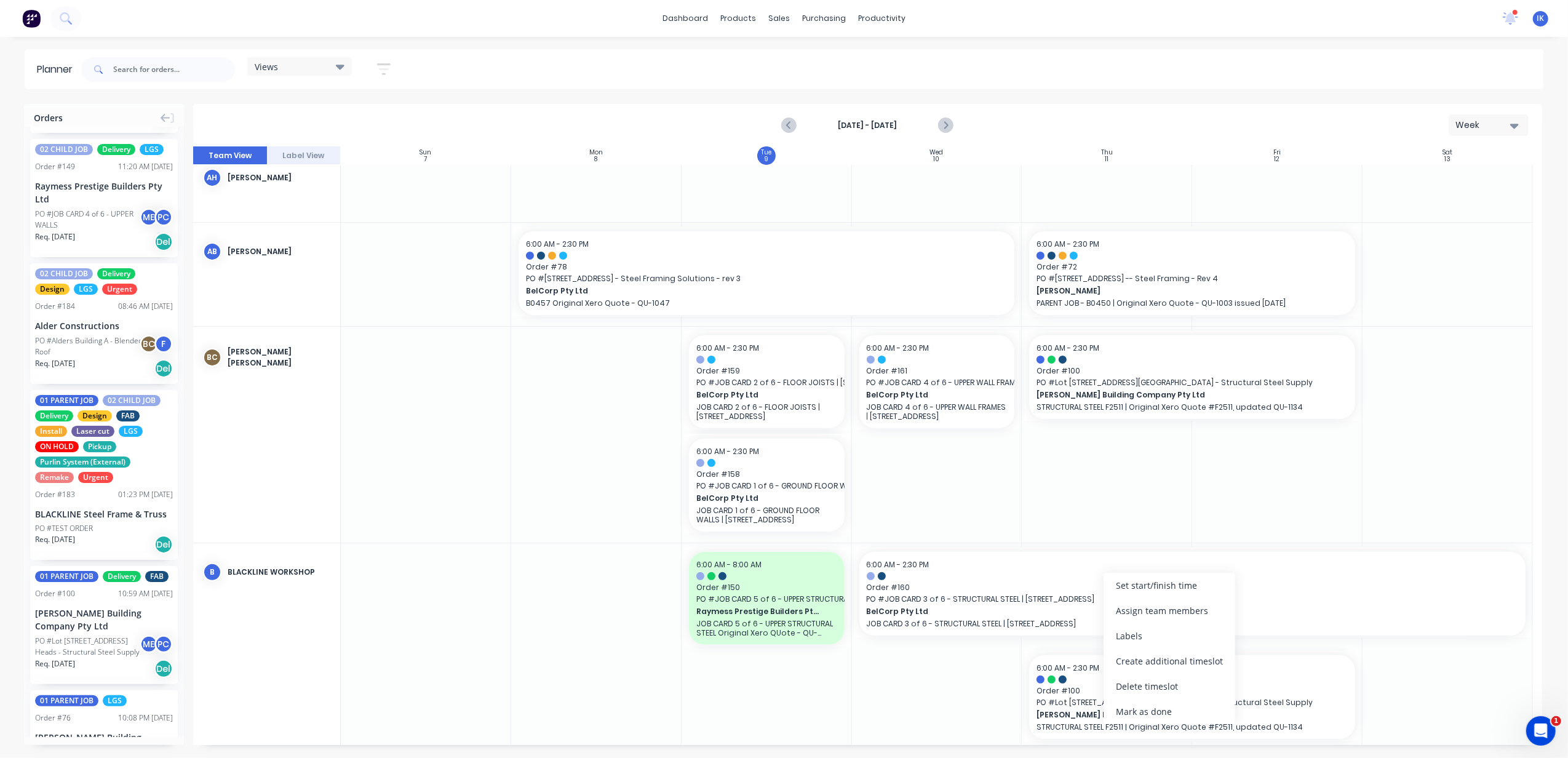
click at [921, 631] on div at bounding box center [937, 647] width 170 height 206
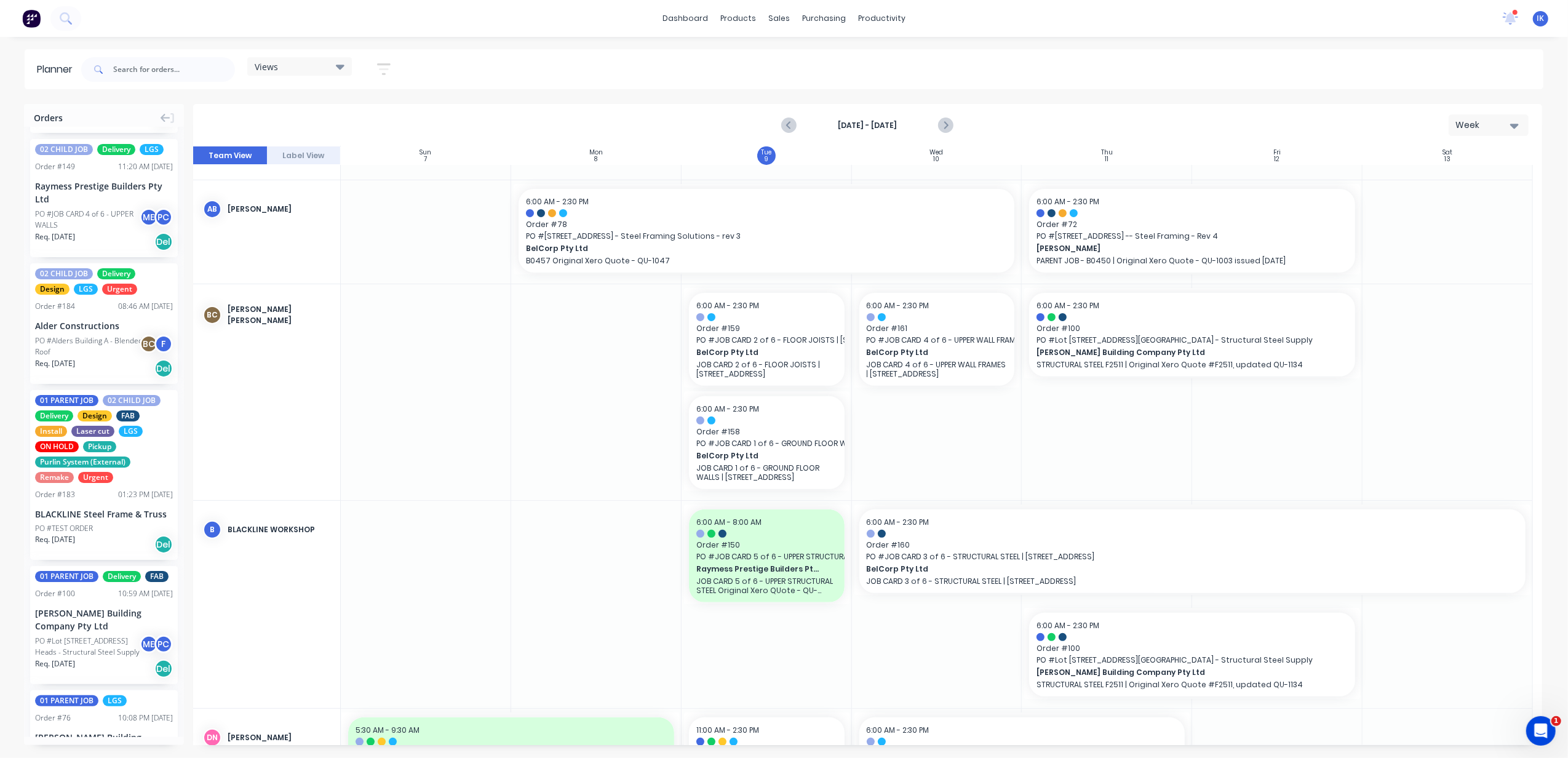
scroll to position [410, 0]
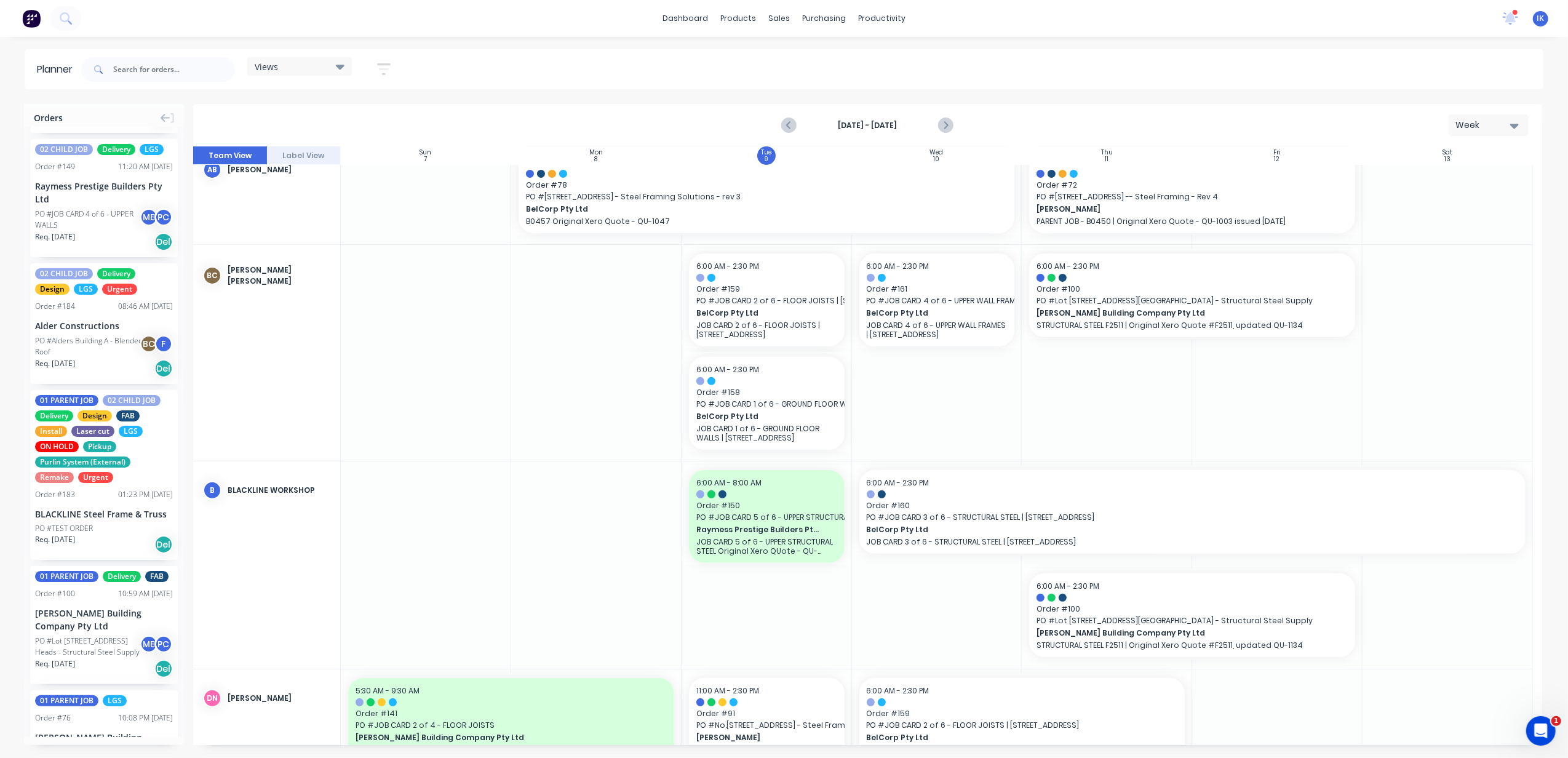
click at [1306, 124] on icon "button" at bounding box center [1514, 126] width 9 height 5
click at [1306, 153] on div "Day" at bounding box center [1466, 158] width 122 height 25
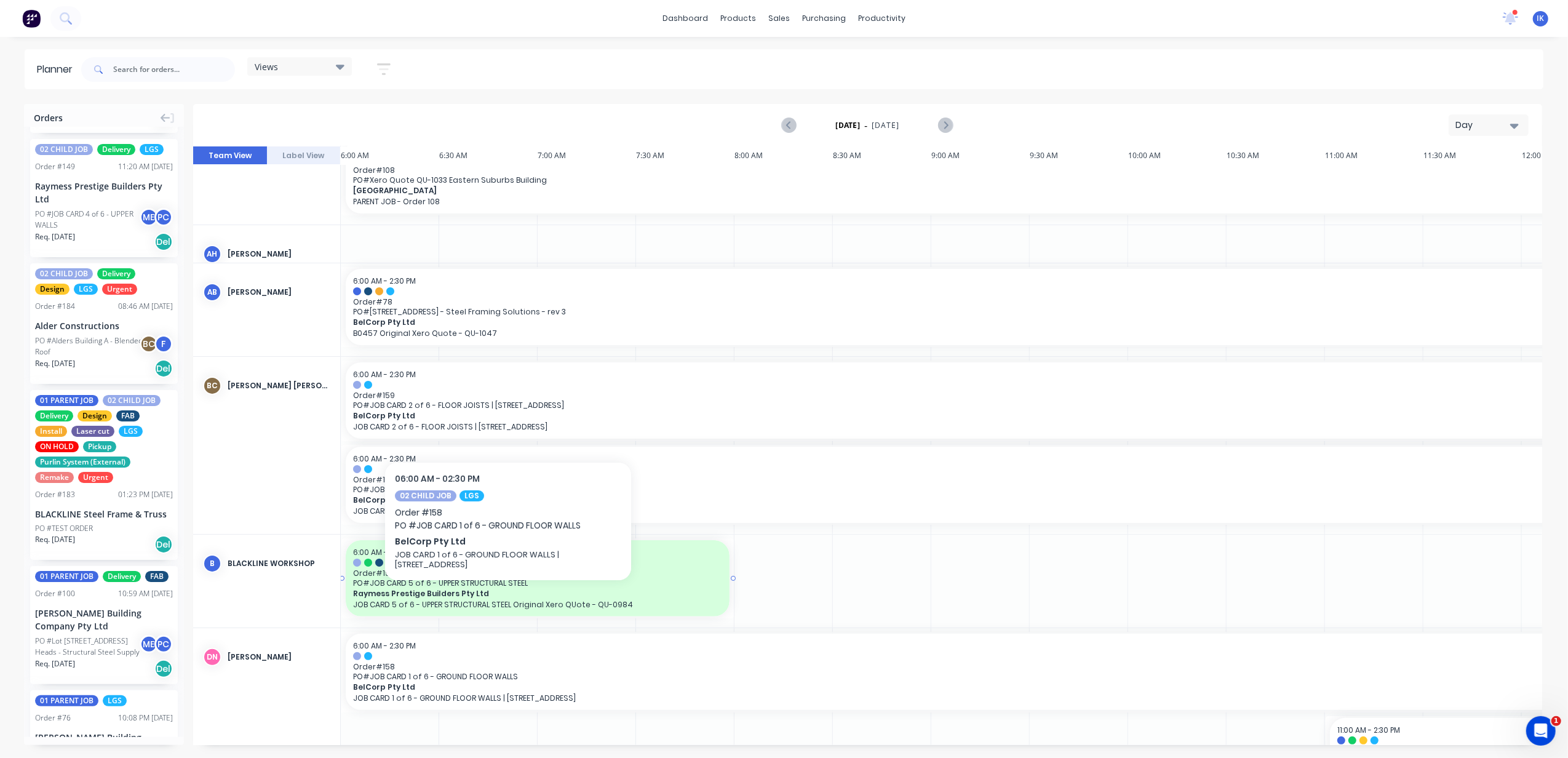
scroll to position [246, 0]
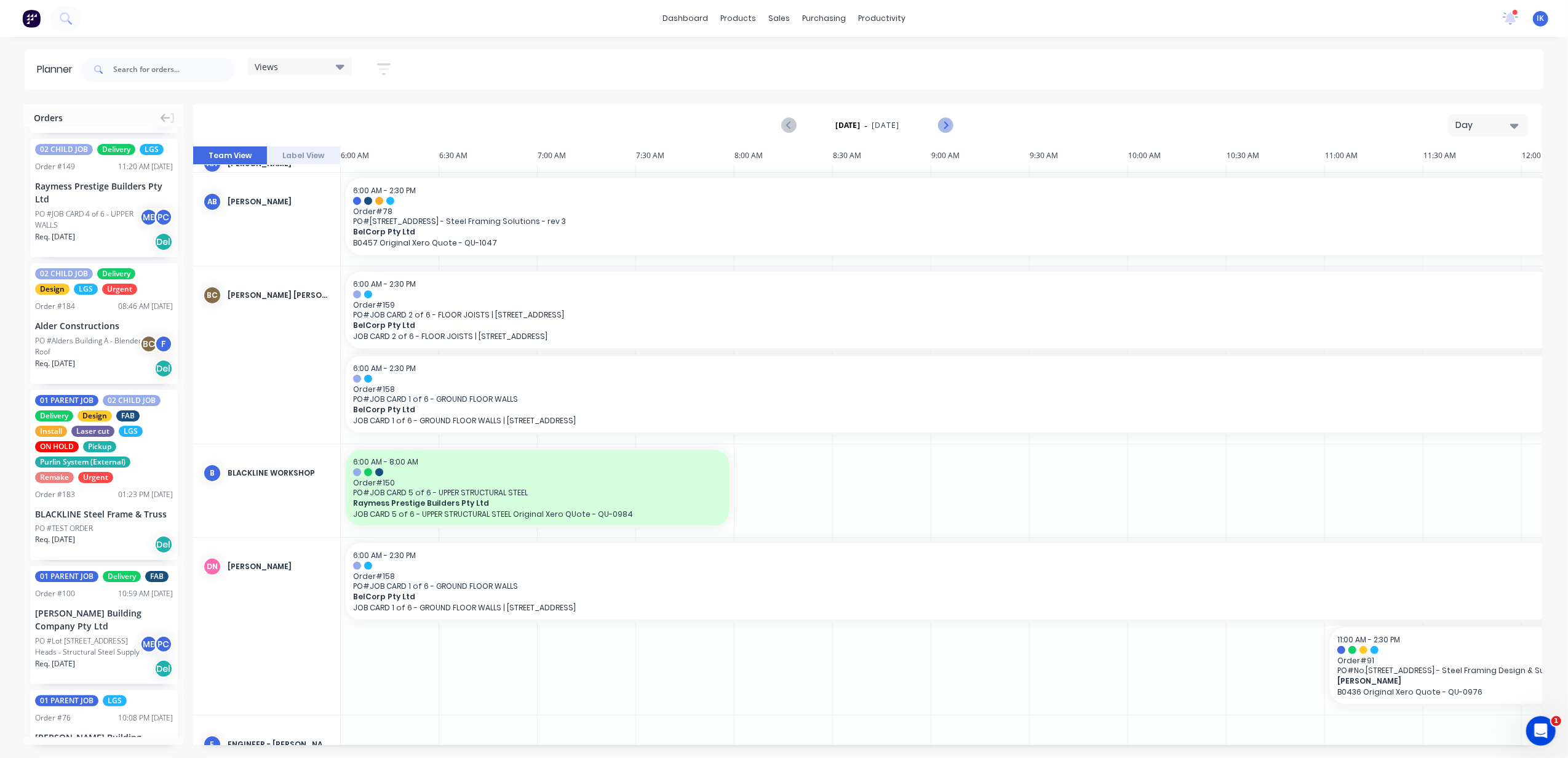
click at [942, 124] on icon "Next page" at bounding box center [945, 125] width 15 height 15
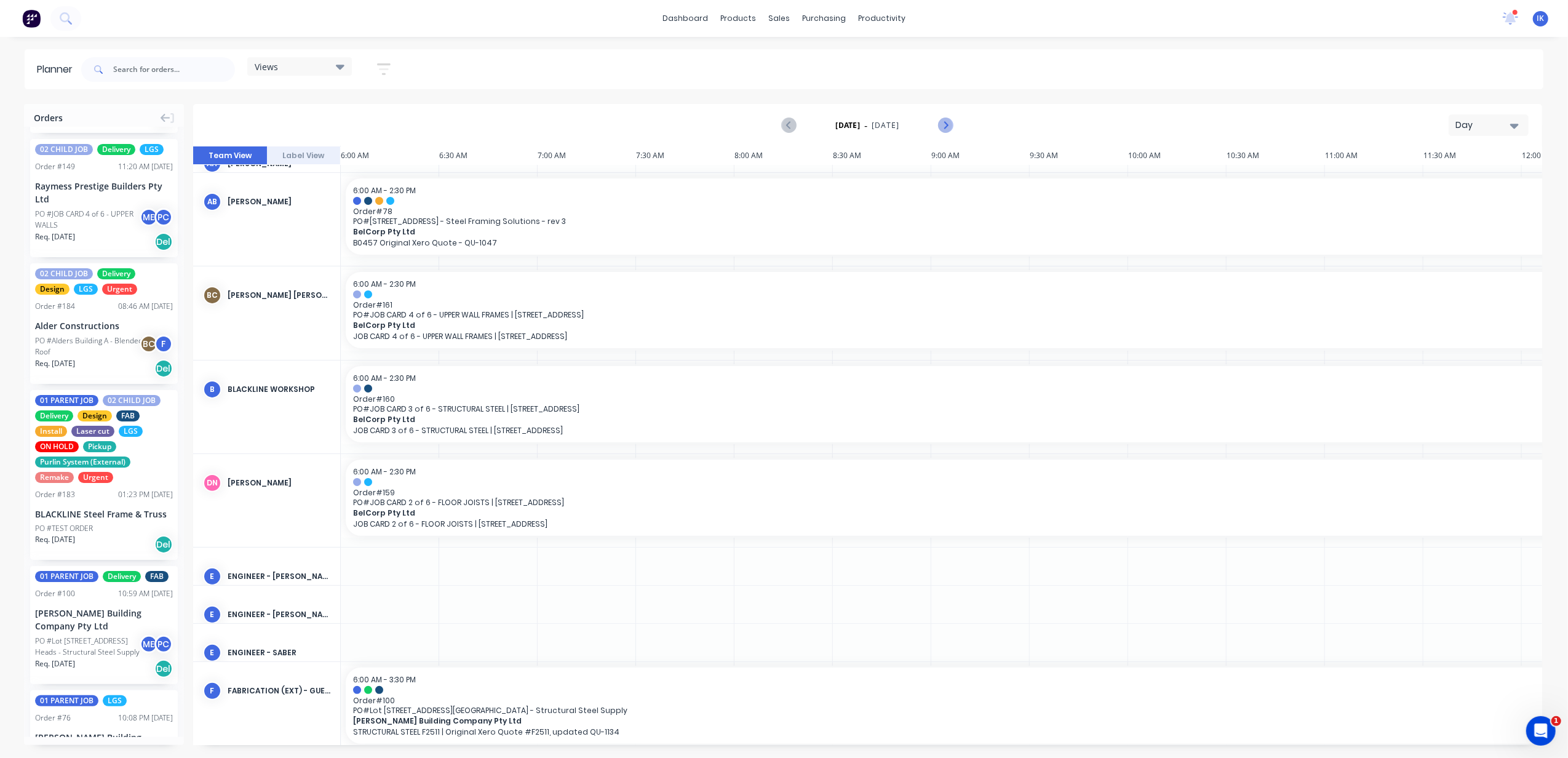
scroll to position [246, 476]
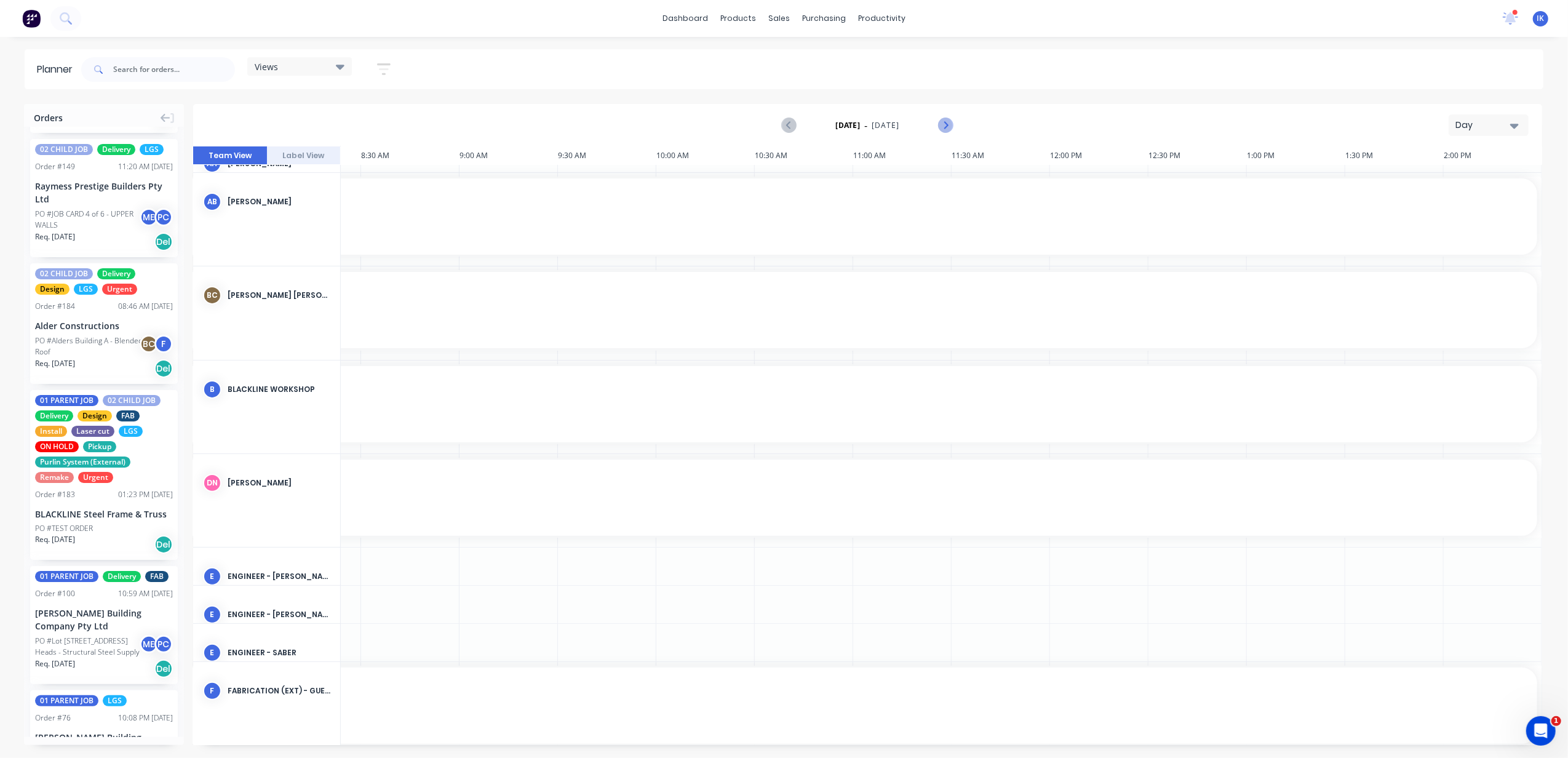
click at [945, 128] on icon "Next page" at bounding box center [945, 125] width 5 height 10
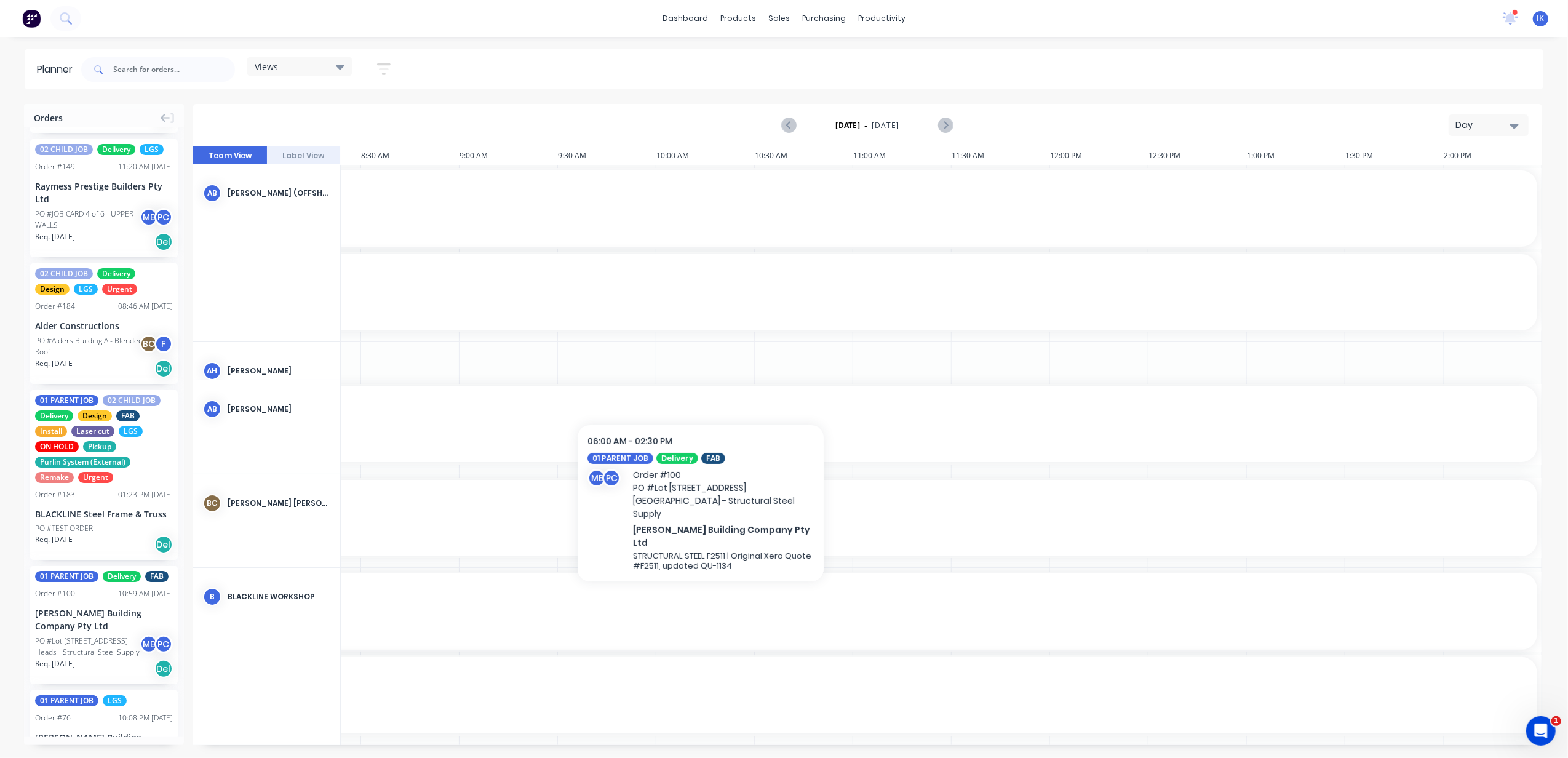
scroll to position [80, 476]
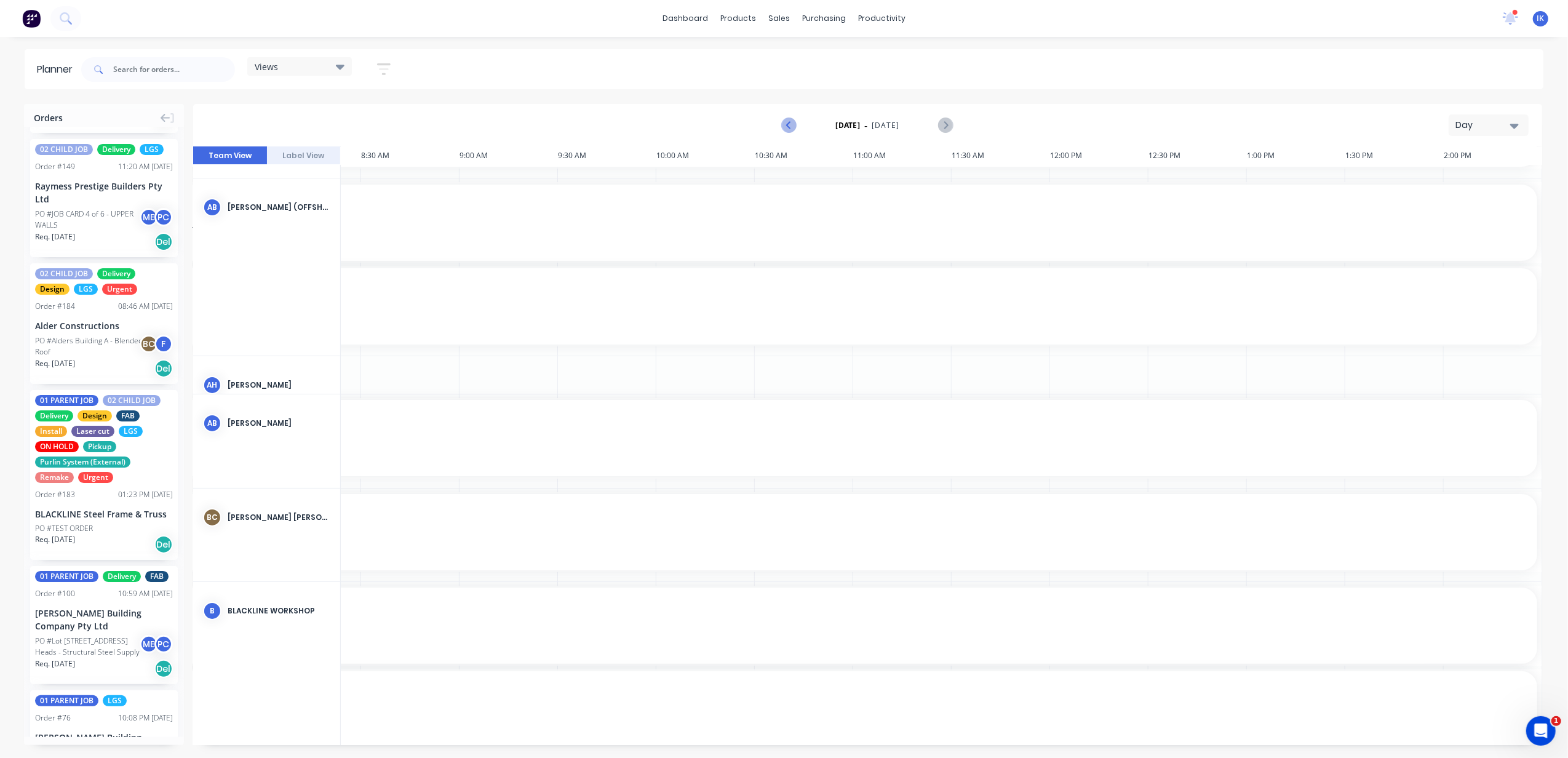
click at [785, 127] on icon "Previous page" at bounding box center [790, 125] width 15 height 15
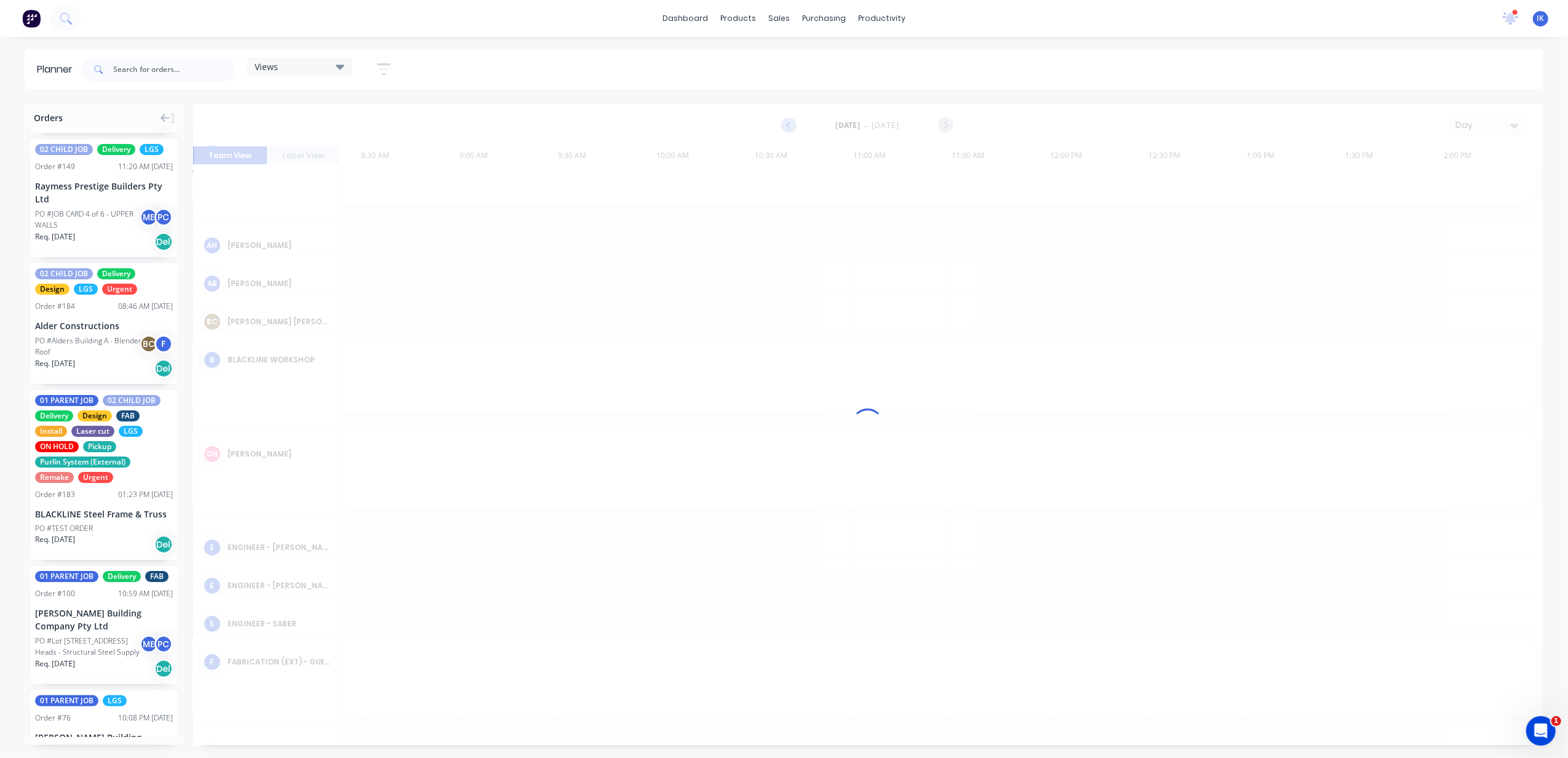
scroll to position [25, 476]
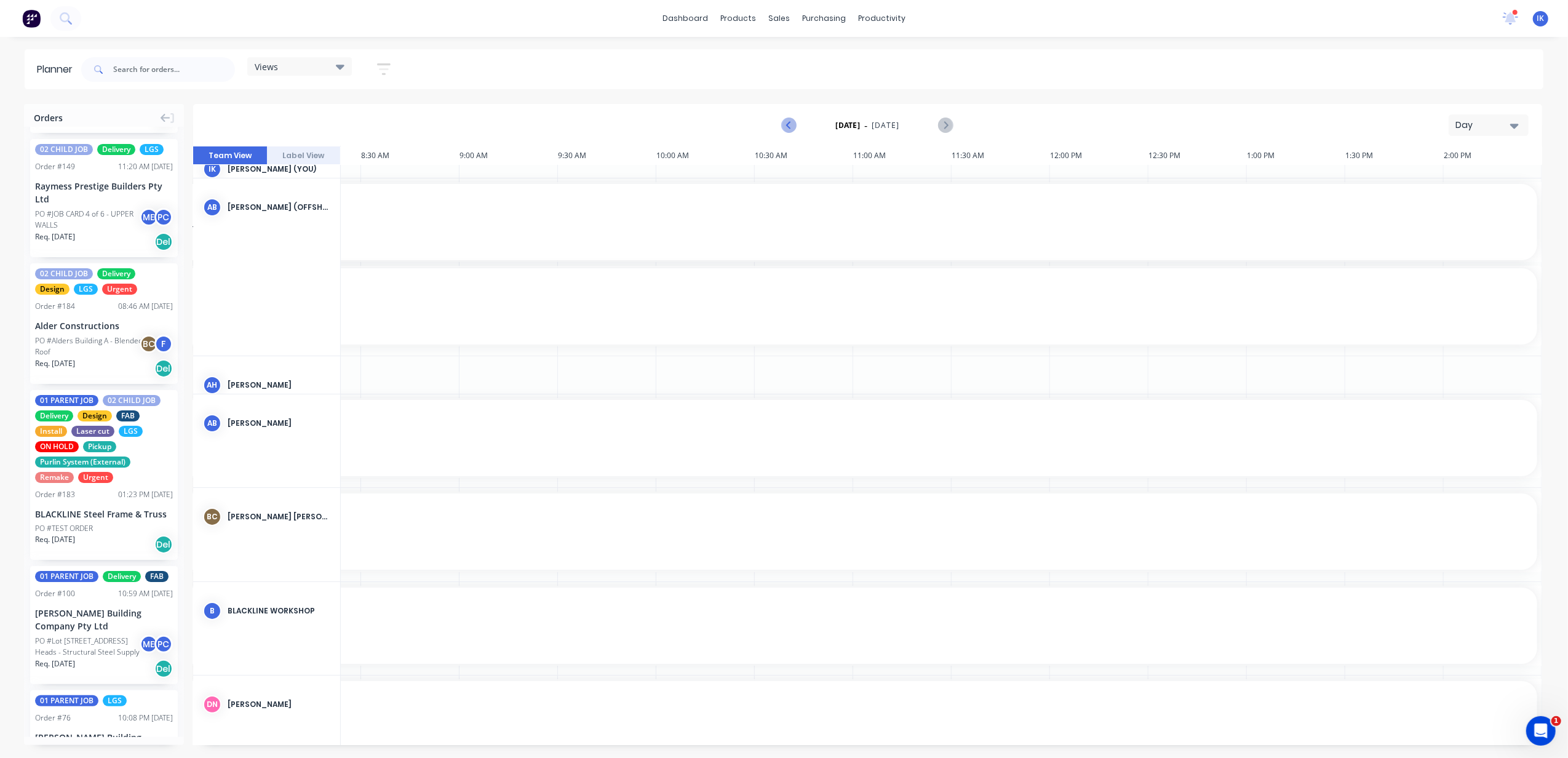
click at [785, 127] on icon "Previous page" at bounding box center [790, 125] width 15 height 15
click at [785, 126] on icon "Previous page" at bounding box center [790, 125] width 15 height 15
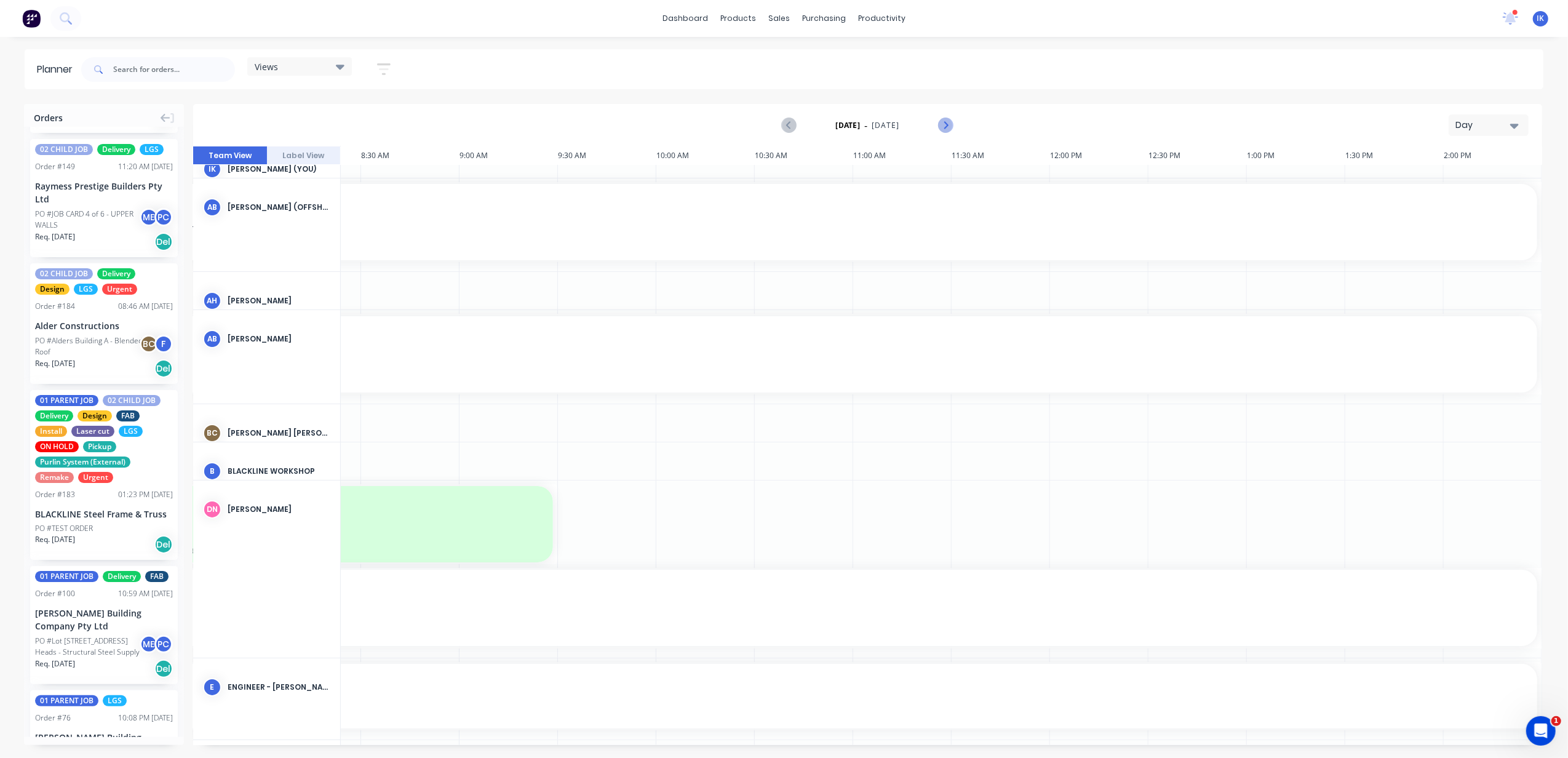
click at [940, 131] on icon "Next page" at bounding box center [945, 125] width 15 height 15
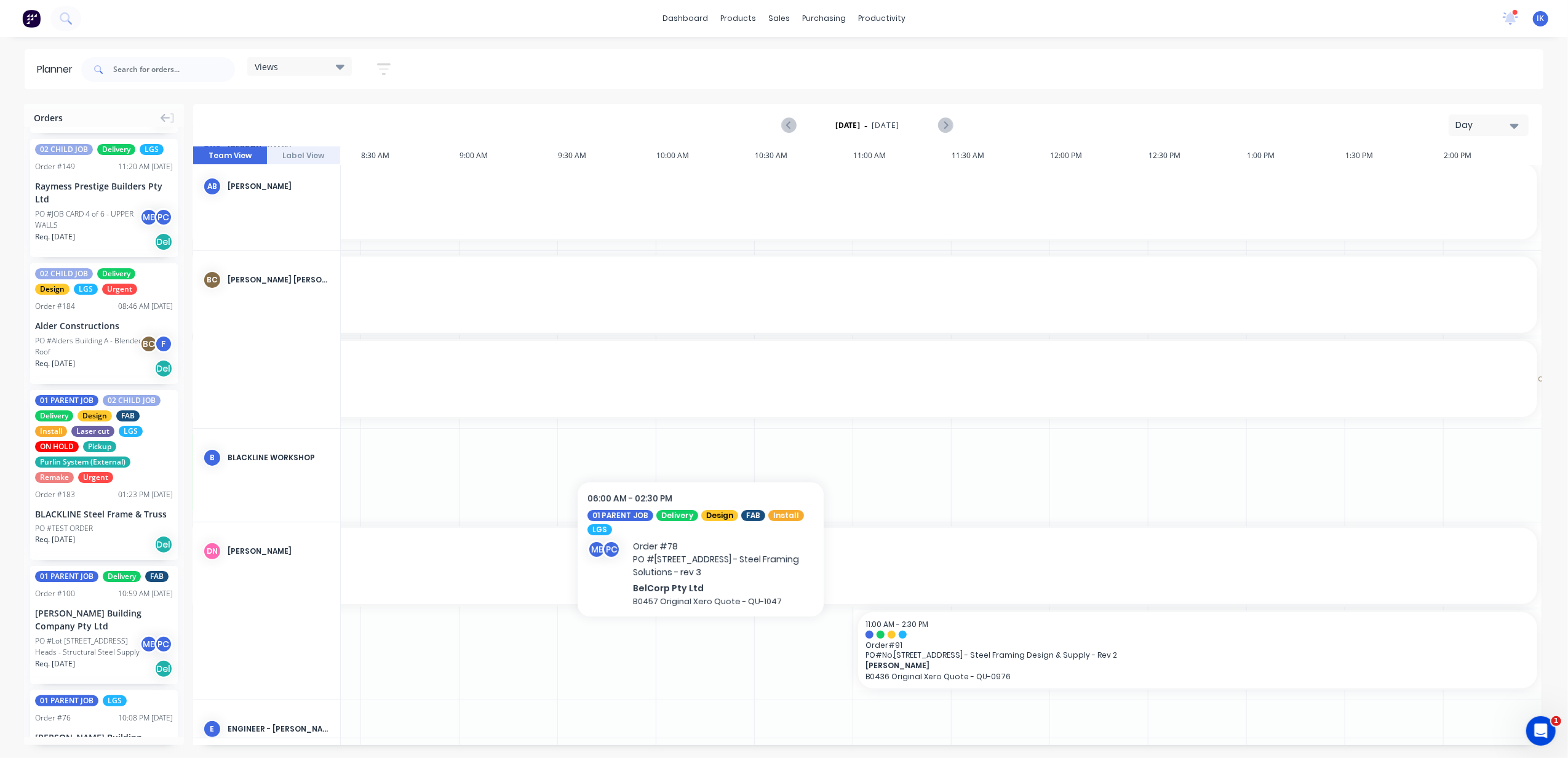
scroll to position [270, 476]
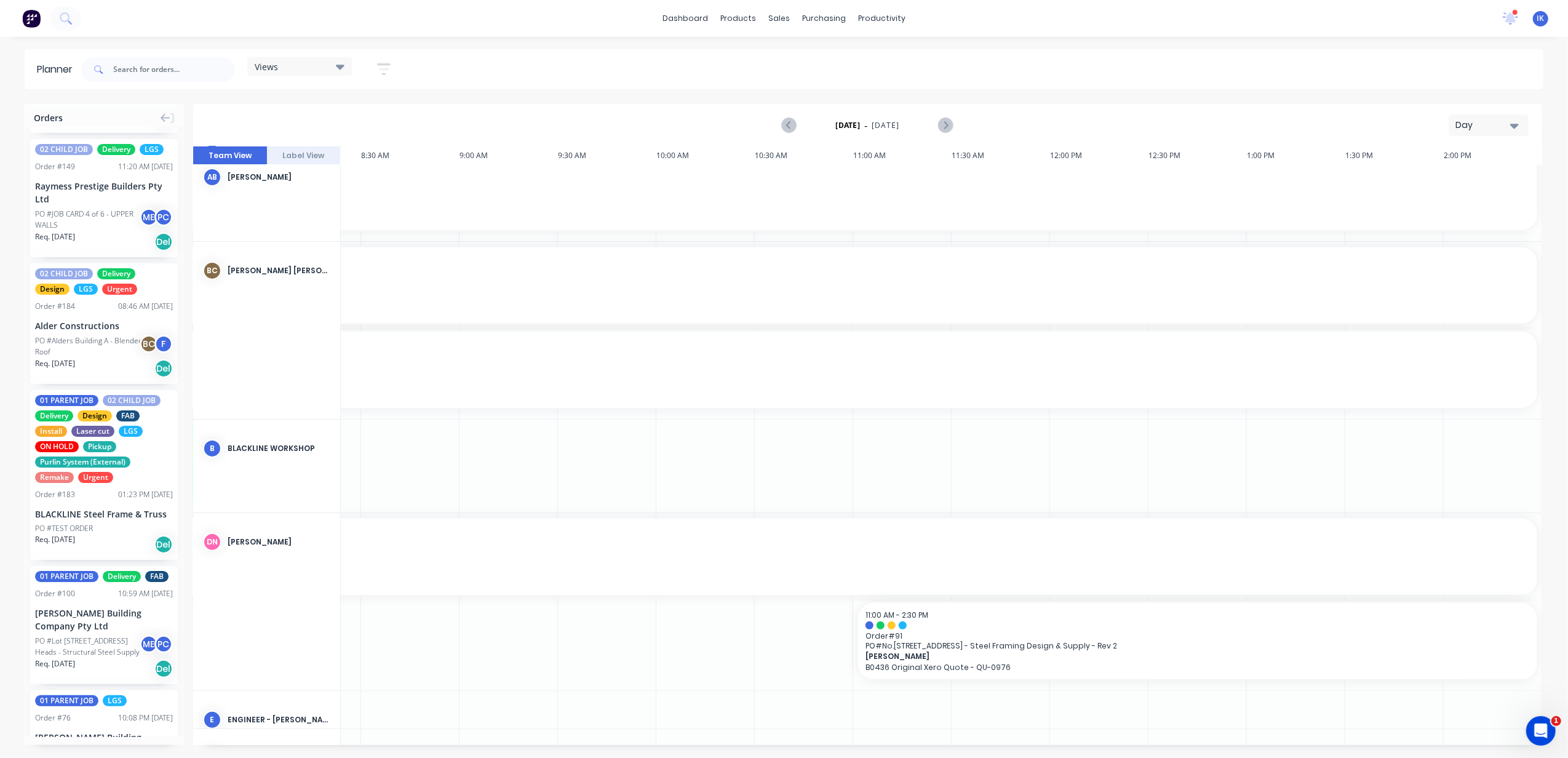
click at [1306, 125] on icon "button" at bounding box center [1514, 126] width 9 height 5
click at [1306, 179] on div "Week" at bounding box center [1466, 183] width 122 height 25
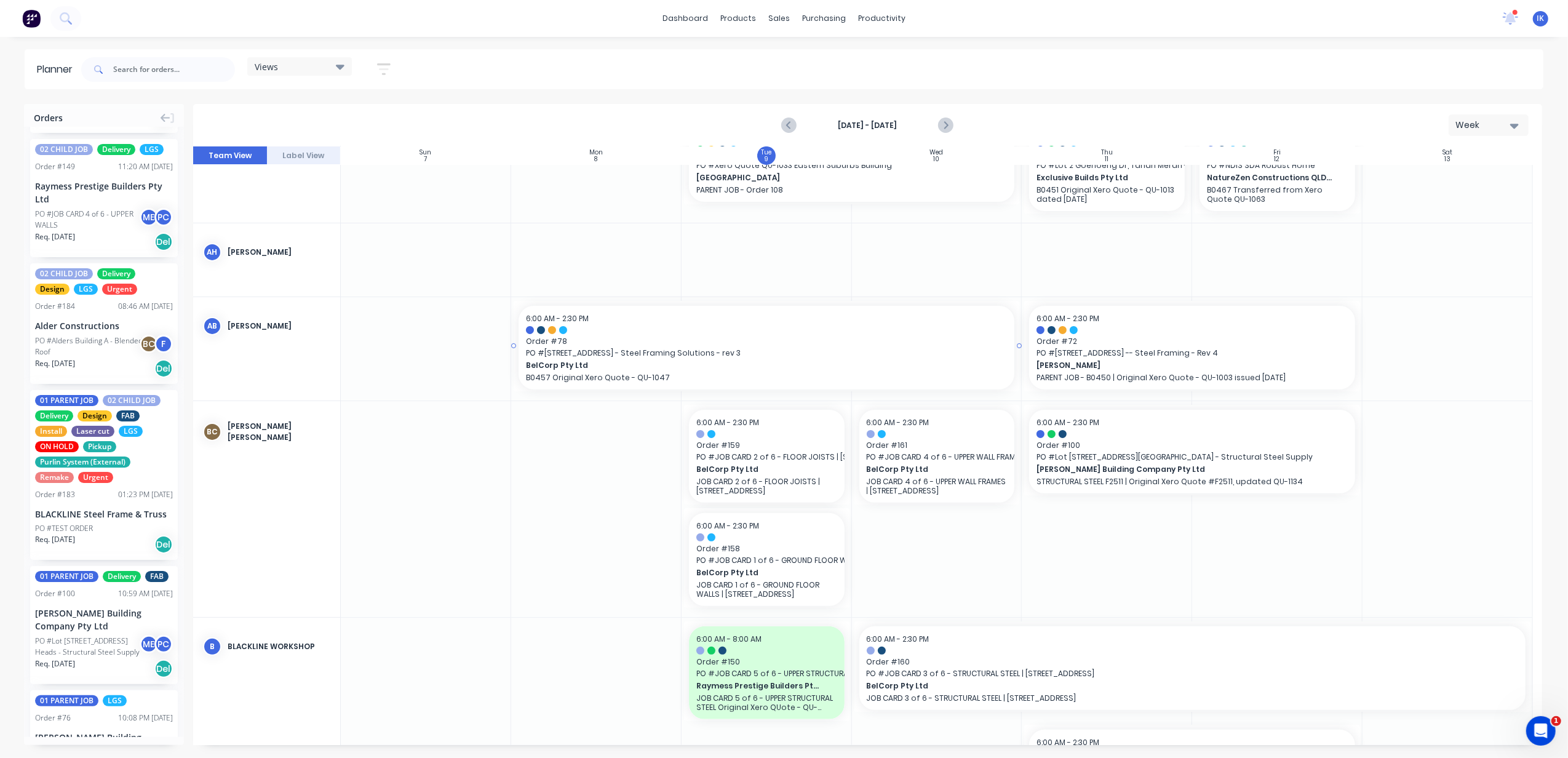
scroll to position [328, 0]
